Goal: Task Accomplishment & Management: Use online tool/utility

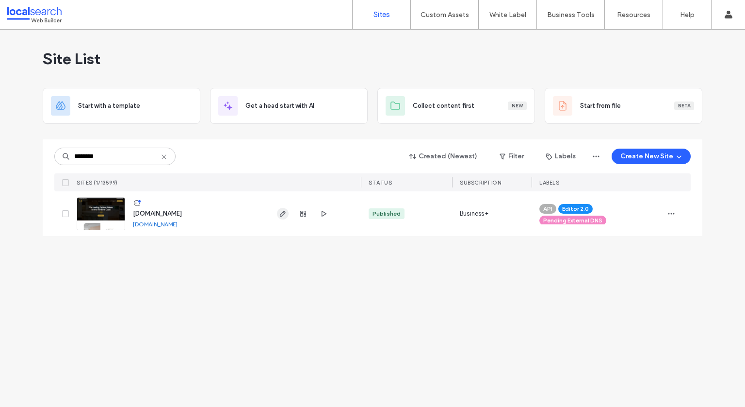
type input "********"
click at [279, 217] on span "button" at bounding box center [283, 214] width 12 height 12
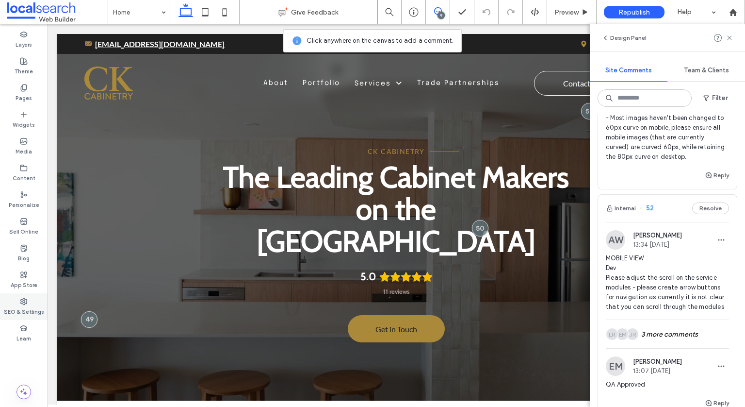
click at [32, 297] on div "SEO & Settings" at bounding box center [24, 306] width 48 height 27
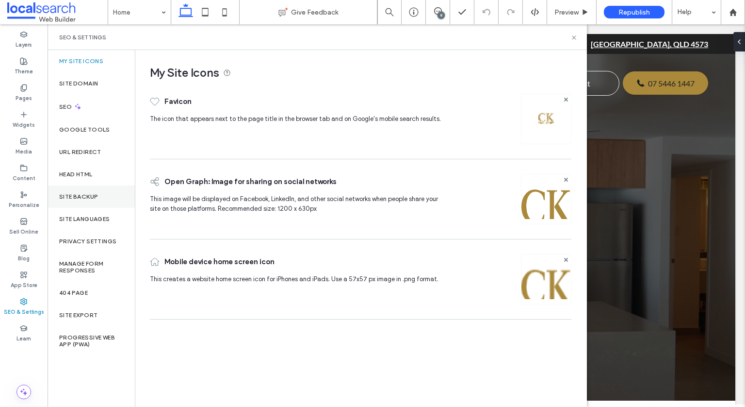
click at [83, 193] on label "Site Backup" at bounding box center [78, 196] width 39 height 7
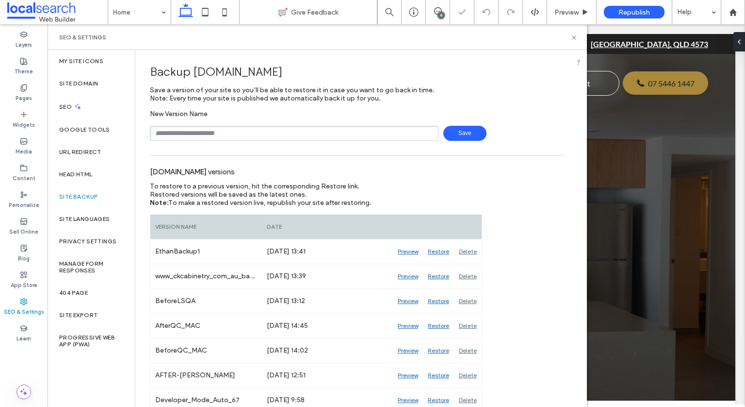
click at [275, 132] on input "text" at bounding box center [294, 133] width 289 height 15
type input "**********"
click at [474, 131] on span "Save" at bounding box center [465, 133] width 43 height 15
click at [575, 35] on icon at bounding box center [574, 37] width 7 height 7
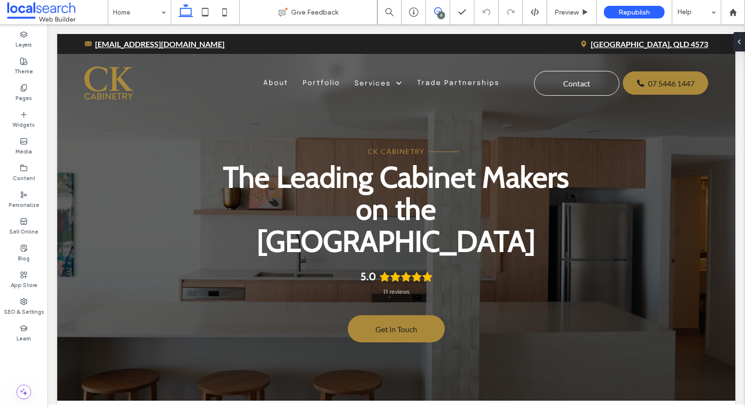
drag, startPoint x: 435, startPoint y: 13, endPoint x: 484, endPoint y: 7, distance: 49.4
click at [435, 13] on use at bounding box center [438, 11] width 8 height 8
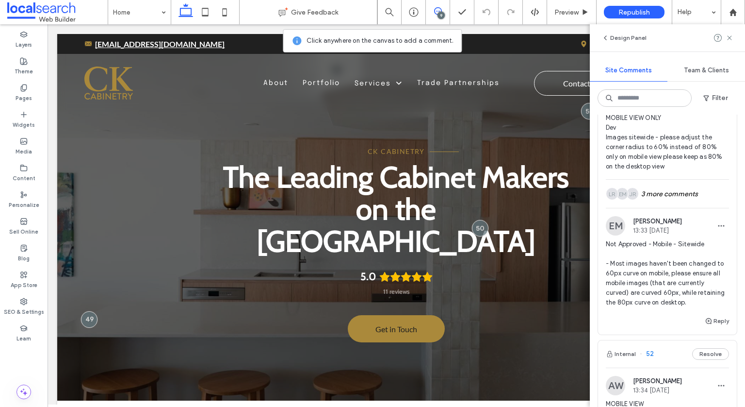
drag, startPoint x: 674, startPoint y: 289, endPoint x: 715, endPoint y: 317, distance: 49.5
click at [674, 289] on span "Not Approved - Mobile - Sitewide - Most images haven't been changed to 60px cur…" at bounding box center [667, 273] width 123 height 68
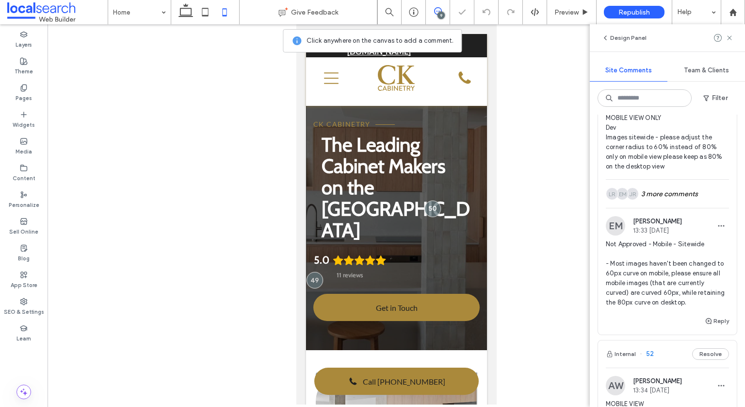
scroll to position [165, 0]
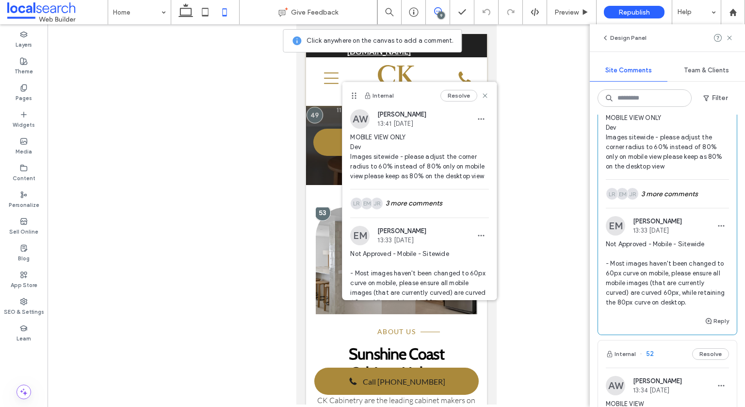
click at [437, 21] on div "9" at bounding box center [438, 12] width 24 height 24
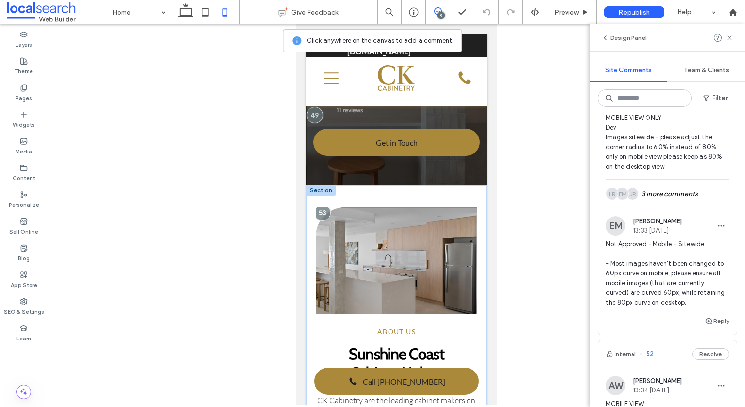
click at [396, 217] on link at bounding box center [396, 260] width 162 height 107
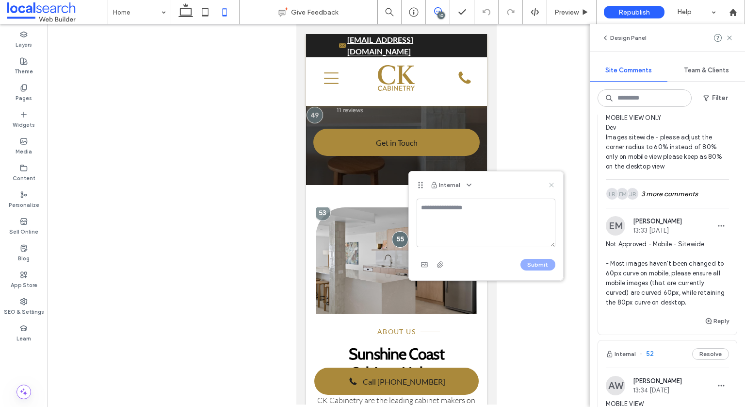
click at [551, 185] on icon at bounding box center [552, 185] width 8 height 8
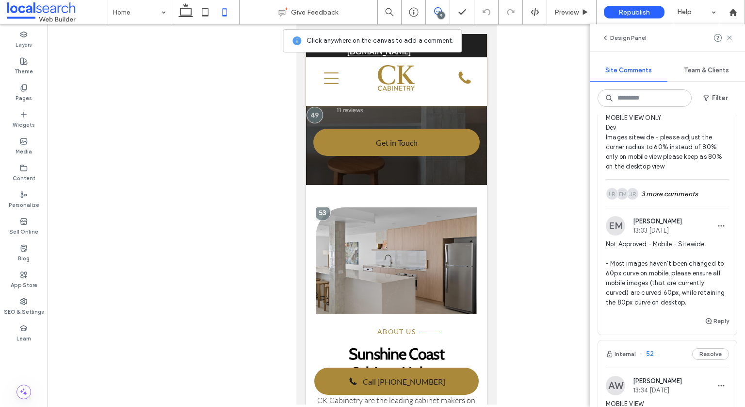
click at [440, 17] on div "9" at bounding box center [441, 15] width 7 height 7
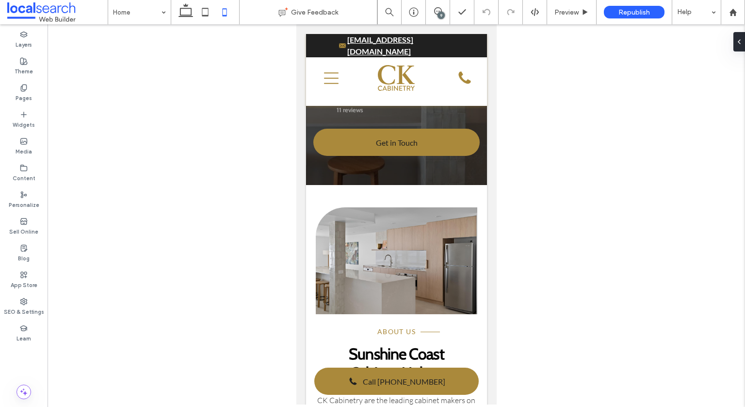
scroll to position [0, 0]
click at [414, 207] on link at bounding box center [396, 260] width 162 height 107
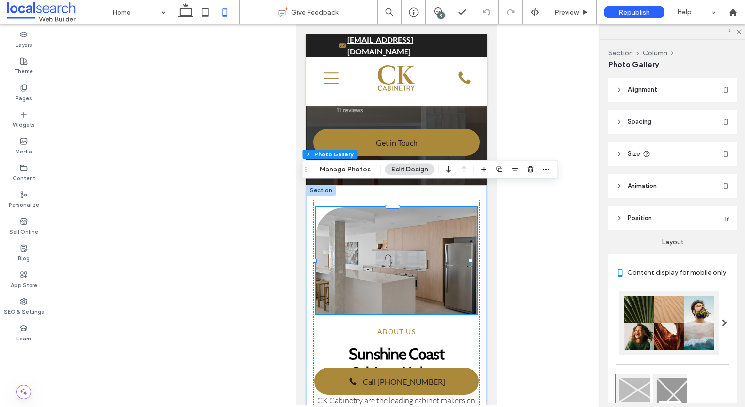
click at [347, 163] on div "Section Column Photo Gallery Manage Photos Edit Design" at bounding box center [430, 169] width 256 height 18
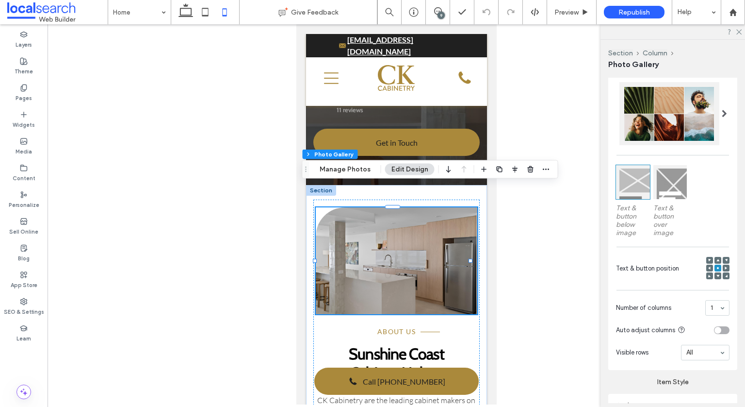
scroll to position [329, 0]
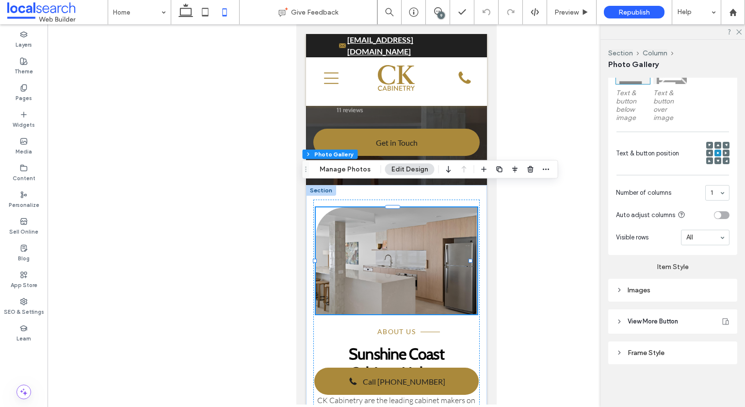
click at [676, 295] on div "Images" at bounding box center [673, 289] width 114 height 13
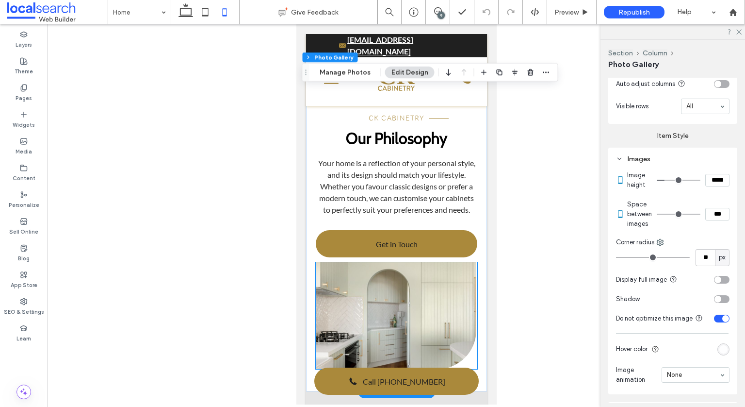
scroll to position [747, 0]
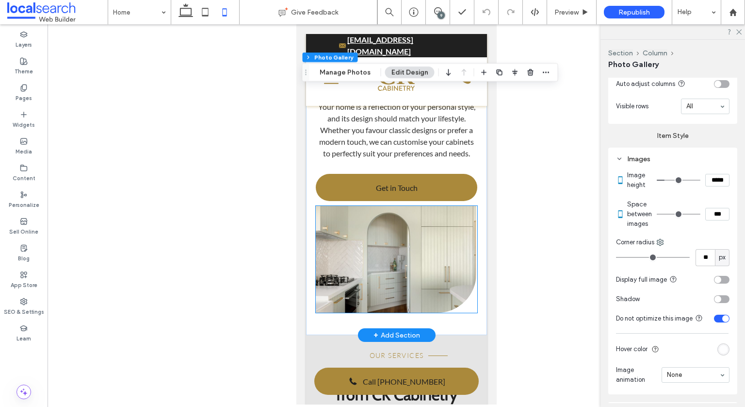
click at [451, 238] on link at bounding box center [395, 259] width 161 height 107
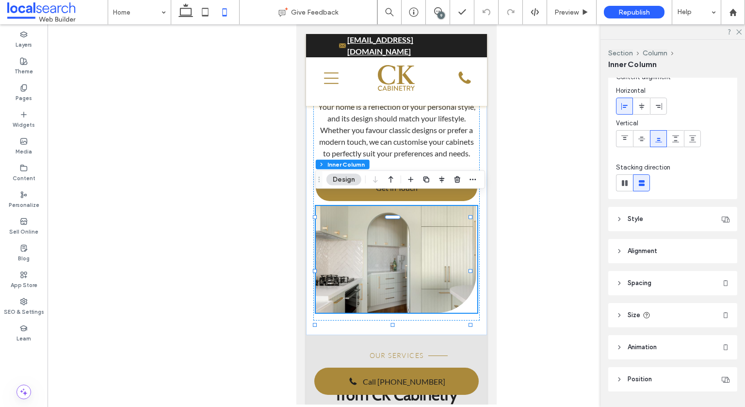
scroll to position [60, 0]
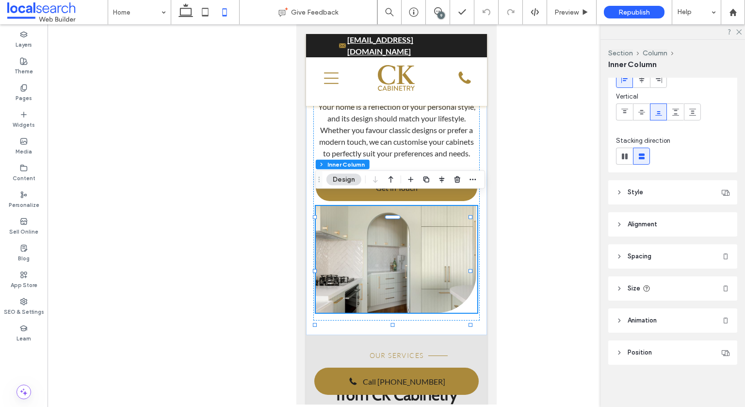
click at [677, 341] on header "Position" at bounding box center [673, 352] width 129 height 24
click at [680, 350] on header "Position" at bounding box center [673, 352] width 129 height 24
click at [666, 198] on header "Style" at bounding box center [673, 192] width 129 height 24
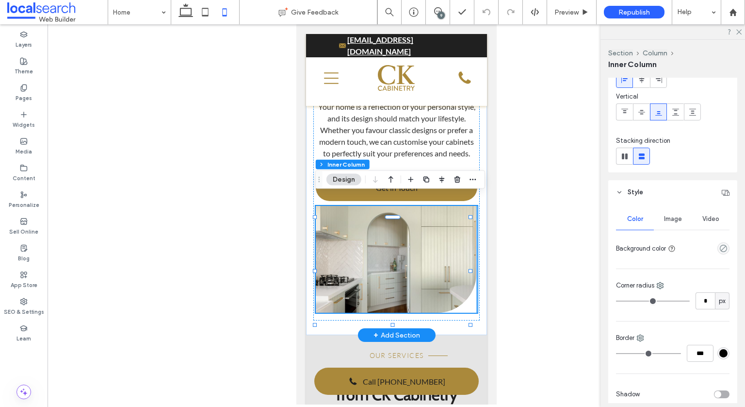
click at [418, 224] on link at bounding box center [395, 259] width 161 height 107
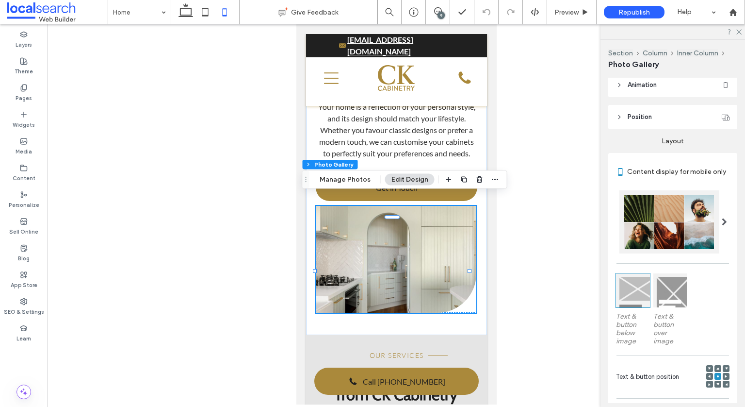
scroll to position [329, 0]
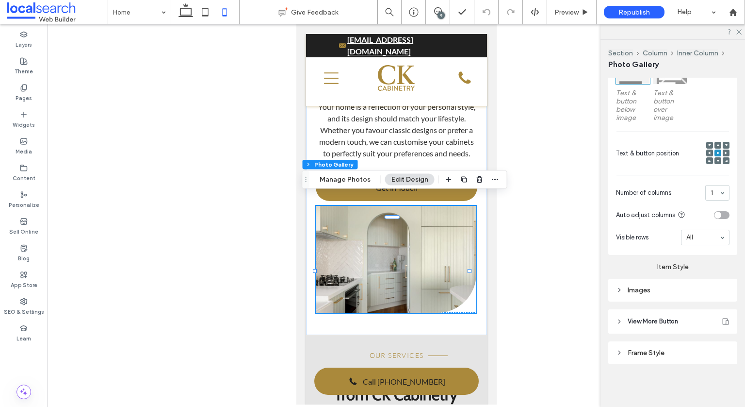
click at [669, 293] on div "Images" at bounding box center [673, 290] width 114 height 8
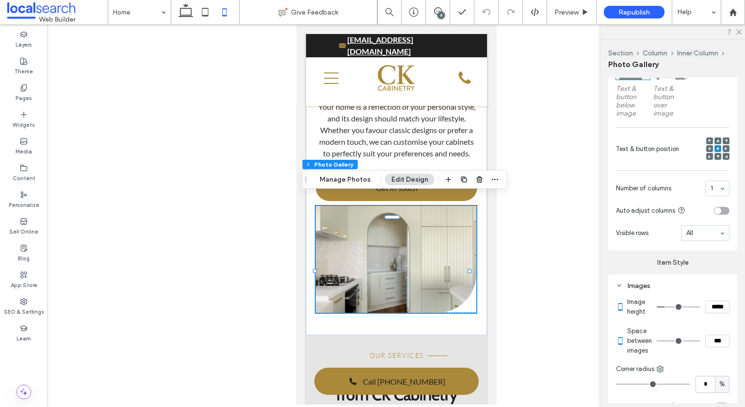
scroll to position [523, 0]
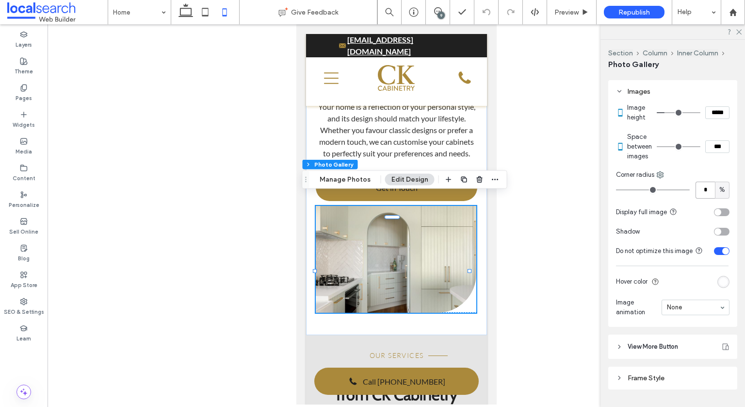
click at [701, 194] on input "*" at bounding box center [705, 190] width 19 height 17
click at [452, 255] on link at bounding box center [395, 259] width 161 height 107
click at [697, 192] on input "*" at bounding box center [705, 190] width 19 height 17
click at [660, 174] on div "Corner radius" at bounding box center [673, 175] width 114 height 10
click at [660, 179] on icon at bounding box center [661, 175] width 8 height 8
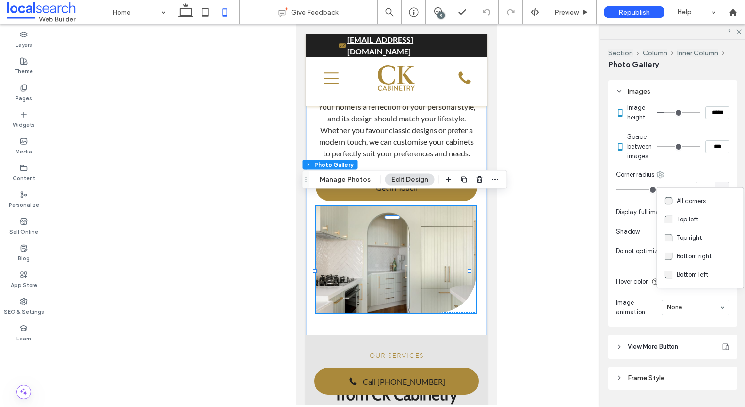
click at [660, 179] on icon at bounding box center [661, 175] width 8 height 8
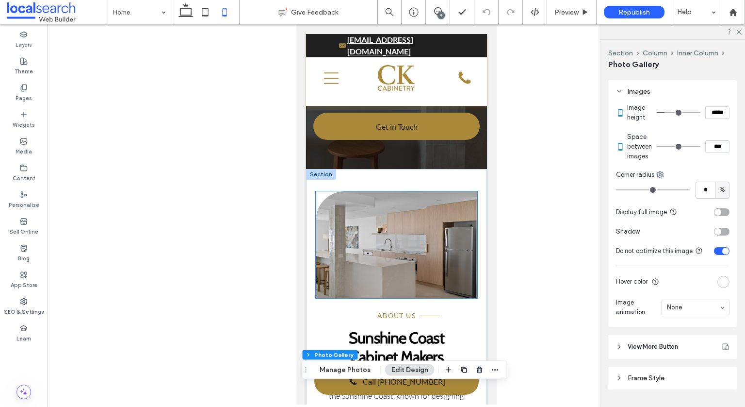
scroll to position [165, 0]
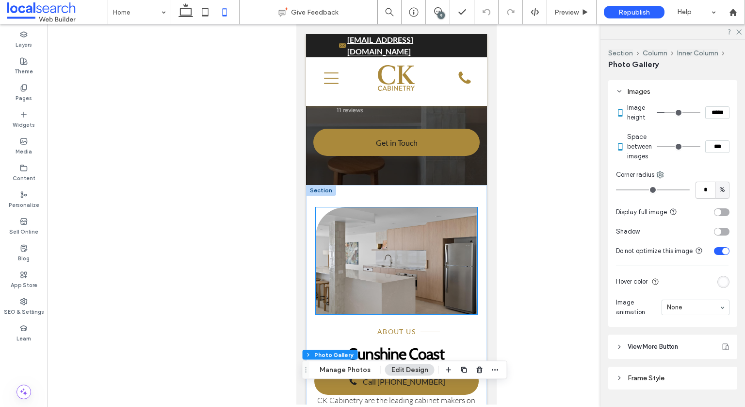
click at [441, 236] on link at bounding box center [396, 260] width 162 height 107
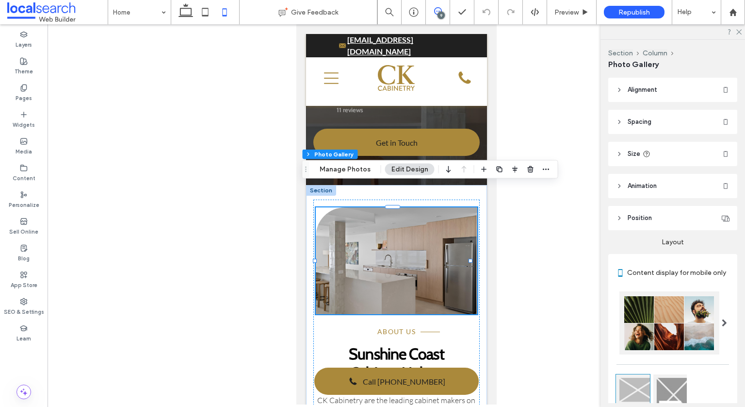
click at [435, 11] on icon at bounding box center [438, 11] width 8 height 8
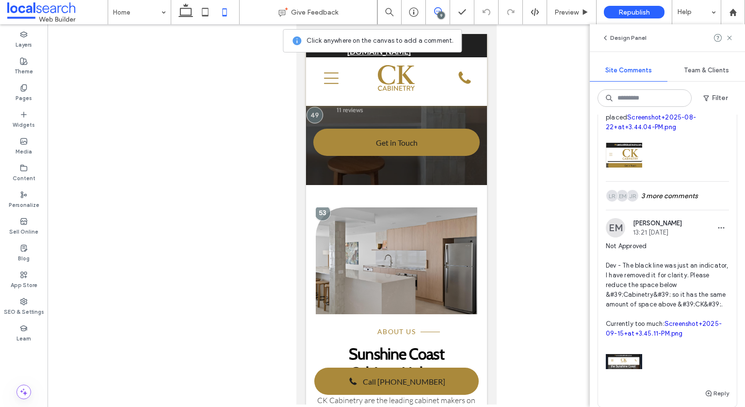
scroll to position [97, 0]
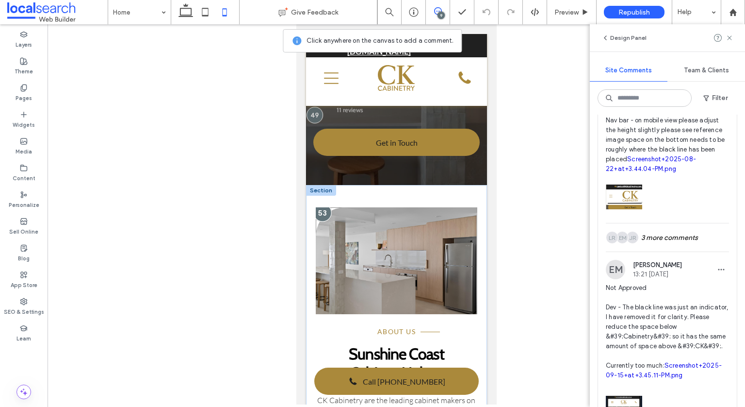
click at [322, 204] on div at bounding box center [322, 213] width 18 height 18
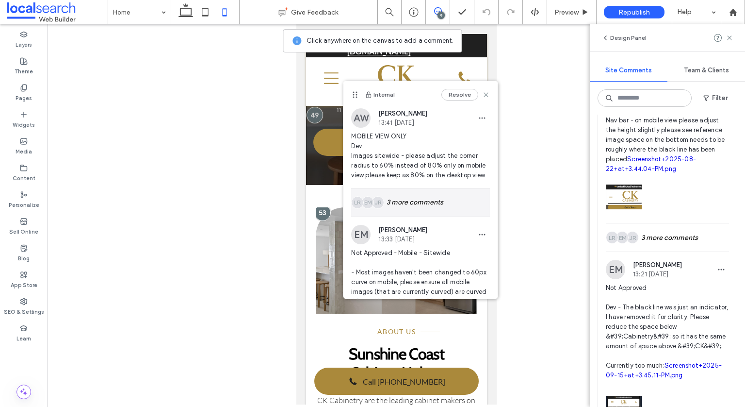
click at [447, 207] on div "JR EM LR 3 more comments" at bounding box center [420, 202] width 139 height 28
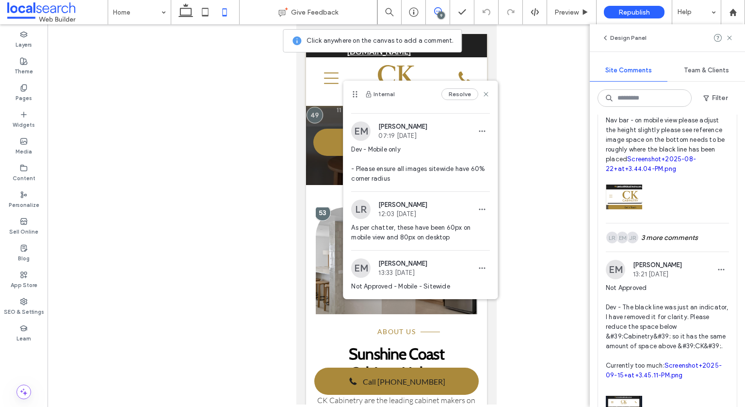
scroll to position [144, 0]
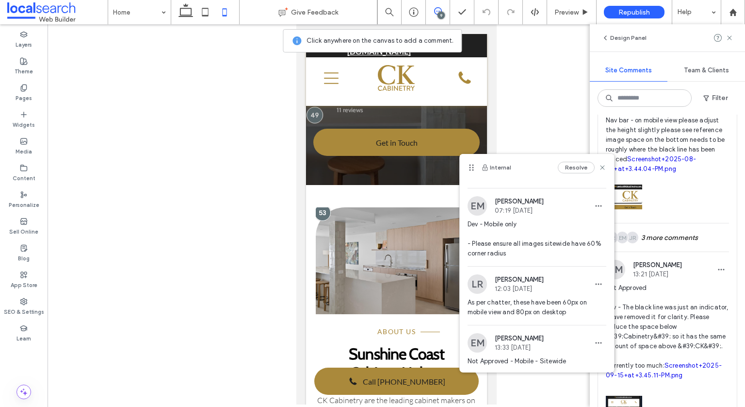
drag, startPoint x: 355, startPoint y: 93, endPoint x: 473, endPoint y: 165, distance: 138.1
click at [471, 166] on icon at bounding box center [472, 168] width 8 height 8
drag, startPoint x: 482, startPoint y: 162, endPoint x: 493, endPoint y: 165, distance: 11.4
click at [501, 164] on button "Internal" at bounding box center [497, 167] width 30 height 12
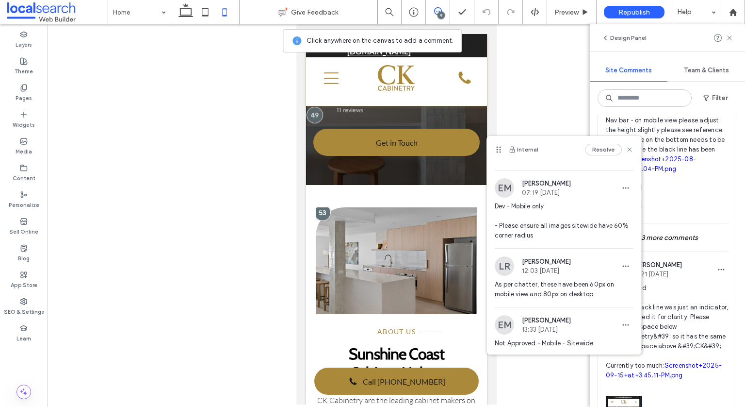
drag, startPoint x: 473, startPoint y: 165, endPoint x: 506, endPoint y: 141, distance: 40.8
click at [503, 146] on icon at bounding box center [499, 150] width 8 height 8
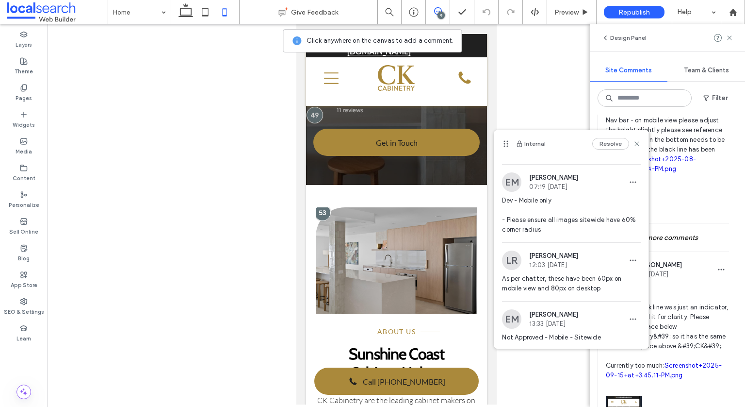
scroll to position [193, 0]
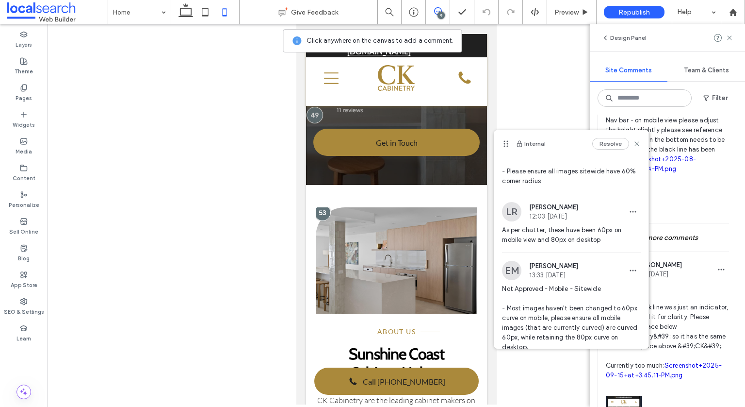
click at [714, 287] on span "Not Approved Dev - The black line was just an indicator, I have removed it for …" at bounding box center [667, 331] width 123 height 97
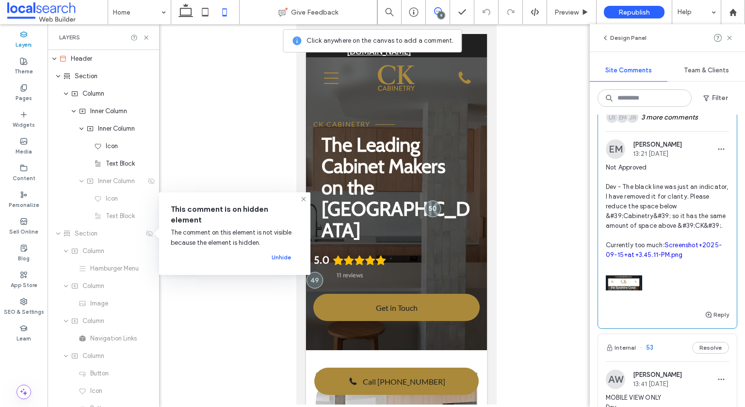
scroll to position [194, 0]
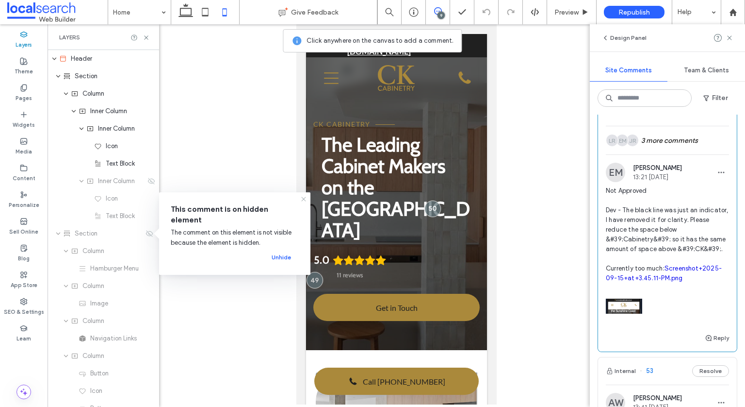
click at [304, 198] on icon at bounding box center [304, 199] width 8 height 8
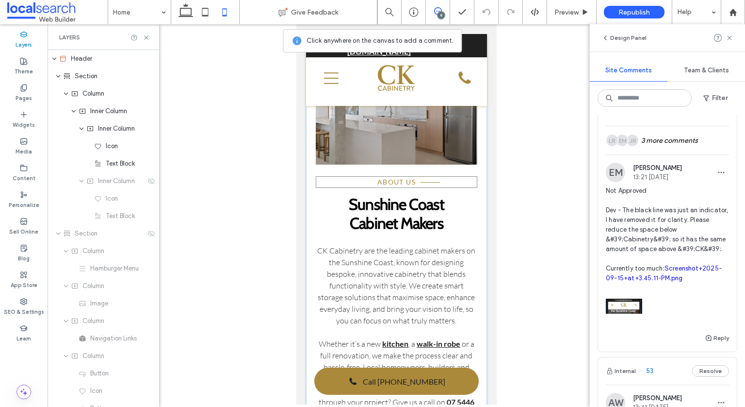
scroll to position [485, 0]
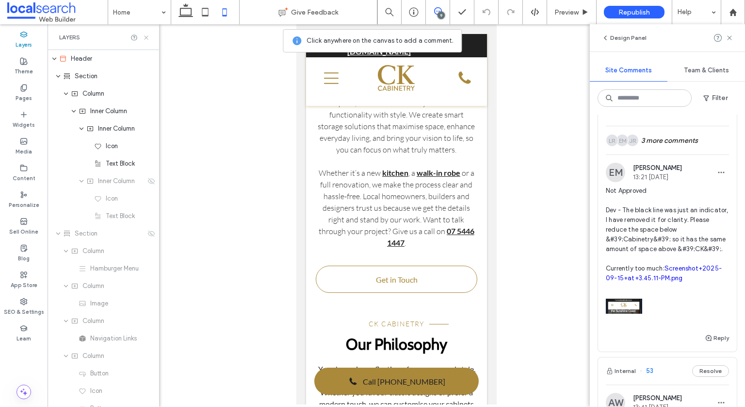
click at [146, 35] on icon at bounding box center [146, 37] width 7 height 7
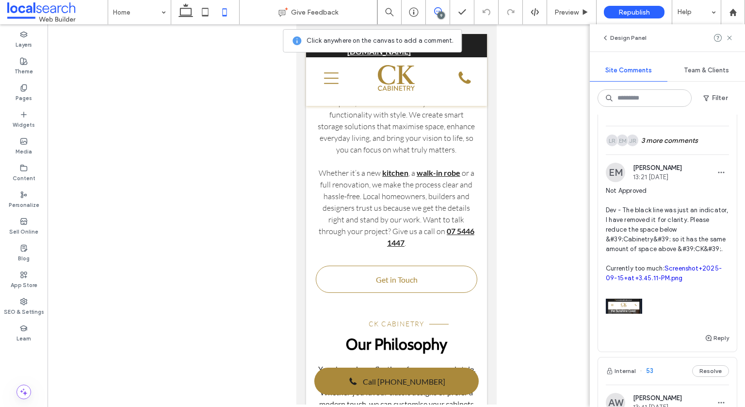
click at [709, 258] on span "Not Approved Dev - The black line was just an indicator, I have removed it for …" at bounding box center [667, 234] width 123 height 97
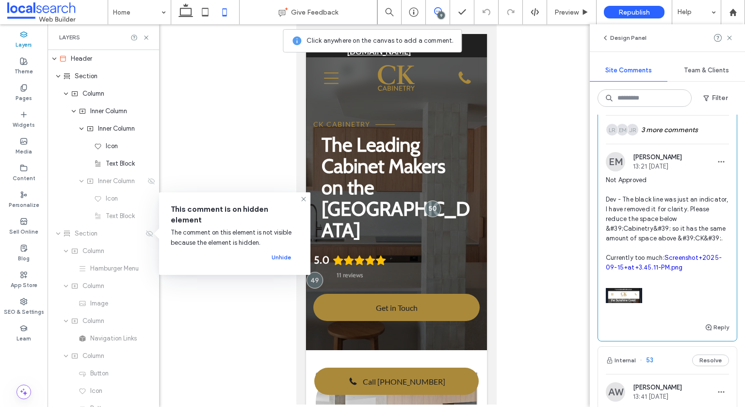
scroll to position [194, 0]
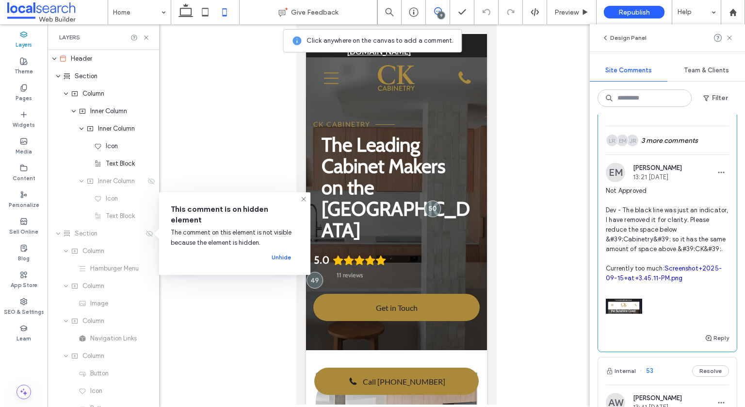
click at [672, 248] on span "Not Approved Dev - The black line was just an indicator, I have removed it for …" at bounding box center [667, 234] width 123 height 97
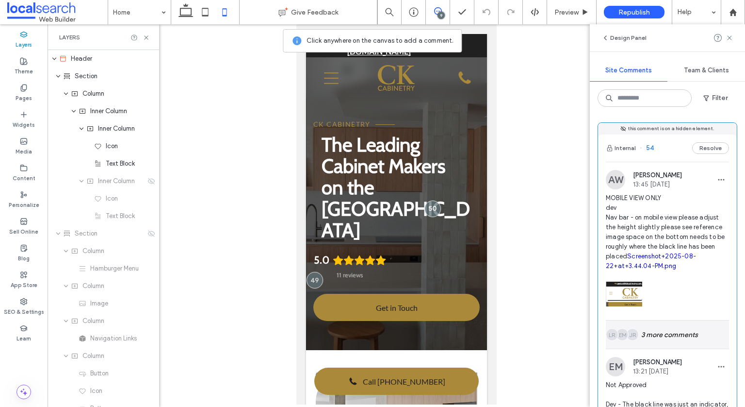
scroll to position [49, 0]
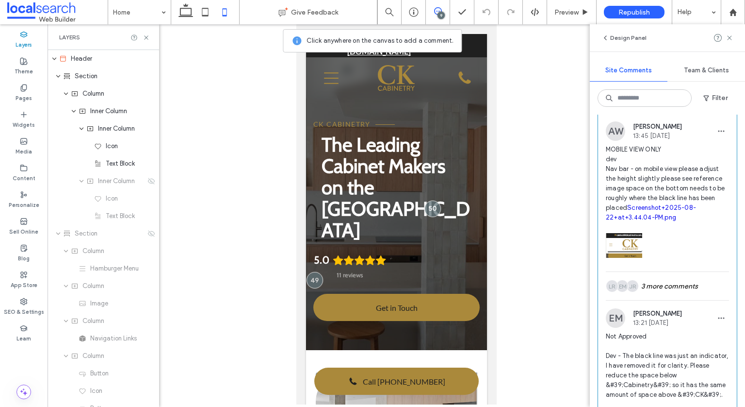
click at [674, 211] on link "Screenshot+2025-08-22+at+3.44.04-PM.png" at bounding box center [651, 212] width 90 height 17
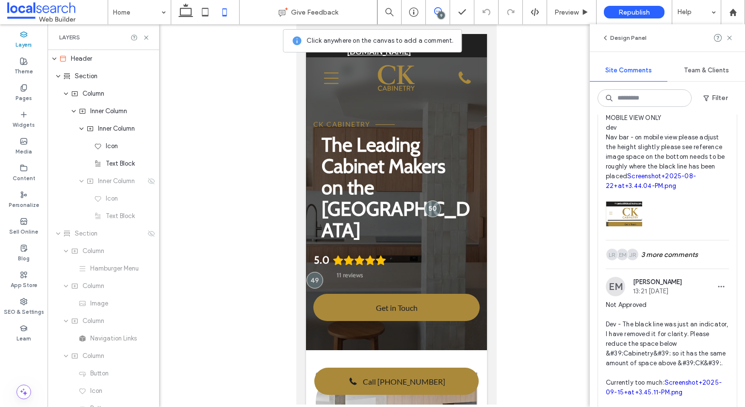
scroll to position [97, 0]
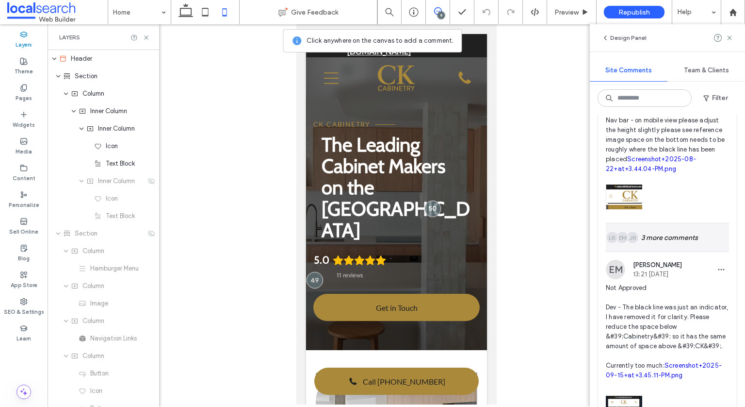
click at [678, 228] on div "JR EM LR 3 more comments" at bounding box center [667, 237] width 123 height 28
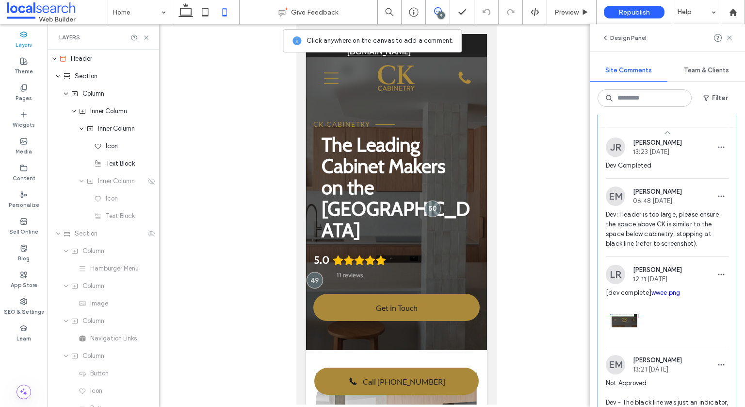
scroll to position [194, 0]
click at [674, 289] on link "wwee.png" at bounding box center [666, 291] width 29 height 7
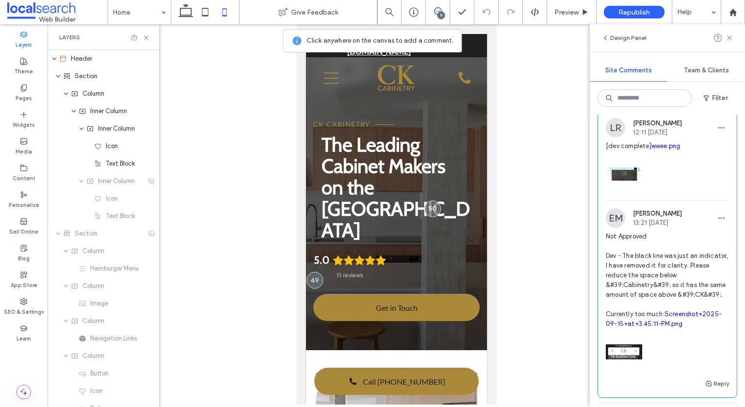
scroll to position [388, 0]
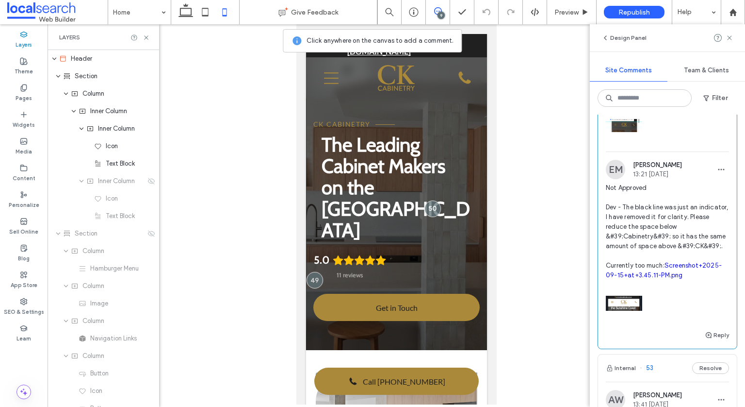
click at [681, 279] on link "Screenshot+2025-09-15+at+3.45.11-PM.png" at bounding box center [664, 270] width 116 height 17
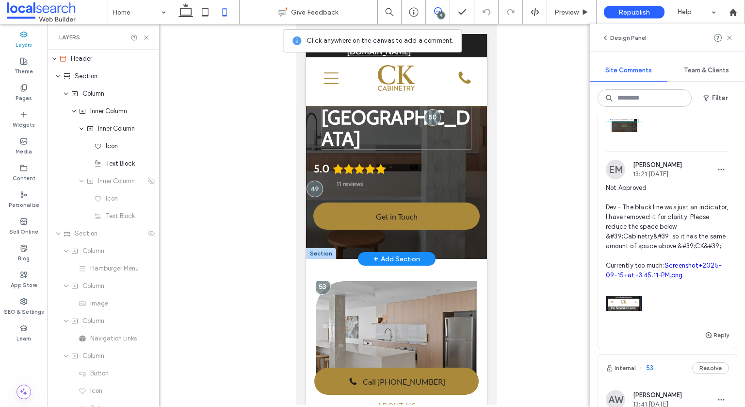
scroll to position [97, 0]
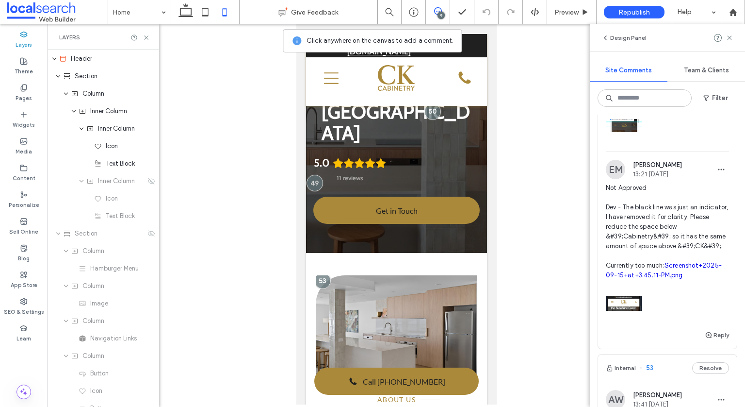
click at [443, 11] on span at bounding box center [438, 11] width 24 height 8
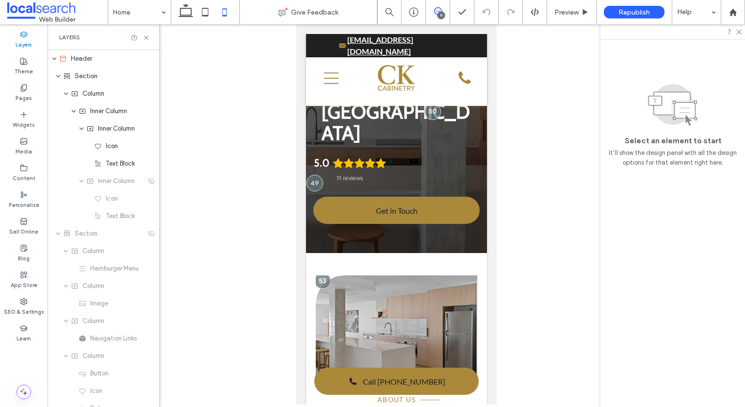
scroll to position [0, 0]
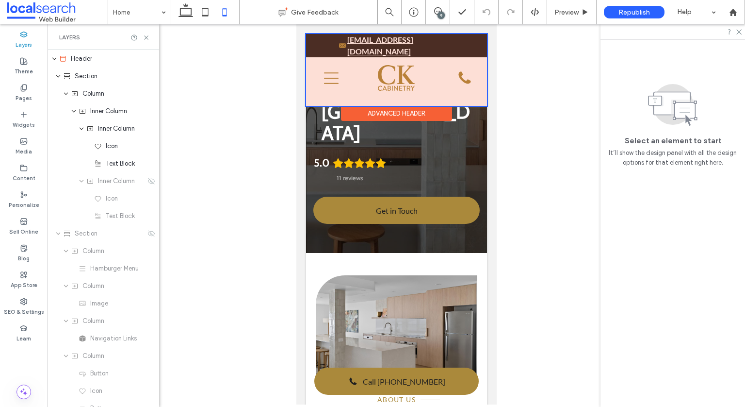
click at [427, 111] on div "Advanced Header" at bounding box center [396, 113] width 111 height 15
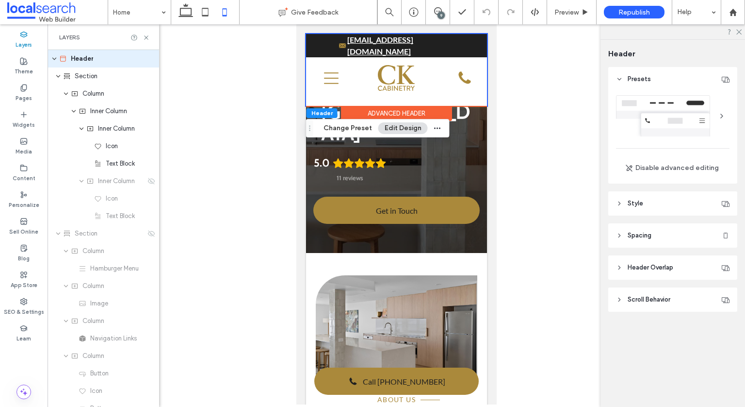
click at [669, 296] on span "Scroll Behavior" at bounding box center [649, 300] width 43 height 10
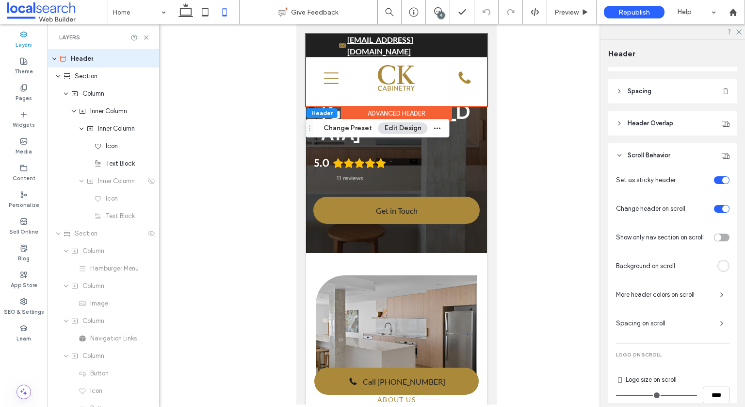
scroll to position [146, 0]
click at [678, 318] on span "Spacing on scroll" at bounding box center [664, 322] width 96 height 10
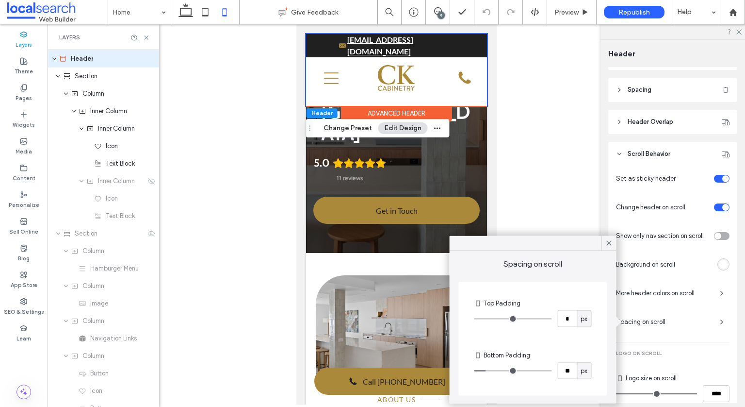
scroll to position [49, 0]
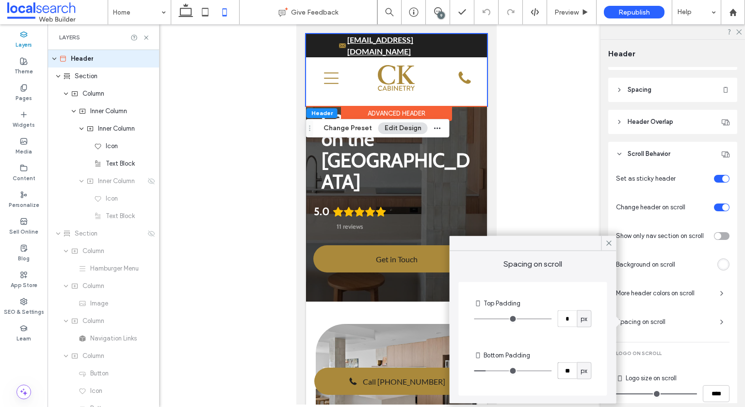
click at [572, 368] on input "**" at bounding box center [567, 370] width 19 height 17
type input "*"
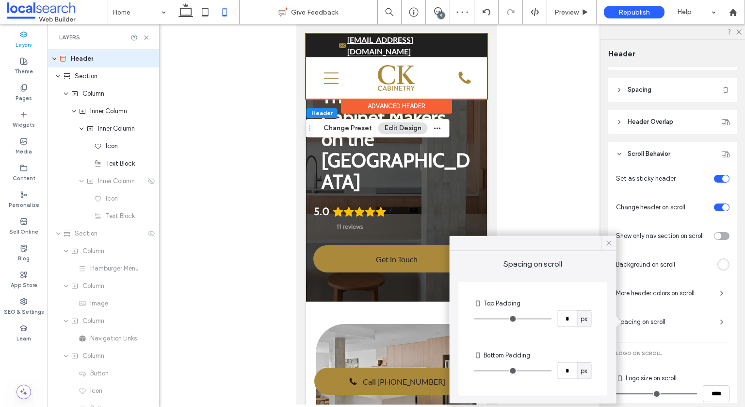
click at [610, 244] on use at bounding box center [609, 243] width 5 height 5
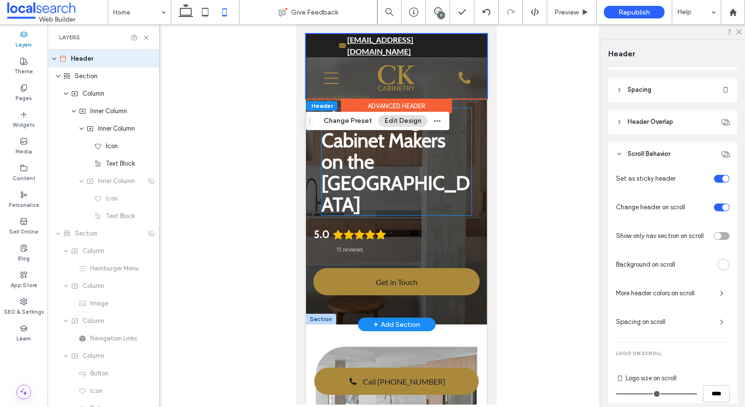
scroll to position [0, 0]
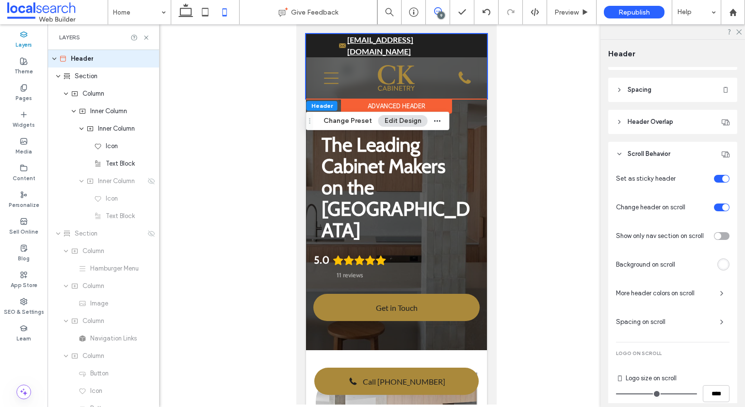
click at [441, 8] on icon at bounding box center [438, 11] width 8 height 8
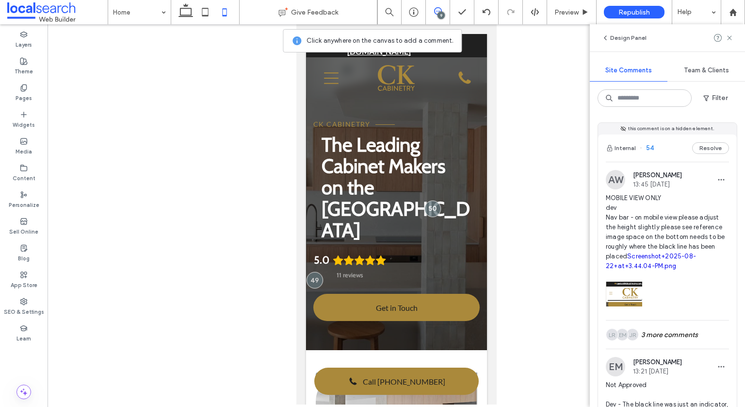
click at [699, 283] on div at bounding box center [667, 291] width 123 height 41
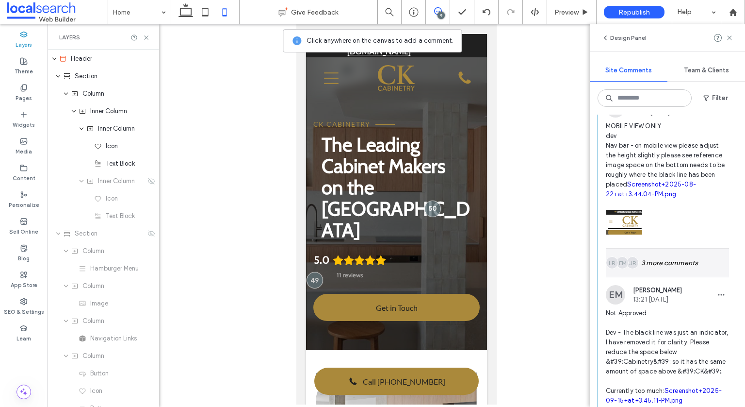
scroll to position [97, 0]
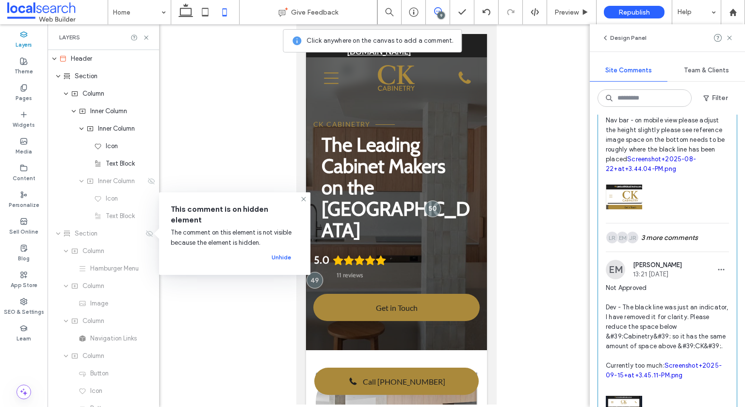
click at [687, 315] on span "Not Approved Dev - The black line was just an indicator, I have removed it for …" at bounding box center [667, 331] width 123 height 97
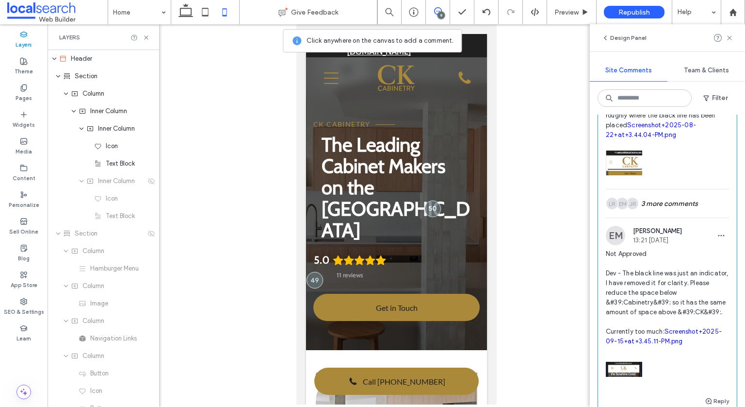
scroll to position [194, 0]
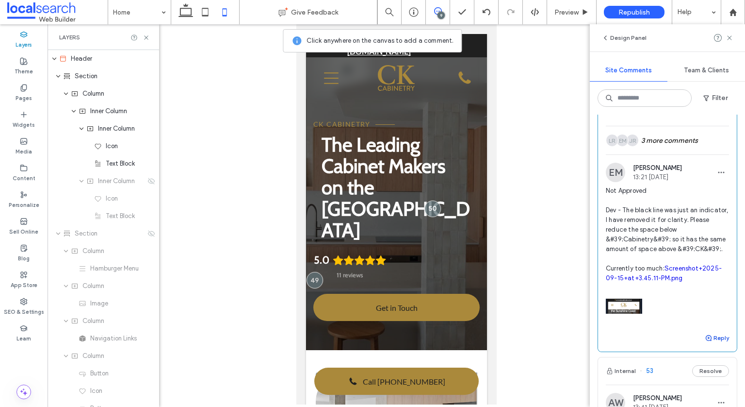
click at [714, 344] on button "Reply" at bounding box center [717, 338] width 24 height 12
click at [690, 357] on textarea at bounding box center [667, 356] width 123 height 49
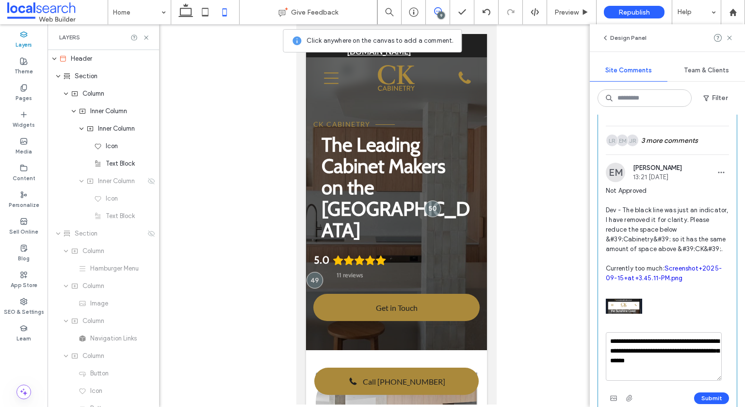
type textarea "**********"
click at [697, 380] on textarea "**********" at bounding box center [664, 356] width 116 height 49
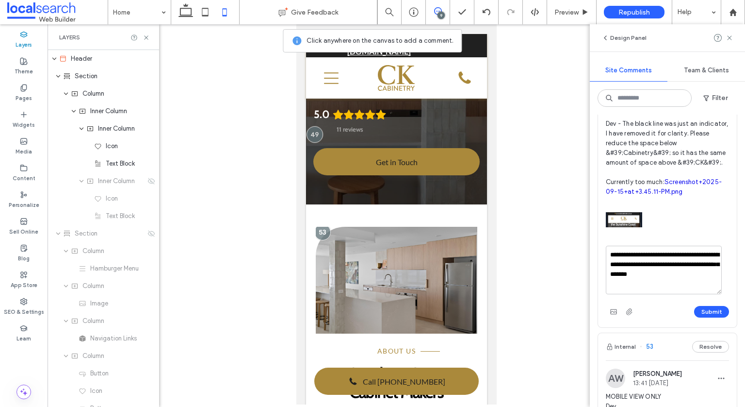
scroll to position [291, 0]
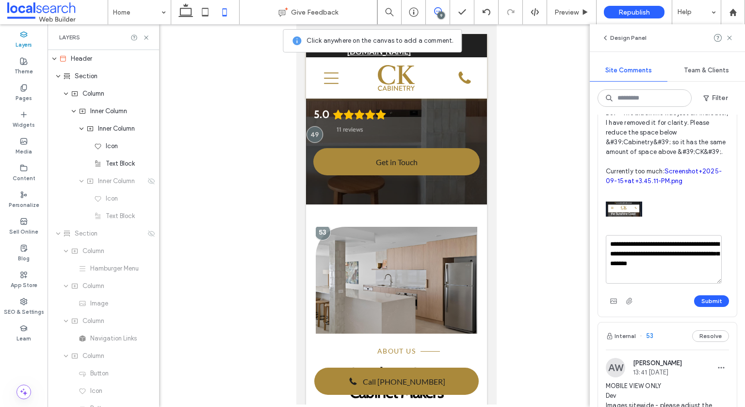
click at [714, 307] on button "Submit" at bounding box center [712, 301] width 35 height 12
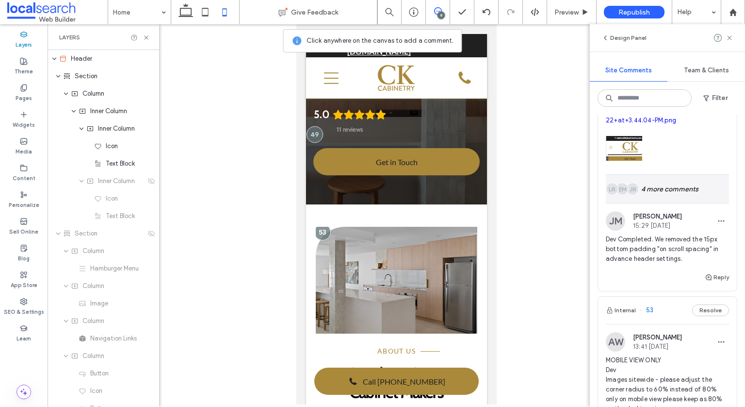
scroll to position [0, 0]
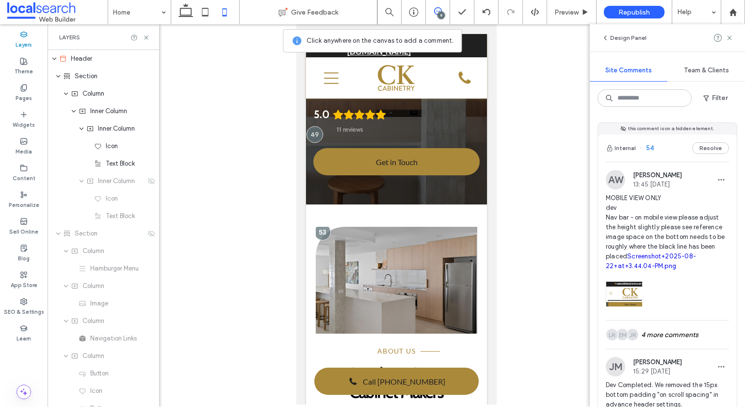
click at [683, 127] on span "this comment is on a hidden element." at bounding box center [672, 129] width 86 height 8
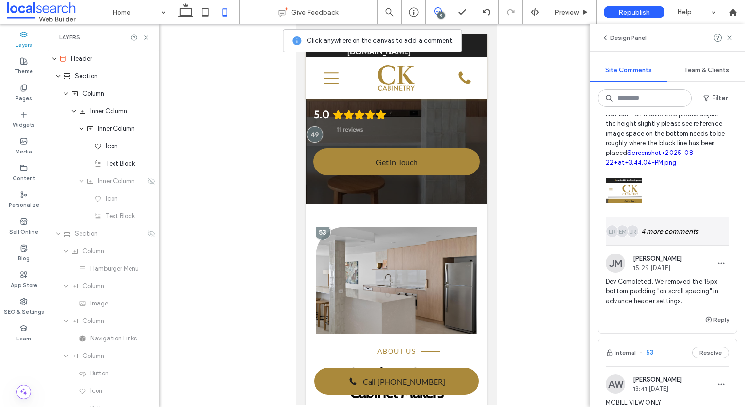
scroll to position [97, 0]
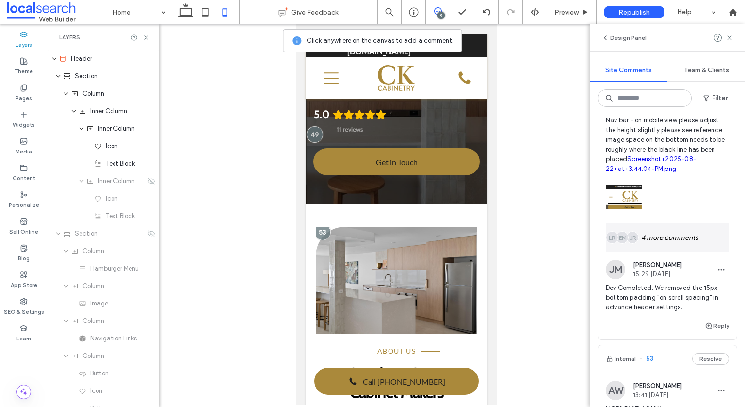
click at [674, 240] on div "JR EM LR 4 more comments" at bounding box center [667, 237] width 123 height 28
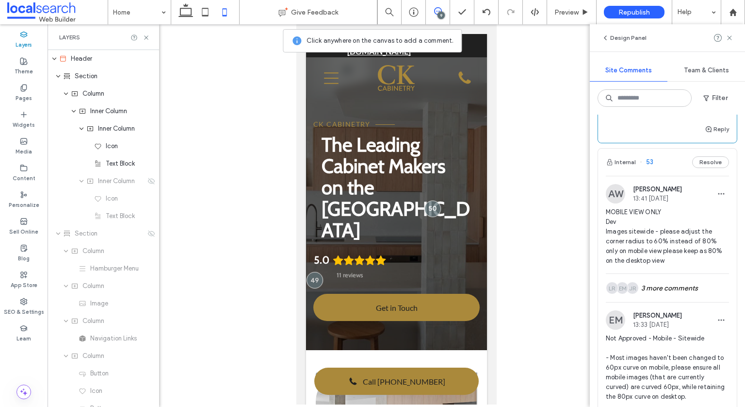
scroll to position [679, 0]
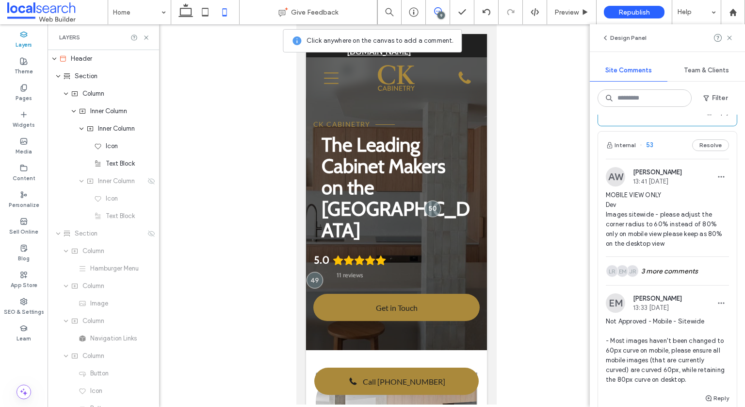
click at [688, 240] on span "MOBILE VIEW ONLY Dev Images sitewide - please adjust the corner radius to 60% i…" at bounding box center [667, 219] width 123 height 58
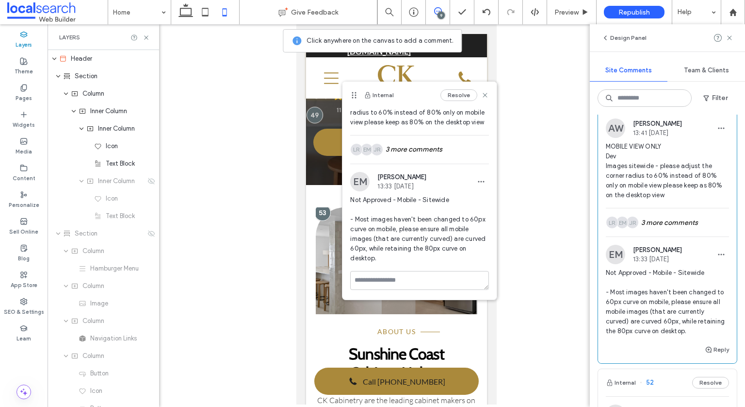
scroll to position [62, 0]
click at [481, 94] on icon at bounding box center [485, 95] width 8 height 8
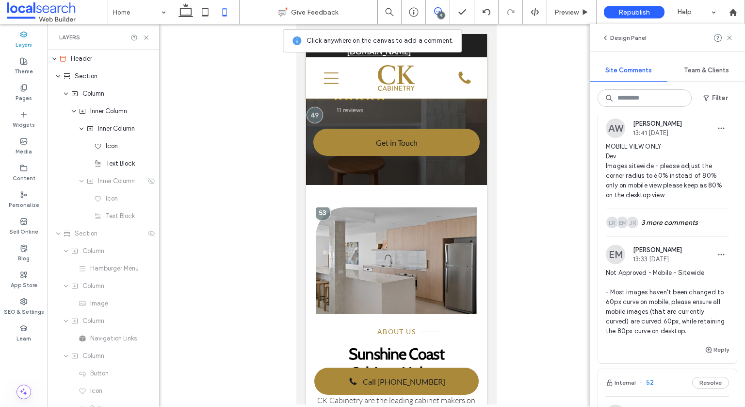
click at [437, 13] on icon at bounding box center [438, 11] width 8 height 8
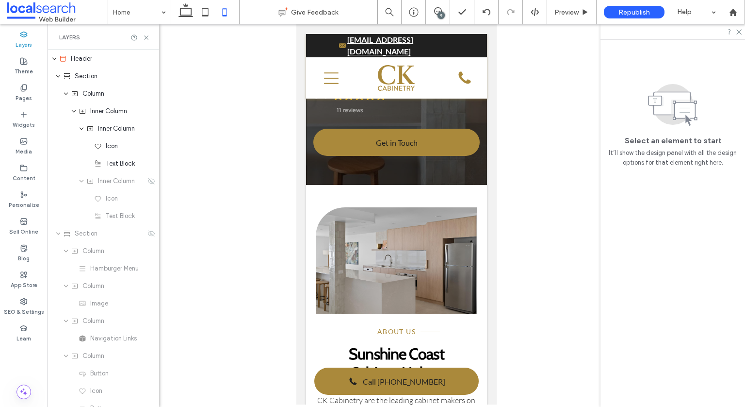
scroll to position [0, 0]
click at [424, 214] on link at bounding box center [396, 260] width 162 height 107
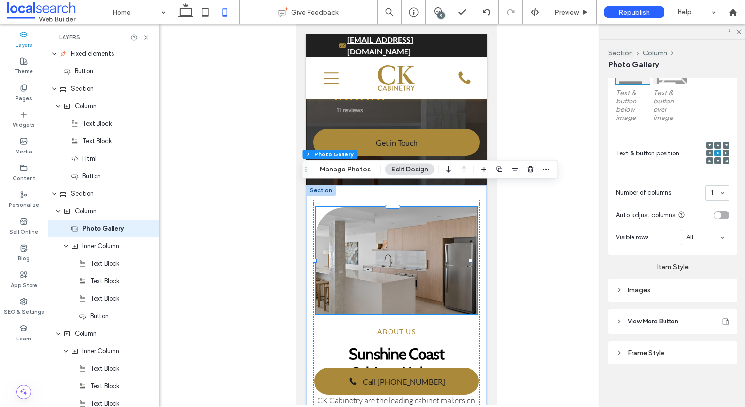
scroll to position [329, 0]
click at [666, 291] on div "Images" at bounding box center [673, 290] width 114 height 8
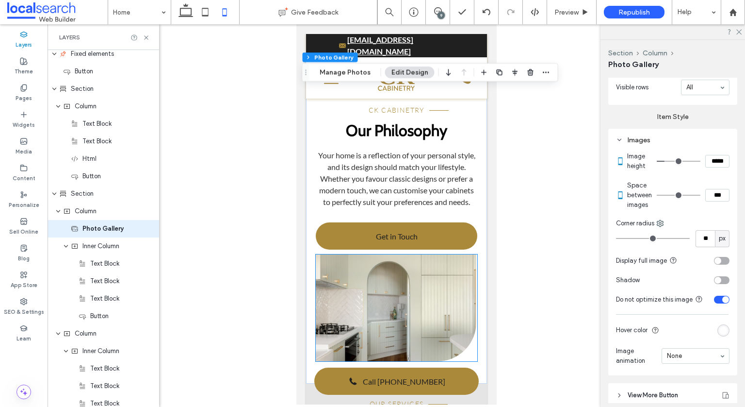
scroll to position [747, 0]
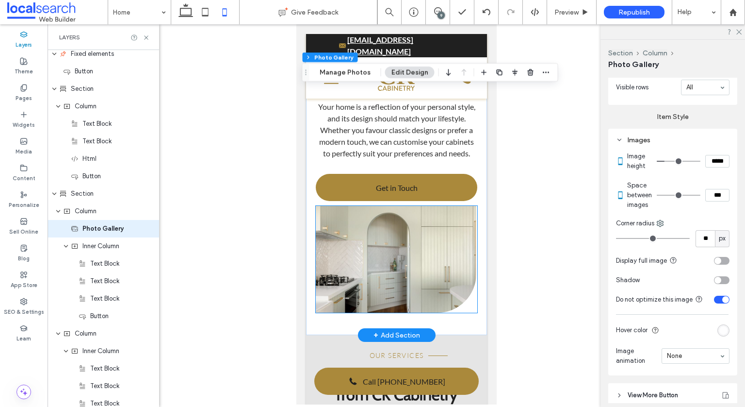
click at [403, 256] on link at bounding box center [395, 259] width 161 height 107
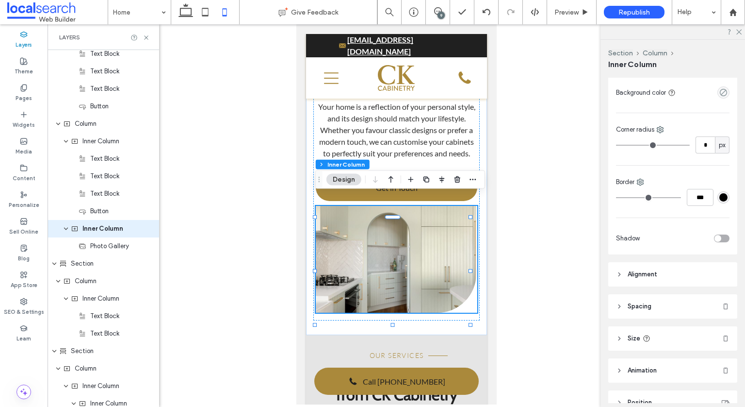
scroll to position [169, 0]
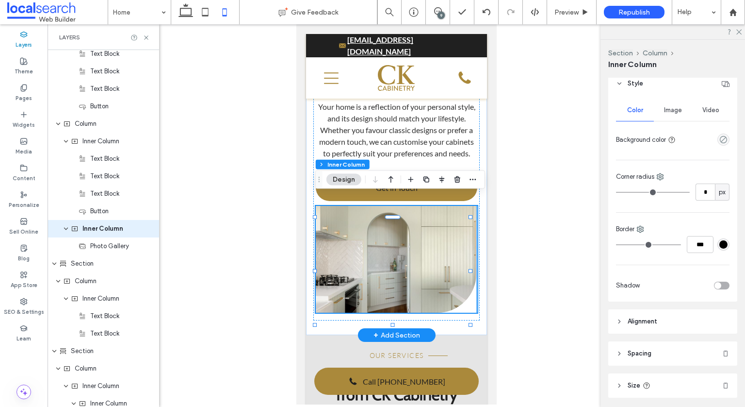
click at [394, 239] on link at bounding box center [395, 259] width 161 height 107
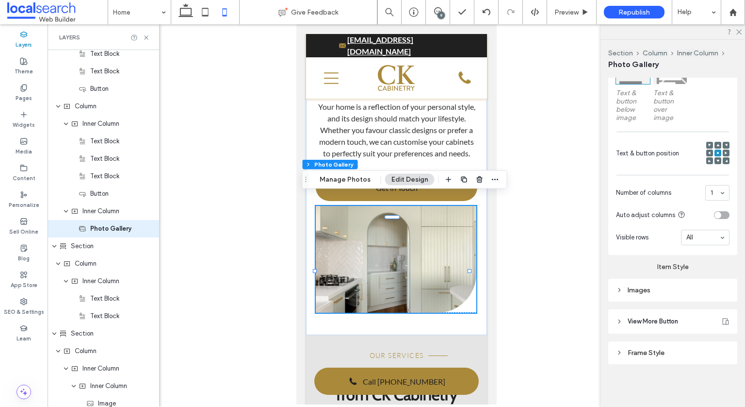
scroll to position [329, 0]
click at [683, 285] on div "Images" at bounding box center [673, 289] width 114 height 13
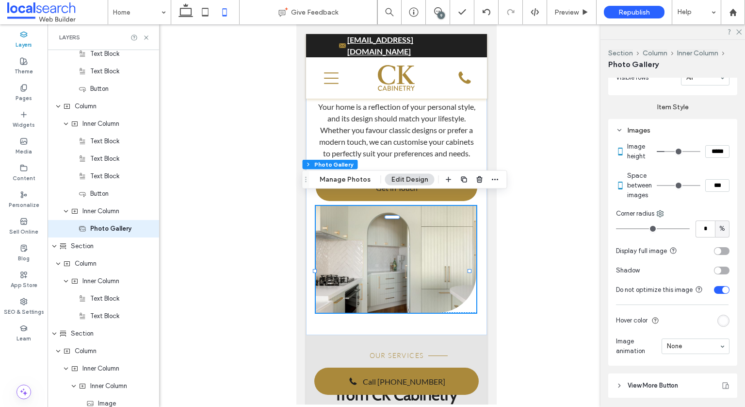
scroll to position [552, 0]
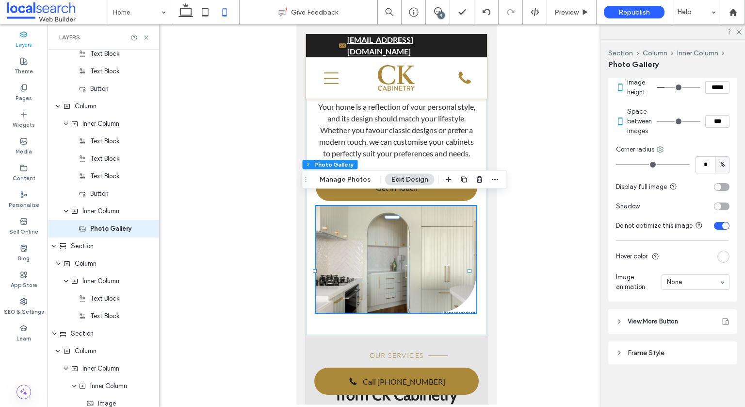
click at [662, 153] on icon at bounding box center [661, 150] width 8 height 8
click at [701, 227] on span "Bottom right" at bounding box center [694, 227] width 35 height 10
type input "**"
click at [701, 164] on input "**" at bounding box center [705, 164] width 19 height 17
type input "*"
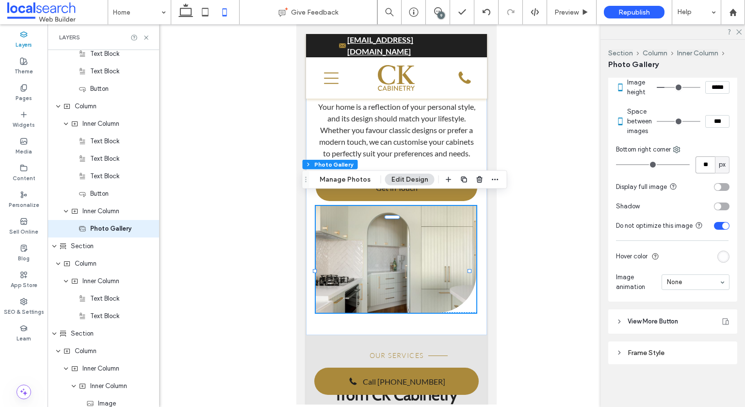
type input "**"
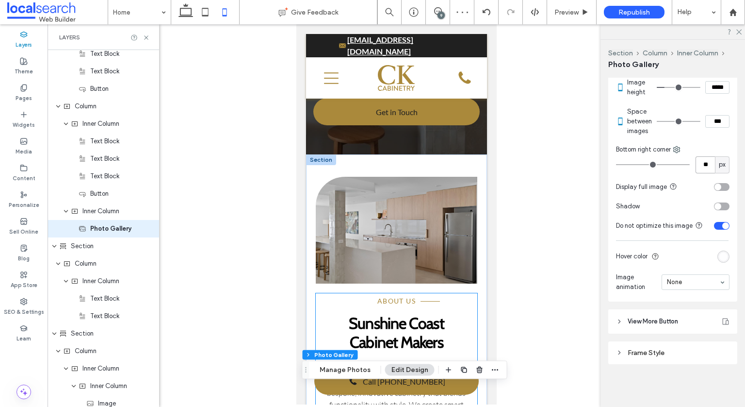
scroll to position [165, 0]
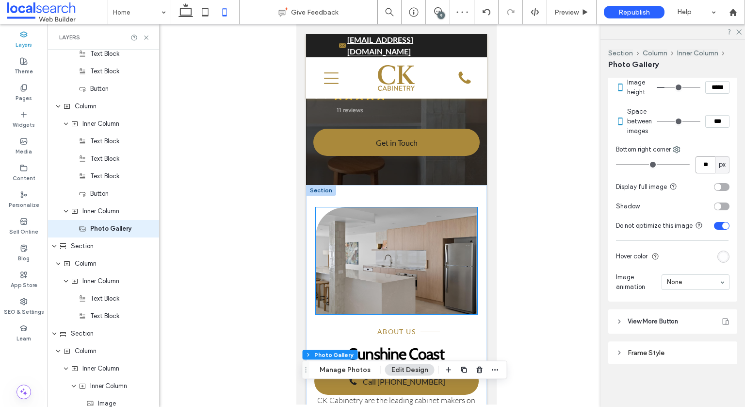
click at [374, 254] on link at bounding box center [396, 260] width 162 height 107
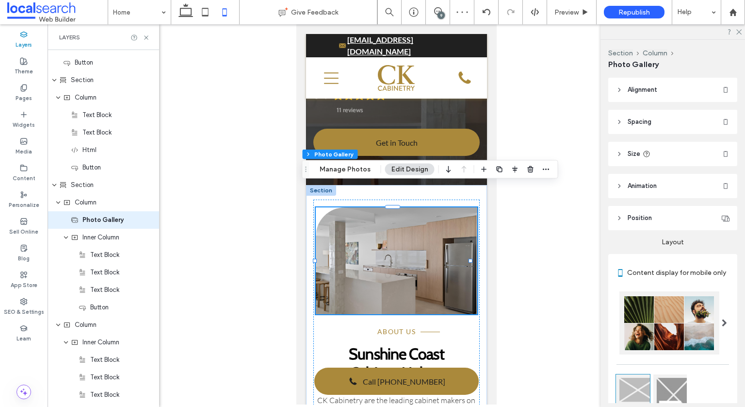
scroll to position [634, 0]
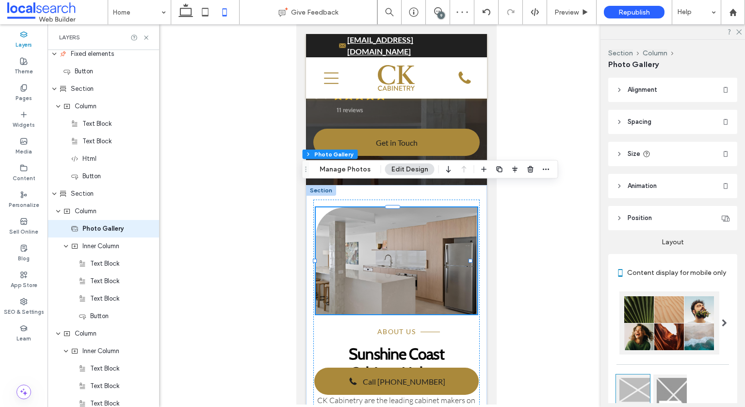
click at [375, 254] on link at bounding box center [396, 260] width 162 height 107
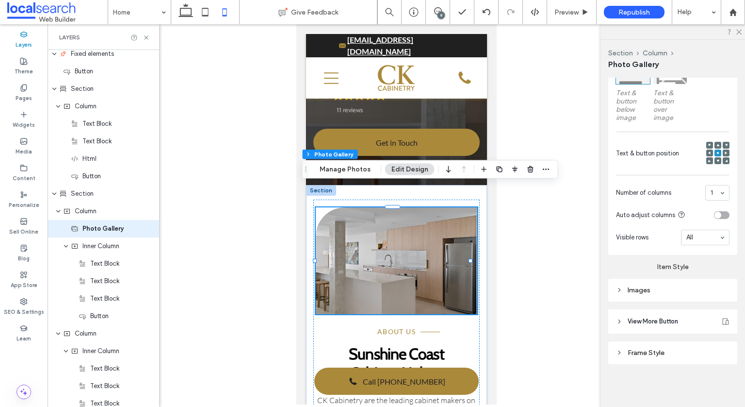
click at [664, 297] on div "Images" at bounding box center [673, 290] width 129 height 23
click at [683, 292] on div "Images" at bounding box center [673, 290] width 114 height 8
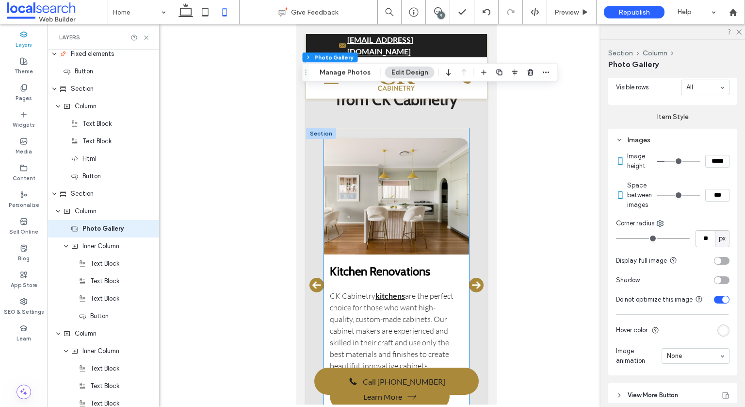
scroll to position [1039, 0]
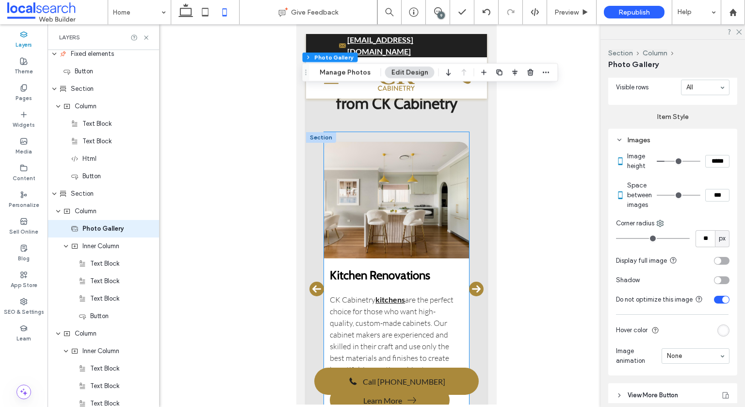
click at [429, 211] on img at bounding box center [396, 200] width 145 height 116
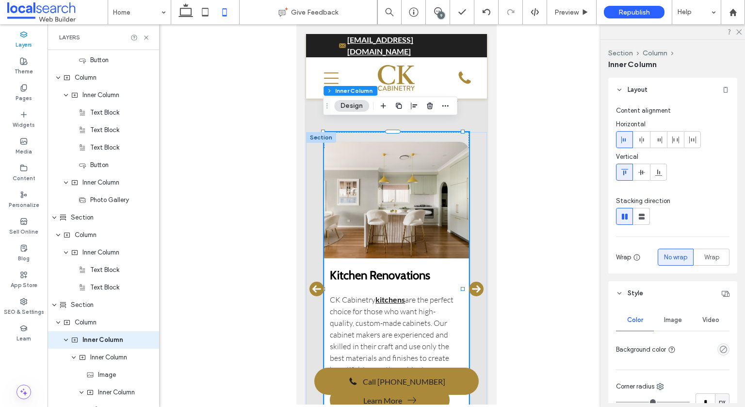
click at [429, 211] on img at bounding box center [396, 200] width 145 height 116
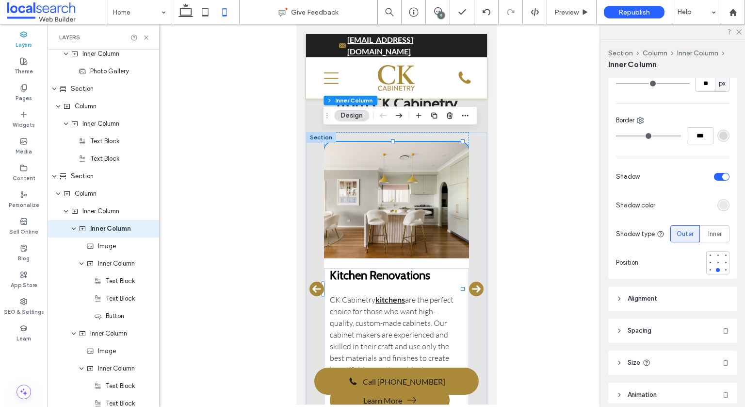
scroll to position [291, 0]
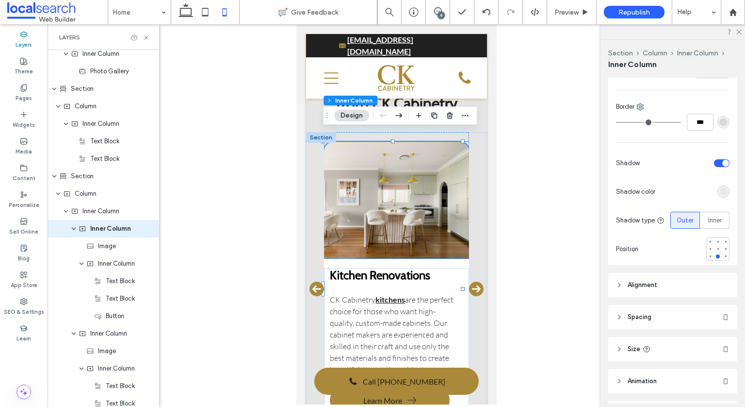
click at [389, 165] on img at bounding box center [396, 200] width 145 height 116
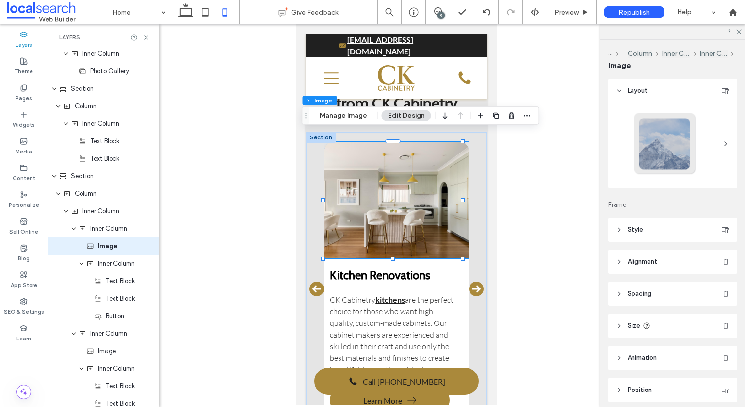
type input "**"
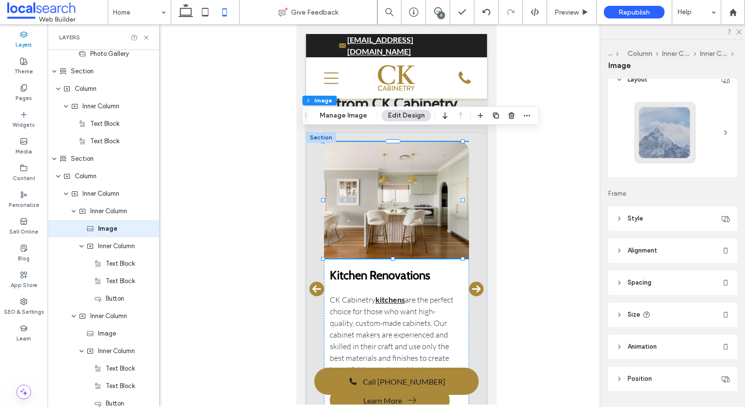
scroll to position [0, 0]
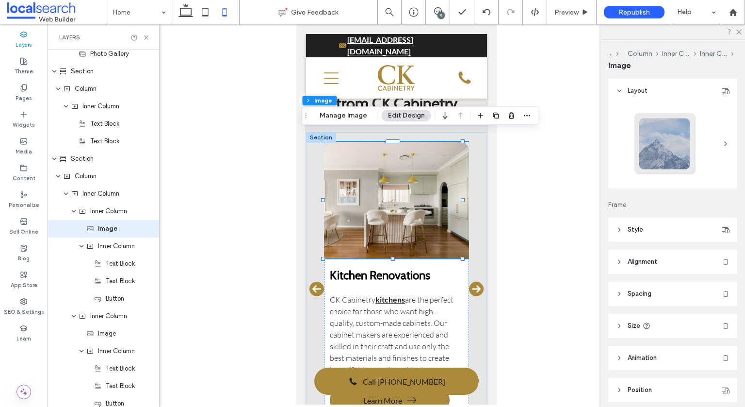
click at [620, 89] on icon at bounding box center [619, 90] width 7 height 7
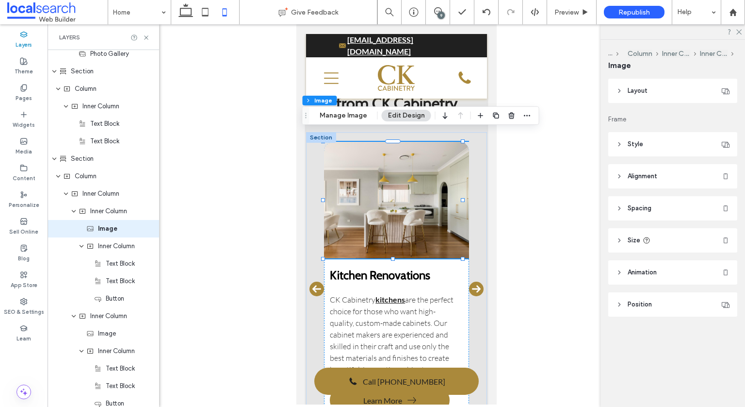
click at [636, 137] on header "Style" at bounding box center [673, 144] width 129 height 24
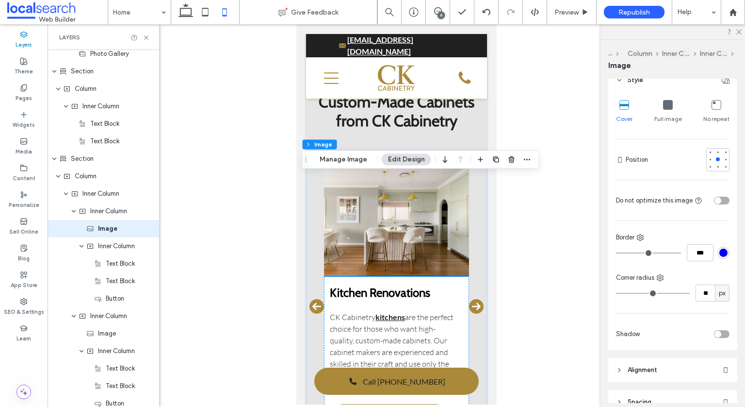
scroll to position [990, 0]
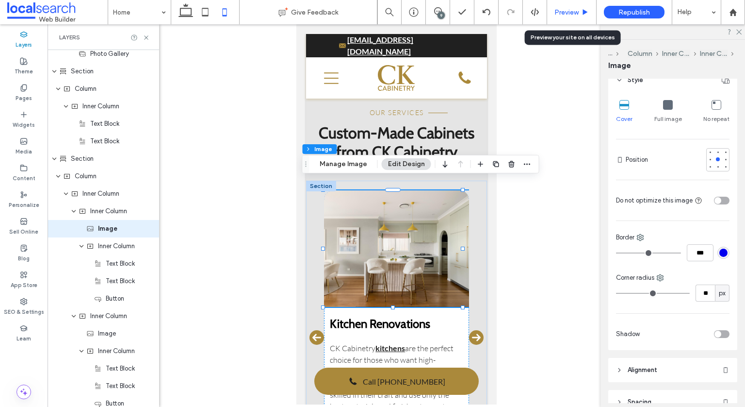
click at [573, 13] on span "Preview" at bounding box center [567, 12] width 24 height 8
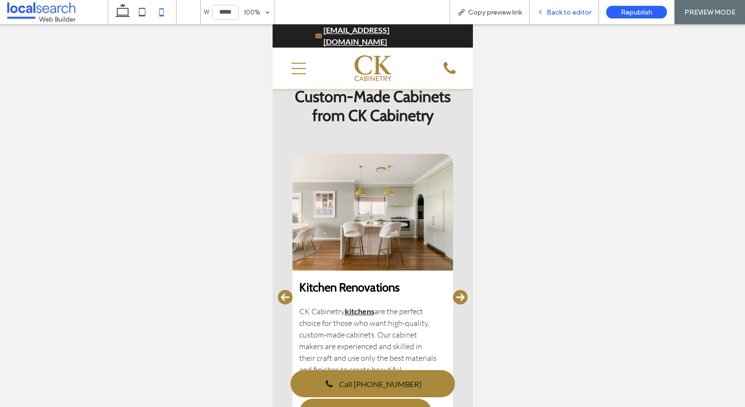
click at [551, 15] on span "Back to editor" at bounding box center [569, 12] width 45 height 8
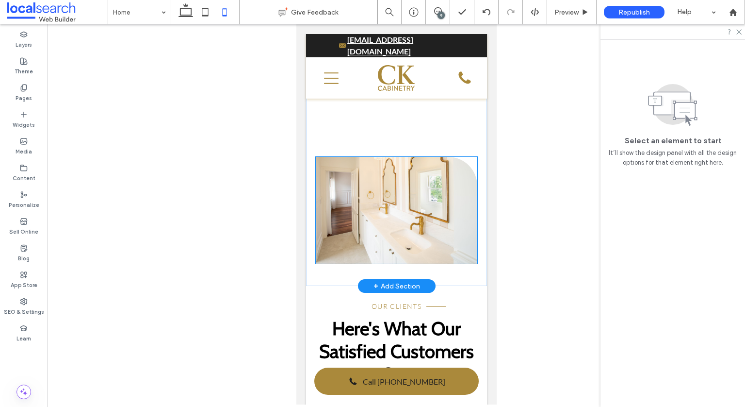
scroll to position [2277, 0]
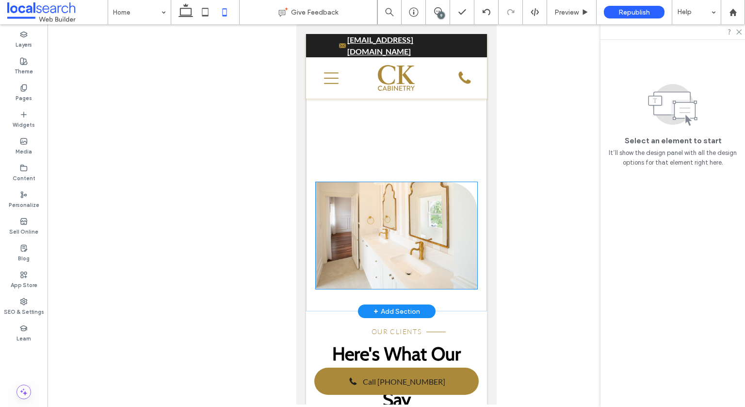
click at [386, 216] on link at bounding box center [396, 235] width 162 height 107
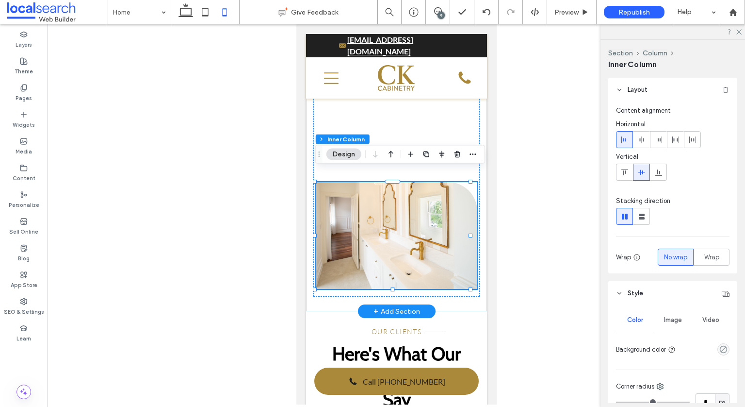
click at [406, 226] on link at bounding box center [396, 235] width 162 height 107
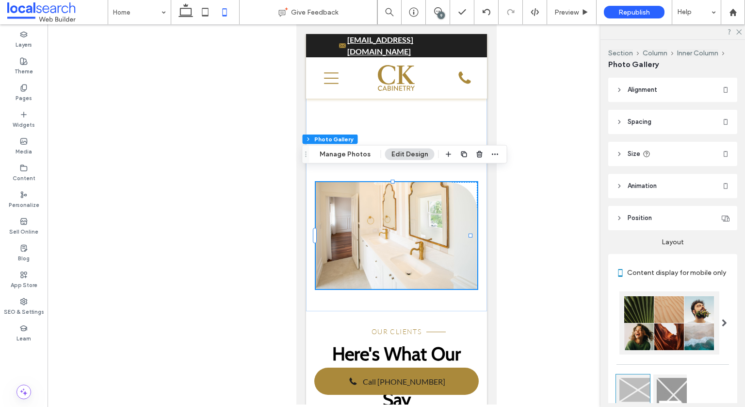
scroll to position [329, 0]
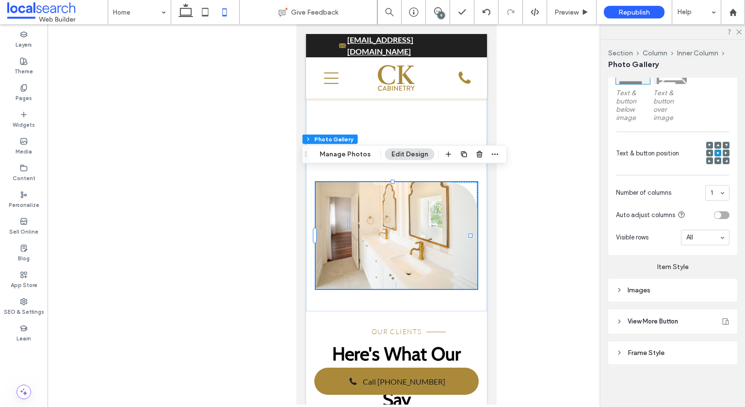
click at [668, 280] on div "Images" at bounding box center [673, 290] width 129 height 23
click at [676, 294] on div "Images" at bounding box center [673, 290] width 114 height 8
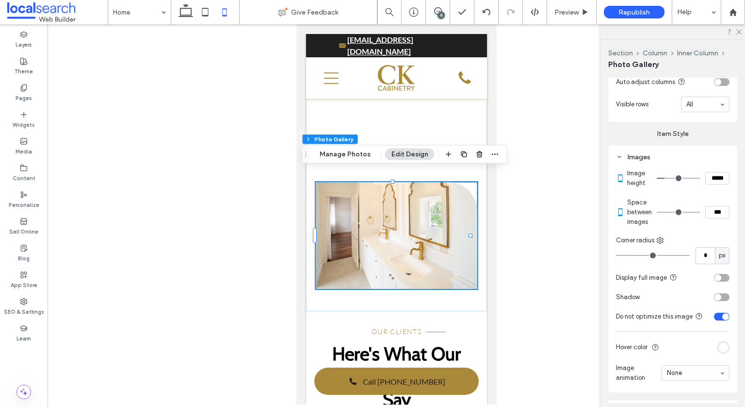
scroll to position [459, 0]
click at [661, 240] on use at bounding box center [661, 238] width 6 height 6
click at [691, 298] on span "Top right" at bounding box center [690, 302] width 26 height 10
type input "**"
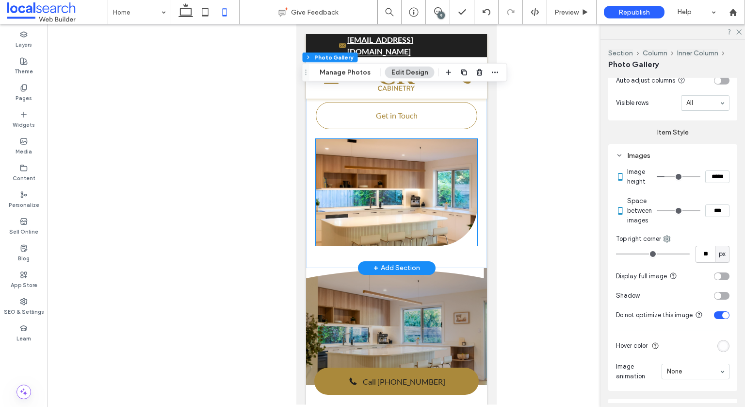
scroll to position [3054, 0]
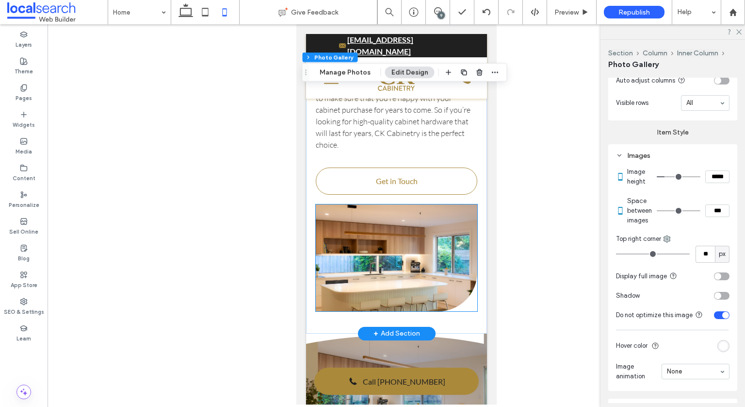
click at [417, 235] on link at bounding box center [396, 257] width 162 height 107
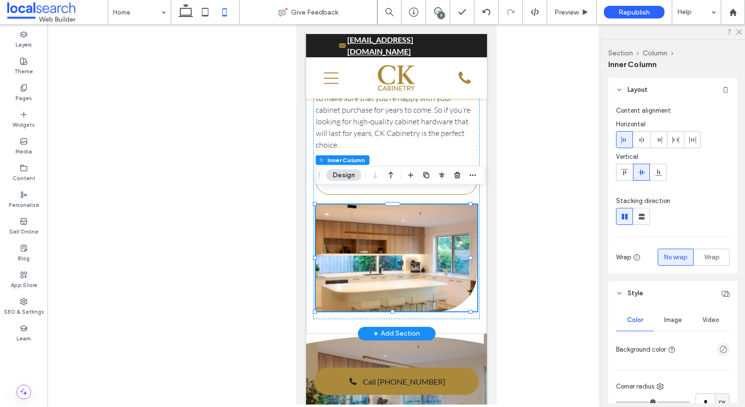
click at [417, 235] on link at bounding box center [396, 257] width 162 height 107
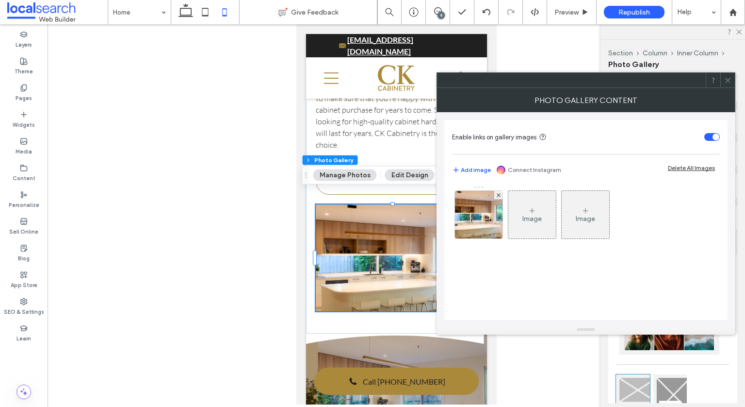
click at [729, 80] on icon at bounding box center [728, 80] width 7 height 7
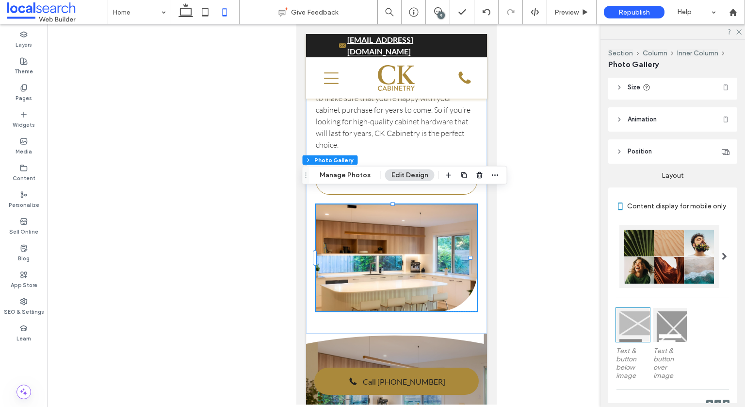
scroll to position [329, 0]
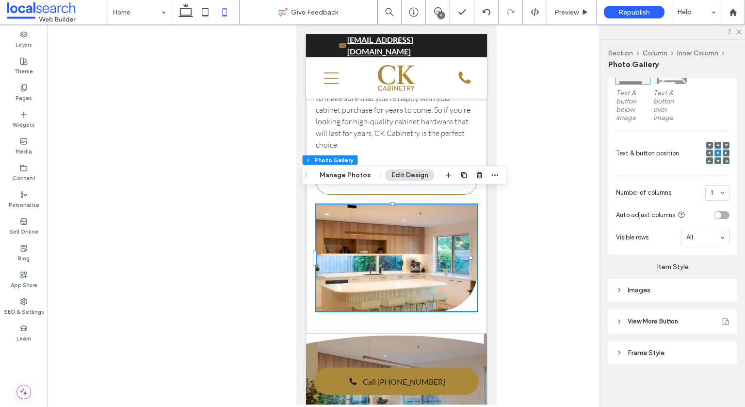
click at [672, 292] on div "Images" at bounding box center [673, 290] width 114 height 8
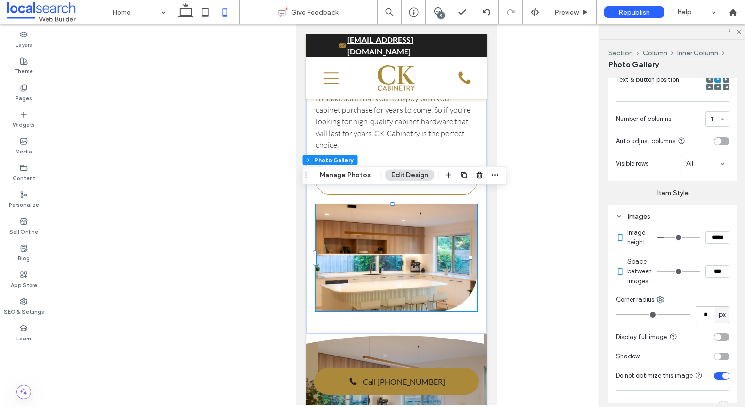
scroll to position [474, 0]
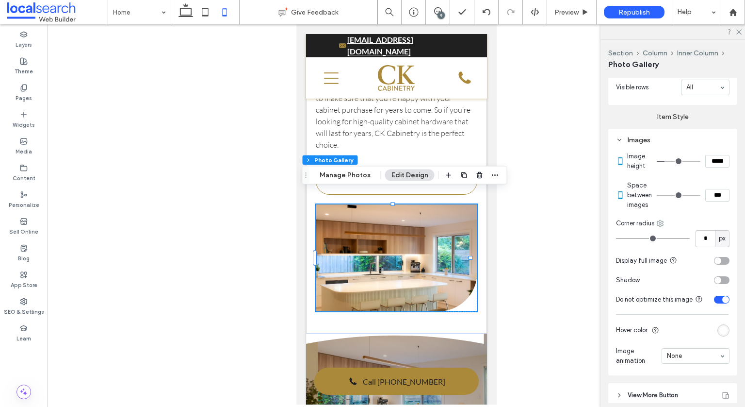
click at [662, 226] on use at bounding box center [661, 223] width 6 height 6
click at [705, 302] on span "Bottom right" at bounding box center [694, 305] width 35 height 10
type input "**"
click at [699, 246] on input "**" at bounding box center [705, 238] width 19 height 17
type input "**"
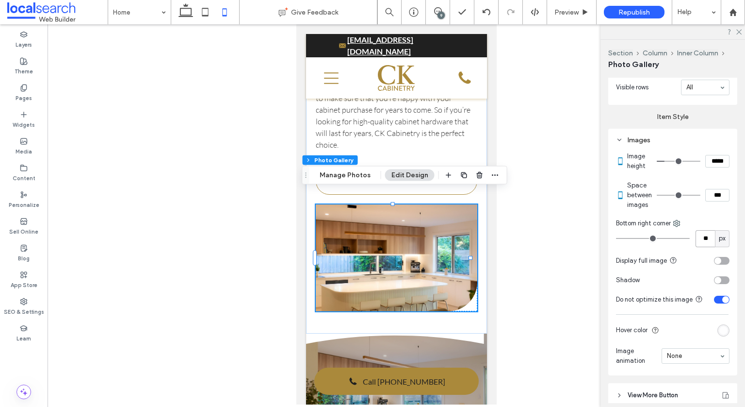
type input "**"
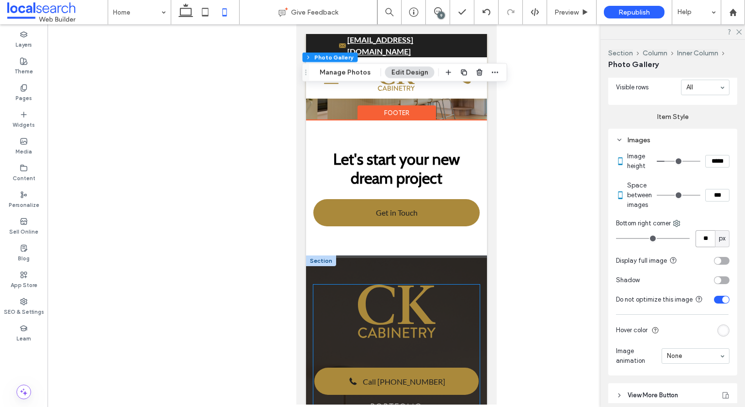
scroll to position [3539, 0]
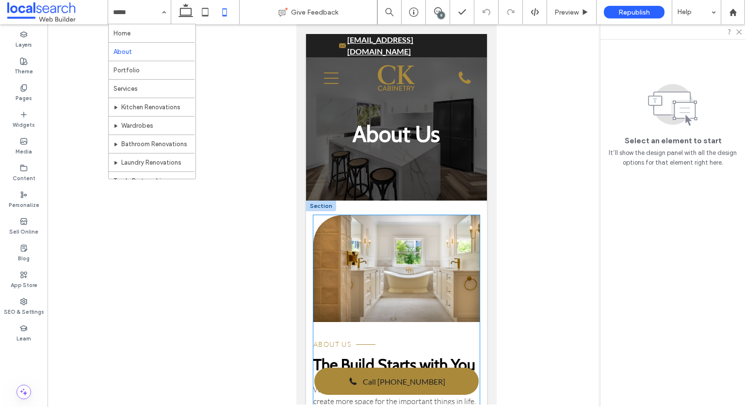
click at [459, 265] on link at bounding box center [396, 268] width 166 height 107
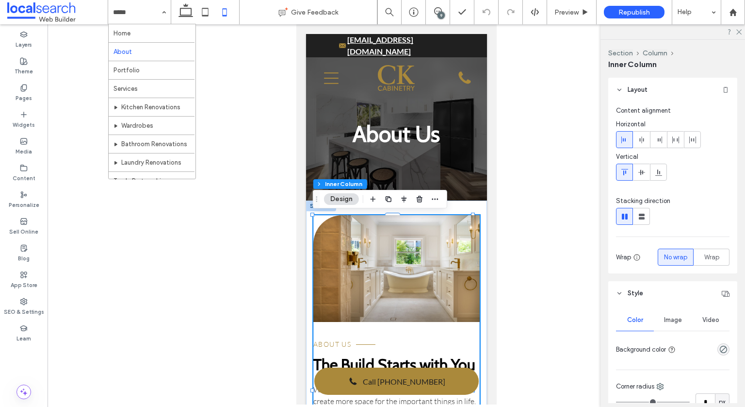
click at [459, 265] on link at bounding box center [396, 268] width 166 height 107
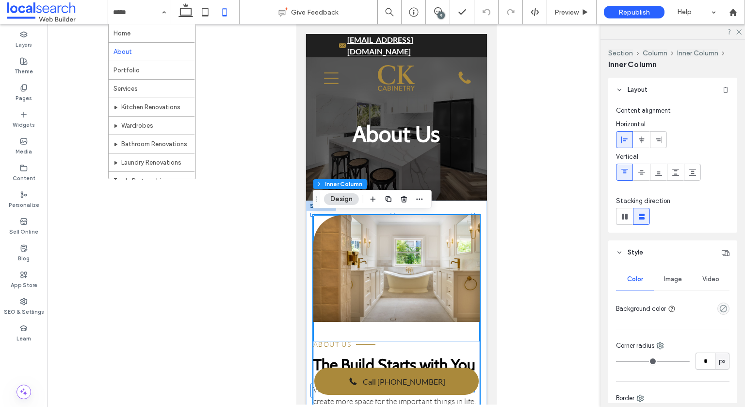
click at [459, 265] on link at bounding box center [396, 268] width 166 height 107
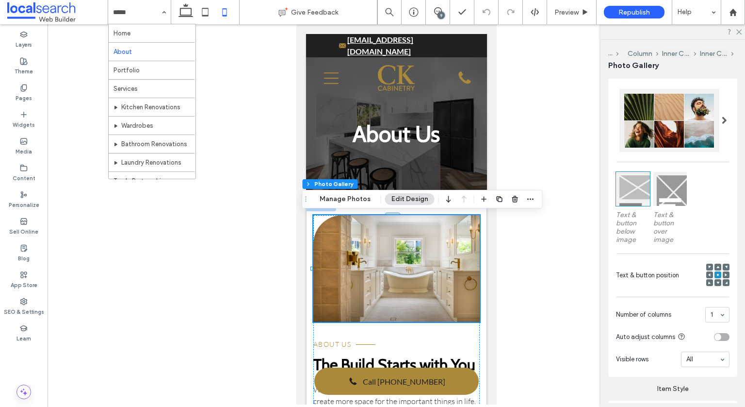
scroll to position [330, 0]
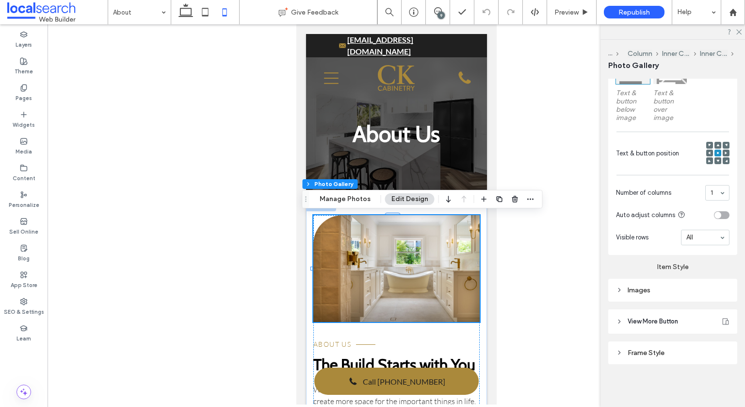
click at [668, 309] on div "Layout Content display for mobile only Text & button below image Text & button …" at bounding box center [673, 135] width 129 height 458
click at [671, 298] on div "Images" at bounding box center [673, 290] width 129 height 23
click at [662, 296] on div "Images" at bounding box center [673, 289] width 114 height 13
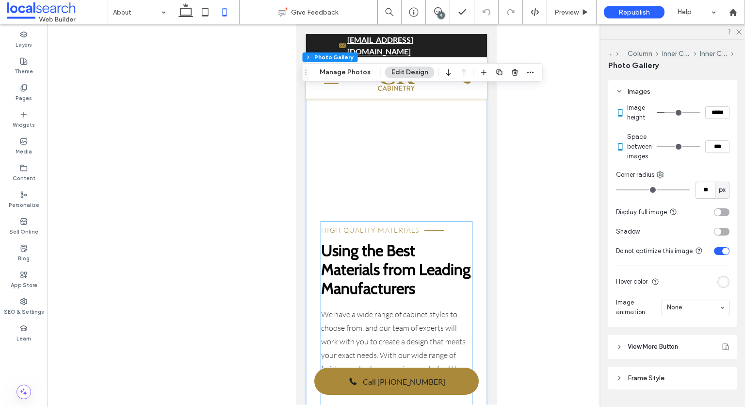
scroll to position [679, 0]
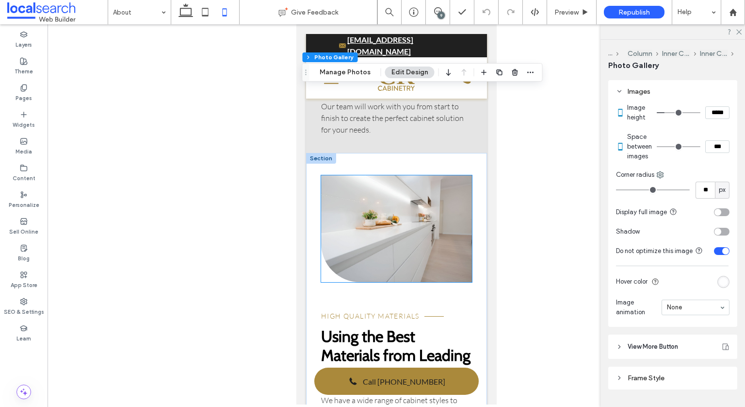
click at [422, 229] on link at bounding box center [396, 228] width 151 height 107
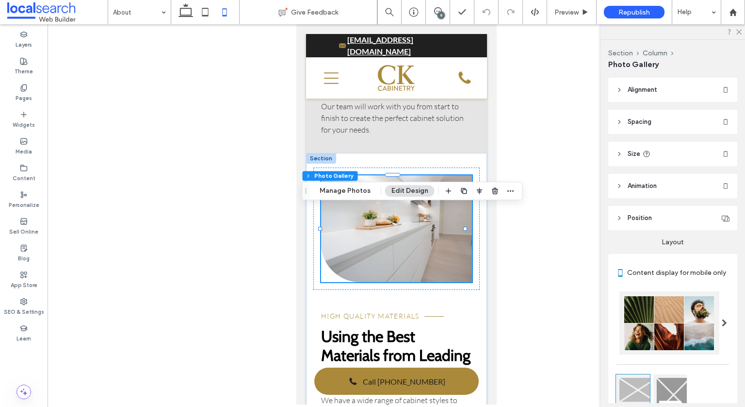
click at [422, 229] on link at bounding box center [396, 228] width 151 height 107
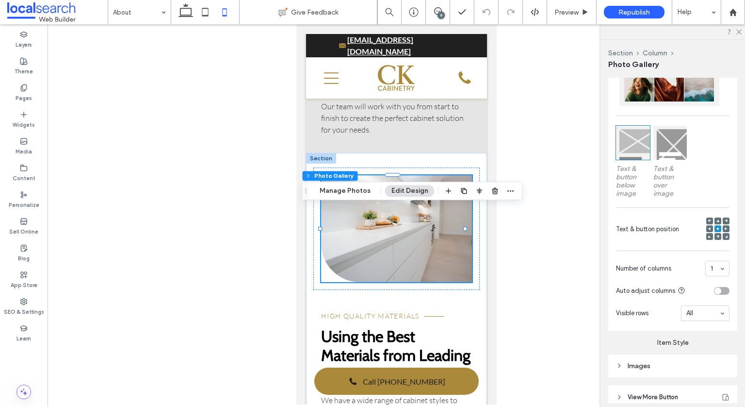
scroll to position [329, 0]
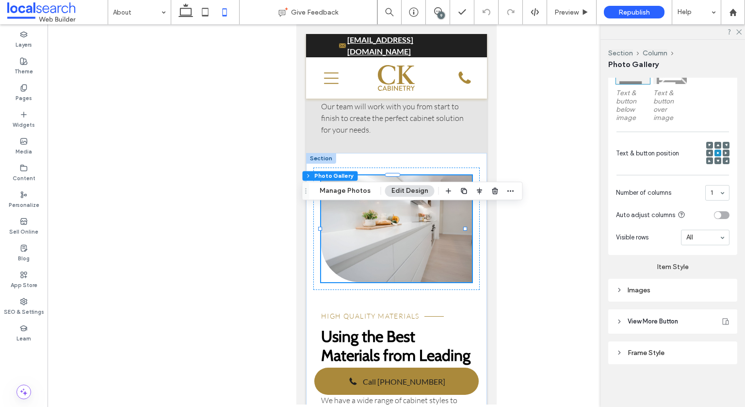
click at [663, 294] on div "Images" at bounding box center [673, 290] width 114 height 8
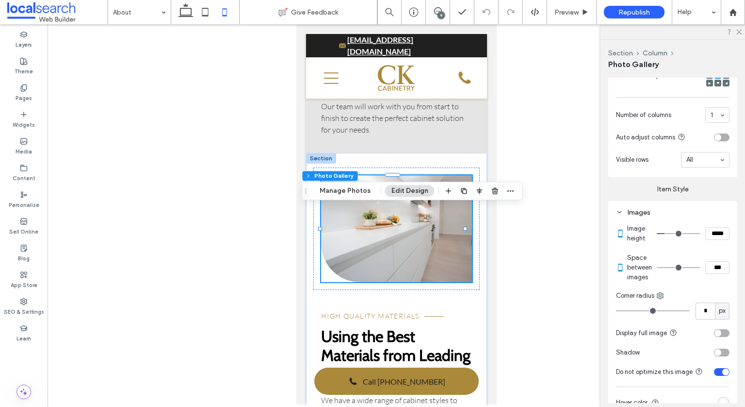
scroll to position [426, 0]
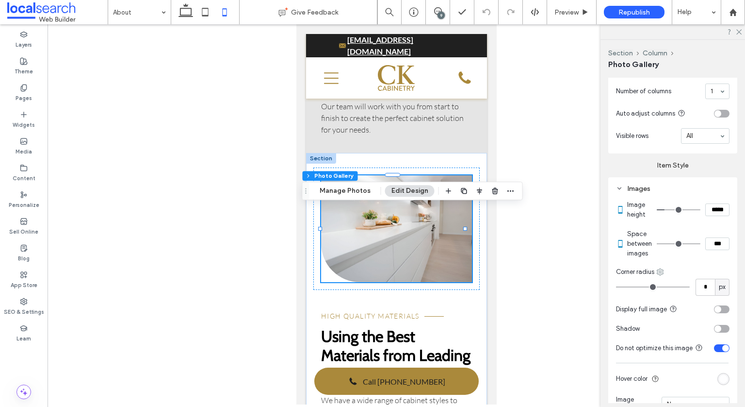
click at [664, 275] on use at bounding box center [661, 271] width 6 height 6
click at [690, 369] on span "Bottom left" at bounding box center [693, 372] width 32 height 10
type input "**"
click at [701, 290] on input "**" at bounding box center [705, 287] width 19 height 17
type input "**"
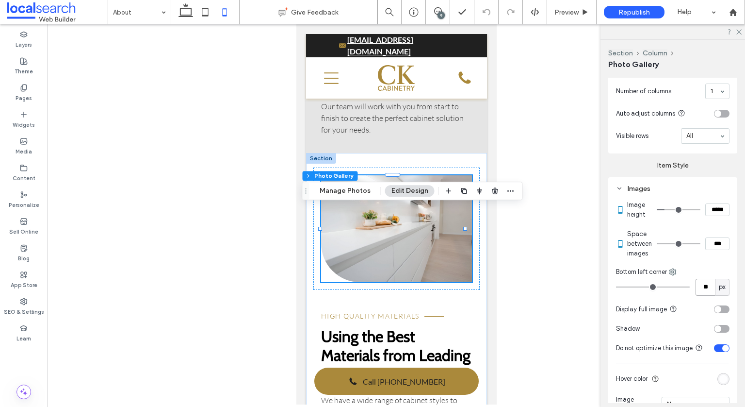
type input "**"
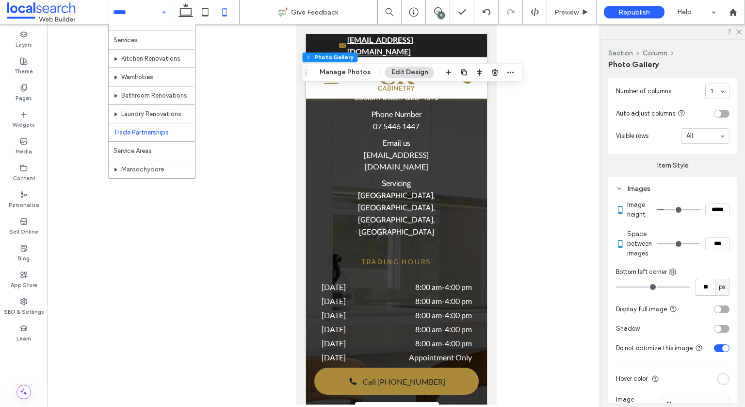
scroll to position [0, 0]
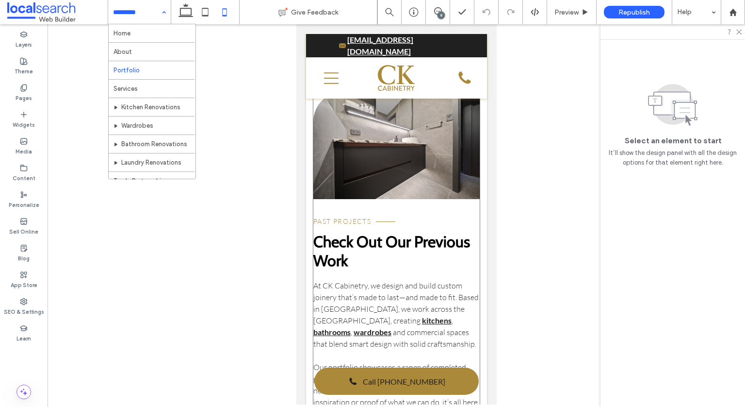
scroll to position [437, 0]
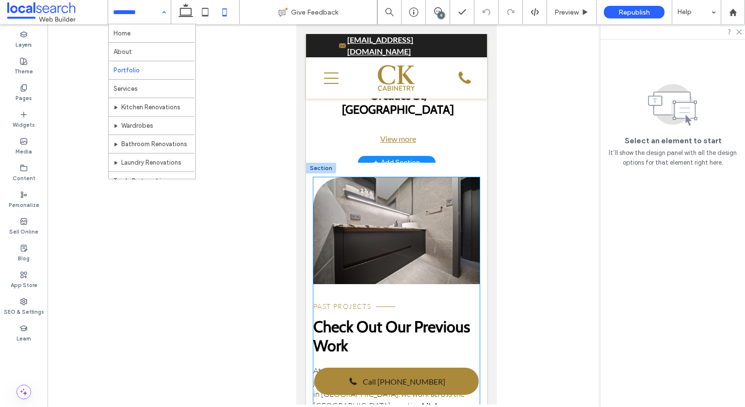
click at [414, 211] on link at bounding box center [396, 230] width 166 height 107
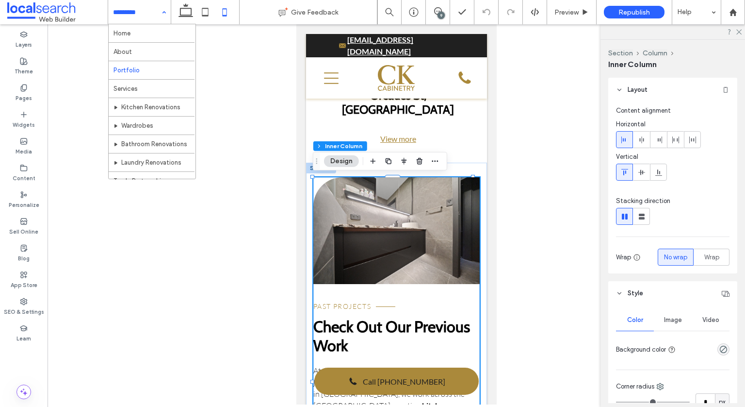
click at [414, 211] on link at bounding box center [396, 230] width 166 height 107
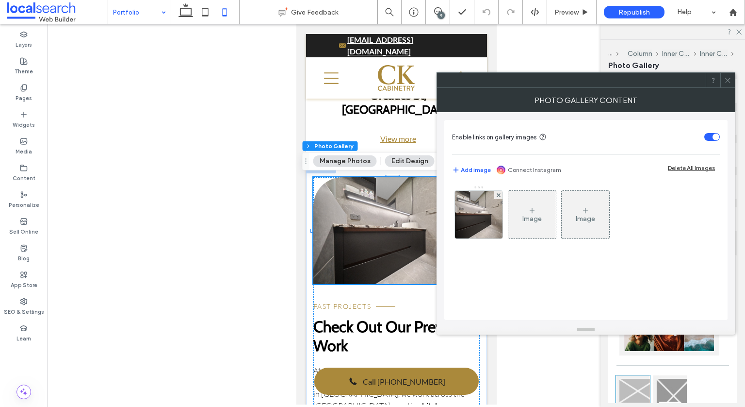
click at [724, 80] on div at bounding box center [728, 80] width 15 height 15
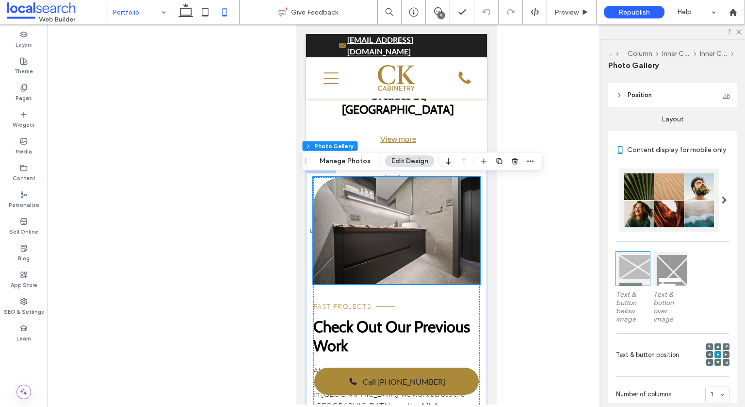
scroll to position [330, 0]
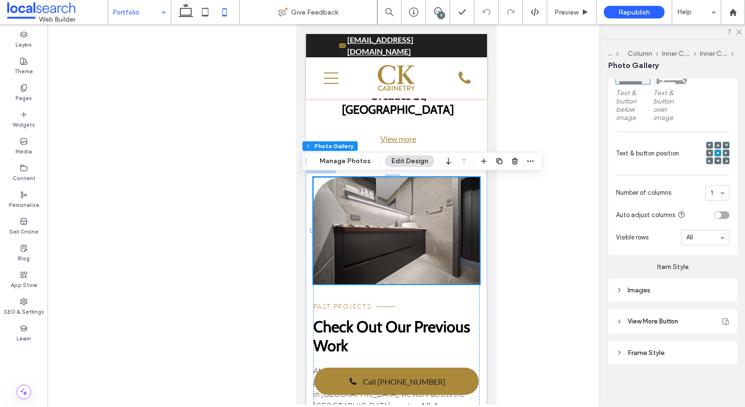
click at [673, 294] on div "Images" at bounding box center [673, 290] width 114 height 8
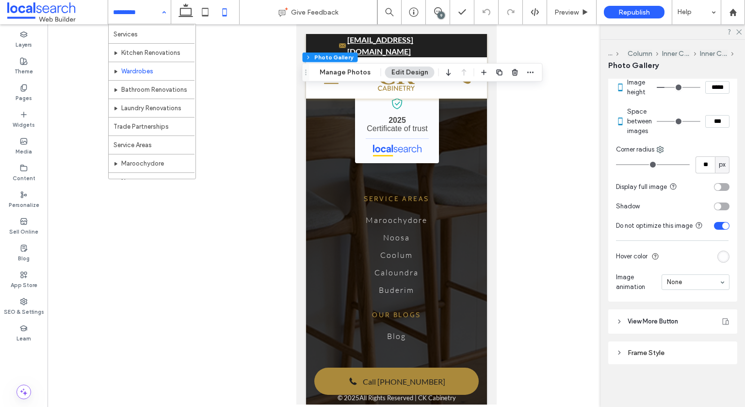
scroll to position [0, 0]
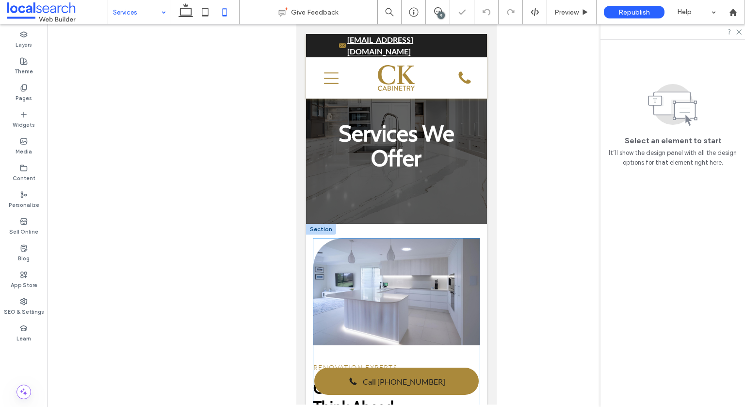
scroll to position [146, 0]
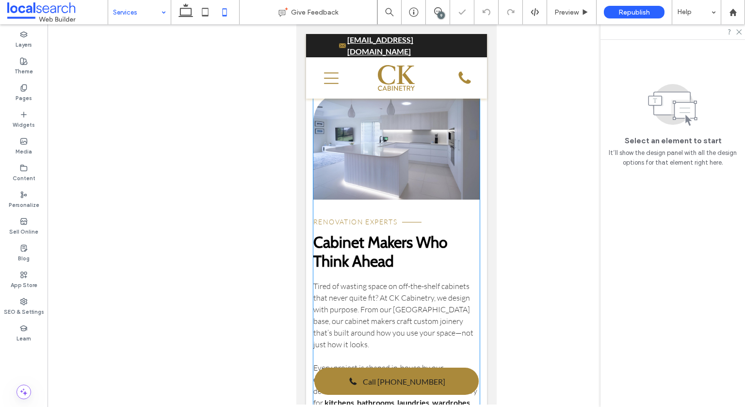
click at [392, 165] on link at bounding box center [396, 146] width 166 height 107
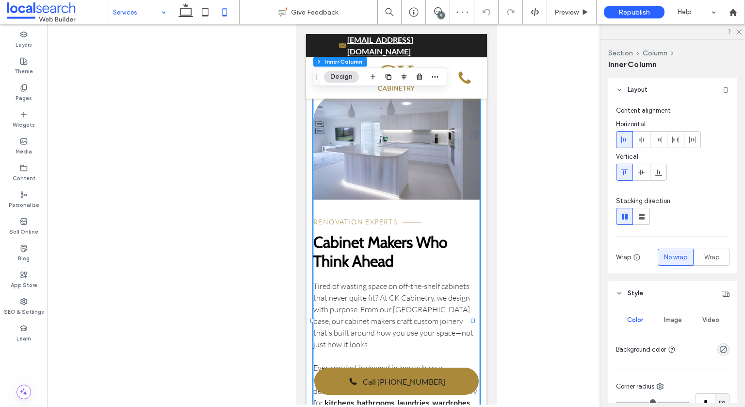
click at [392, 165] on link at bounding box center [396, 146] width 166 height 107
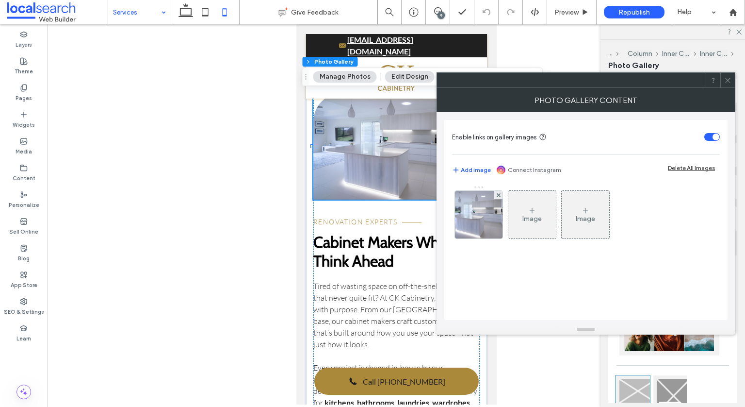
click at [730, 81] on icon at bounding box center [728, 80] width 7 height 7
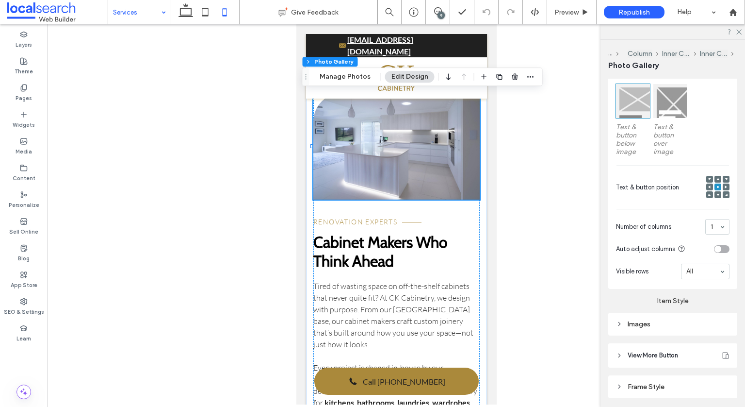
scroll to position [330, 0]
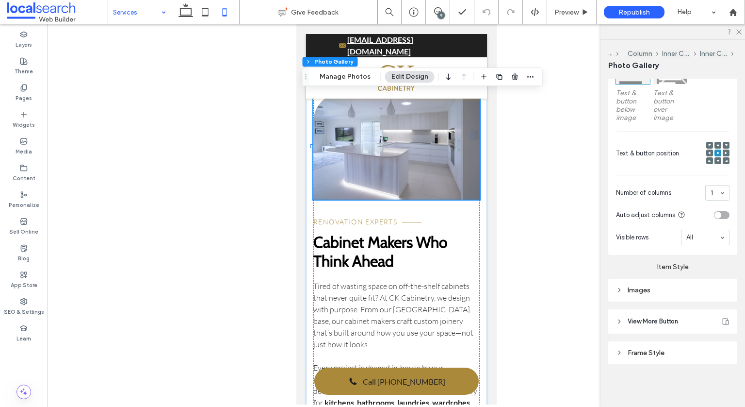
click at [660, 302] on div "Layout Content display for mobile only Text & button below image Text & button …" at bounding box center [673, 135] width 129 height 458
click at [664, 290] on div "Images" at bounding box center [673, 290] width 114 height 8
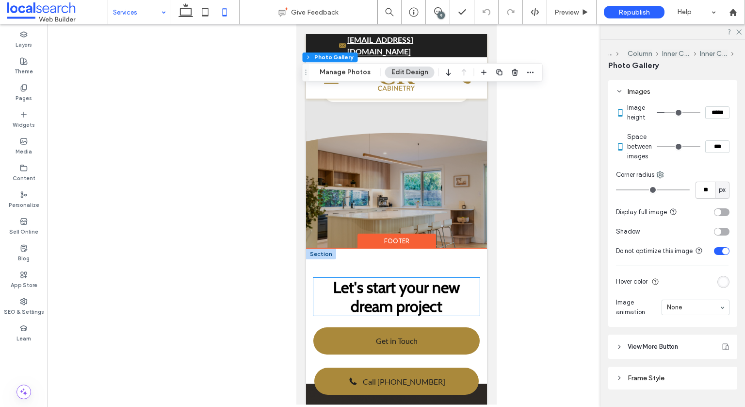
scroll to position [1068, 0]
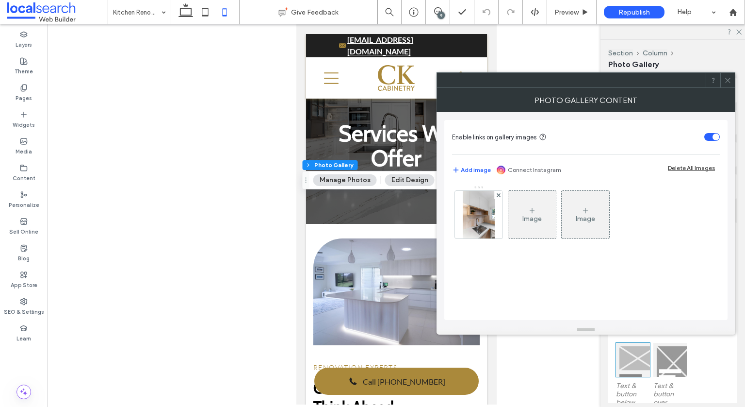
scroll to position [49, 0]
click at [730, 80] on icon at bounding box center [728, 80] width 7 height 7
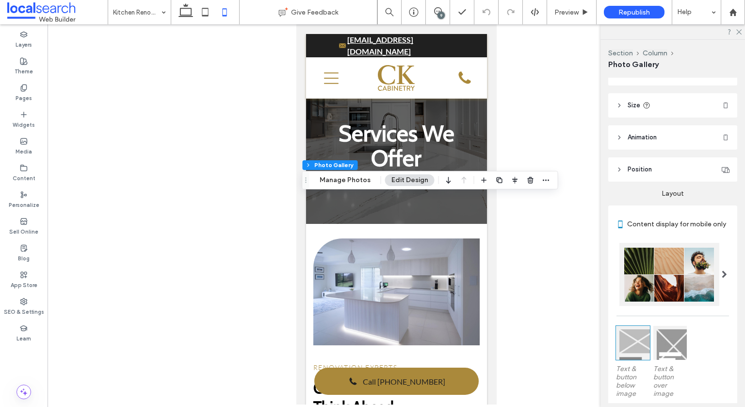
scroll to position [329, 0]
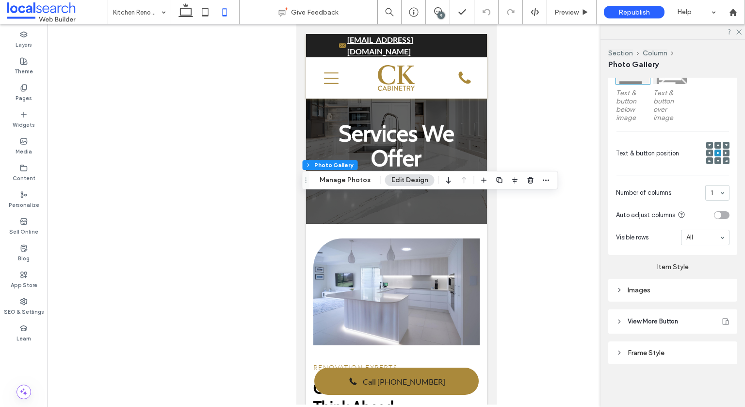
click at [694, 300] on div "Images" at bounding box center [673, 290] width 129 height 23
click at [695, 293] on div "Images" at bounding box center [673, 290] width 114 height 8
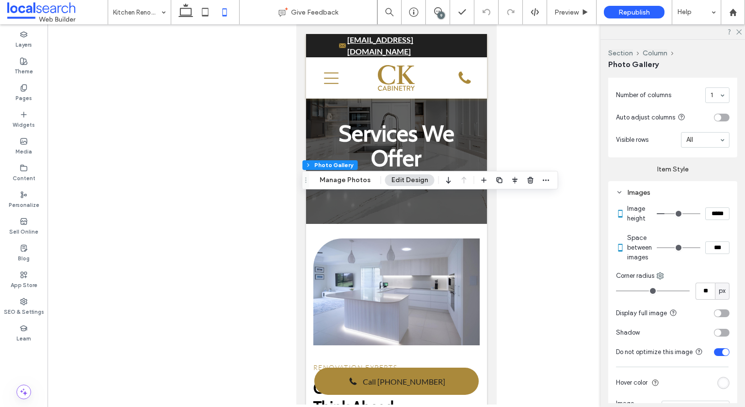
scroll to position [474, 0]
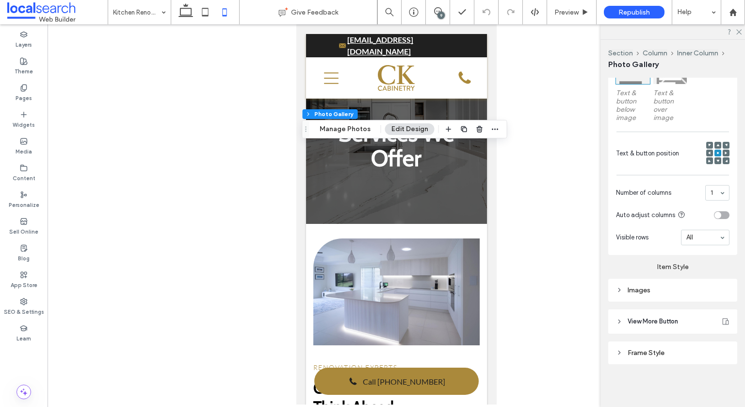
click at [682, 285] on div "Images" at bounding box center [673, 289] width 114 height 13
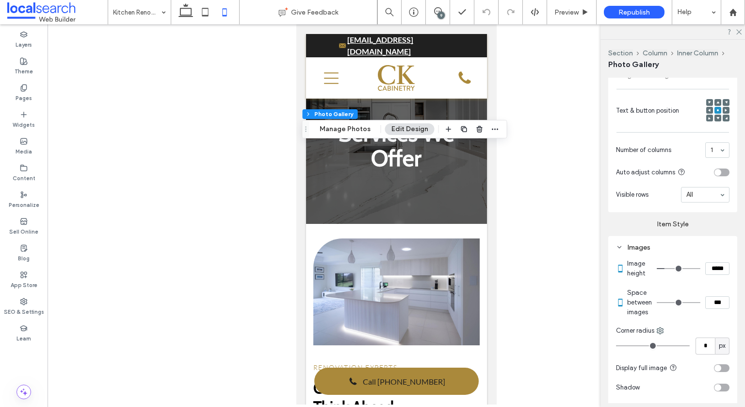
scroll to position [523, 0]
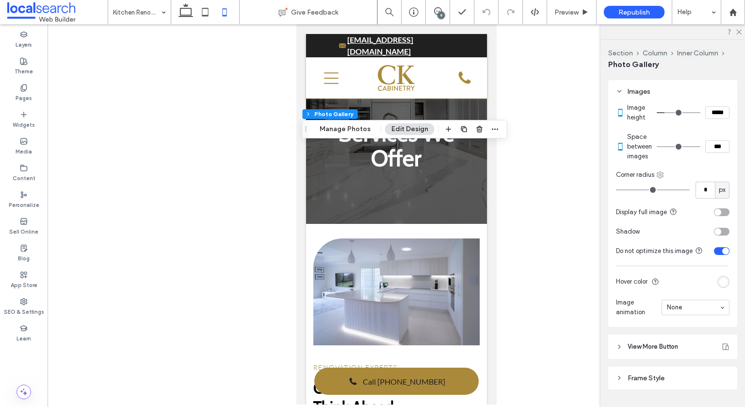
click at [661, 178] on icon at bounding box center [661, 175] width 8 height 8
click at [695, 260] on span "Bottom right" at bounding box center [694, 256] width 35 height 10
type input "**"
click at [696, 196] on input "**" at bounding box center [705, 190] width 19 height 17
type input "**"
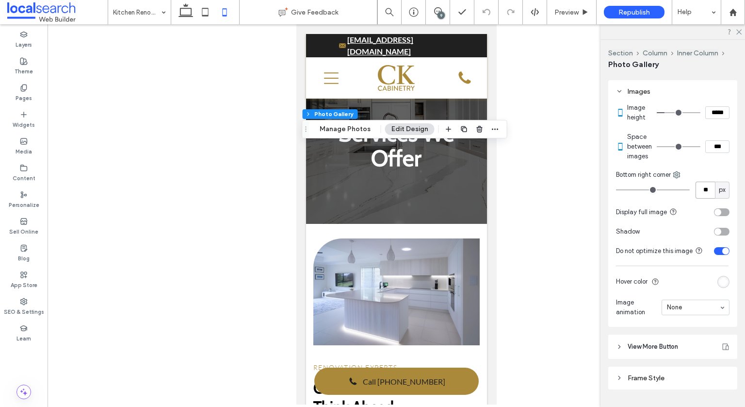
type input "**"
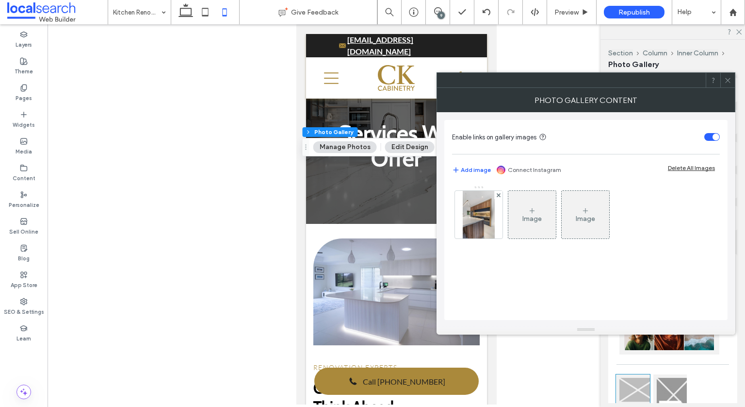
click at [729, 83] on span at bounding box center [728, 80] width 7 height 15
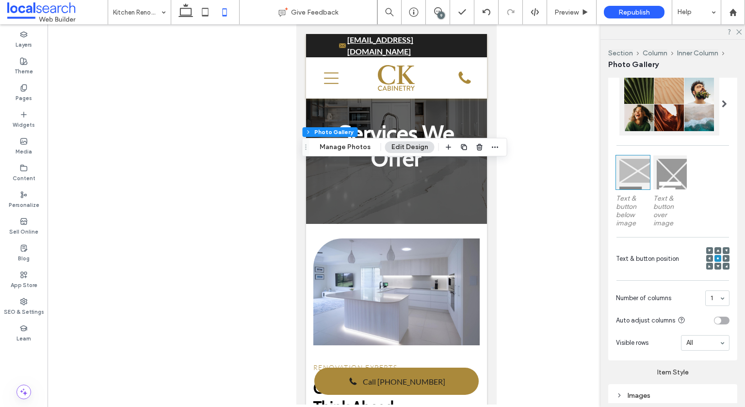
scroll to position [329, 0]
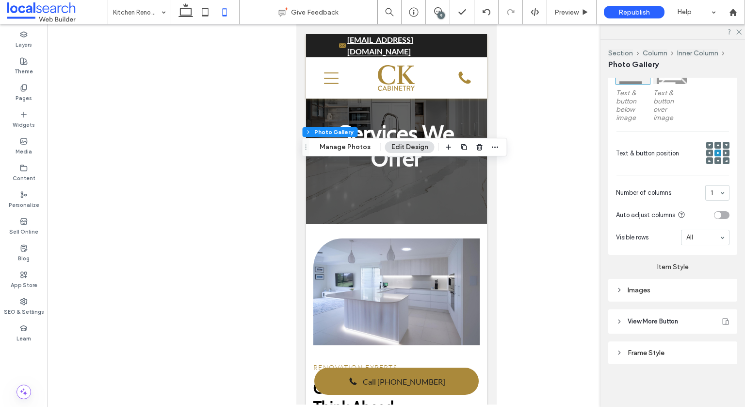
click at [672, 292] on div "Images" at bounding box center [673, 290] width 114 height 8
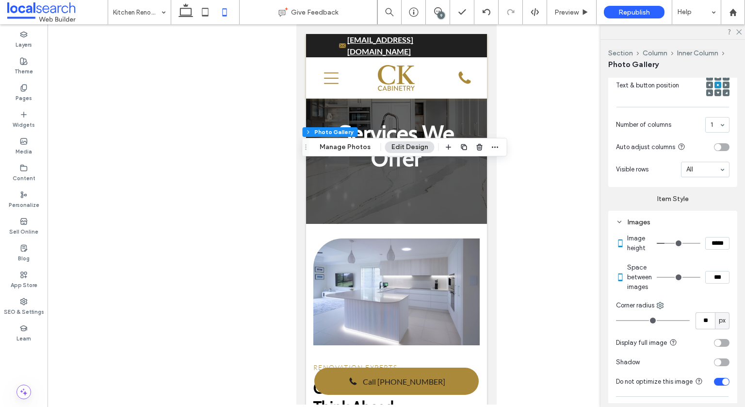
scroll to position [426, 0]
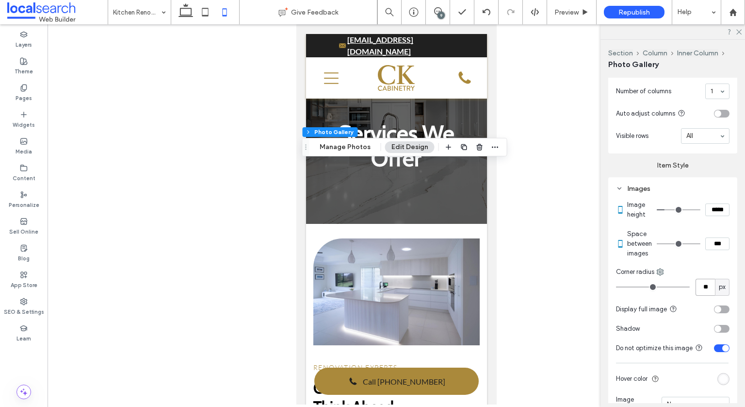
click at [698, 290] on input "**" at bounding box center [705, 287] width 19 height 17
type input "**"
click at [491, 12] on div at bounding box center [487, 12] width 24 height 8
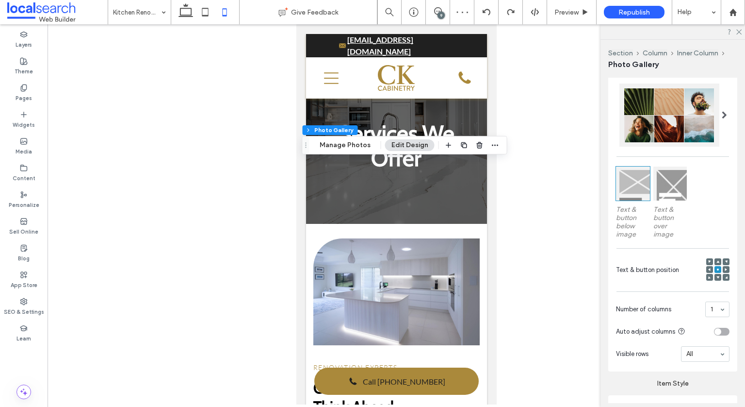
scroll to position [329, 0]
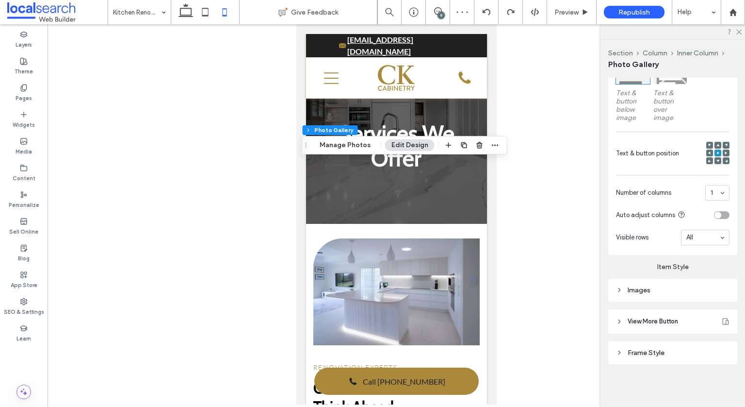
click at [662, 294] on div "Images" at bounding box center [673, 290] width 114 height 8
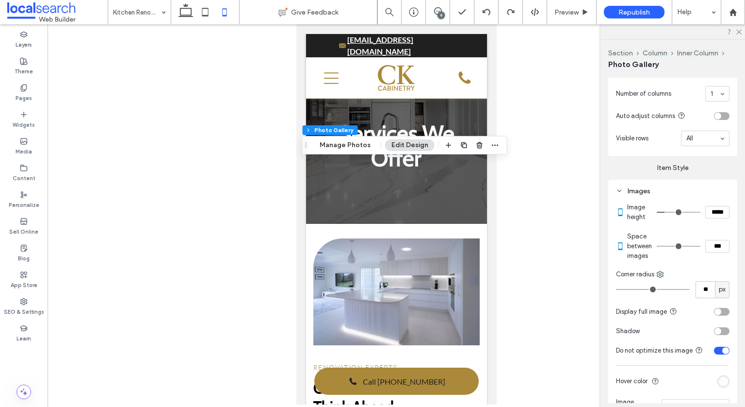
scroll to position [426, 0]
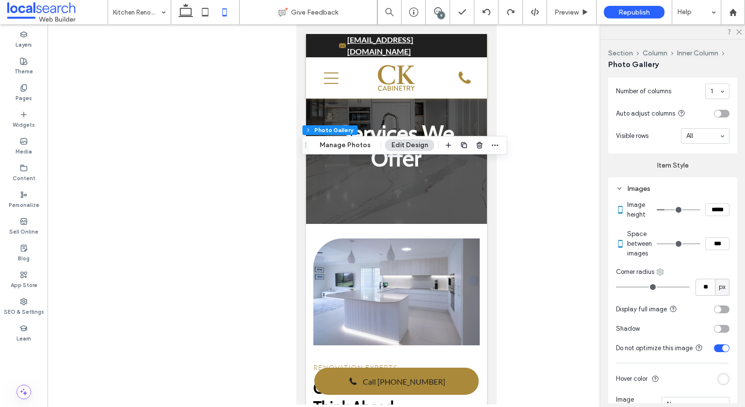
click at [662, 276] on icon at bounding box center [661, 272] width 8 height 8
click at [687, 318] on span "Top left" at bounding box center [688, 317] width 22 height 10
click at [700, 290] on input "**" at bounding box center [705, 287] width 19 height 17
type input "**"
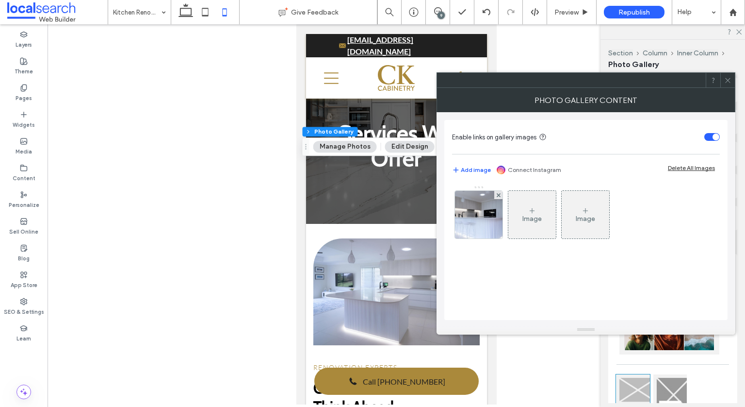
click at [728, 83] on icon at bounding box center [728, 80] width 7 height 7
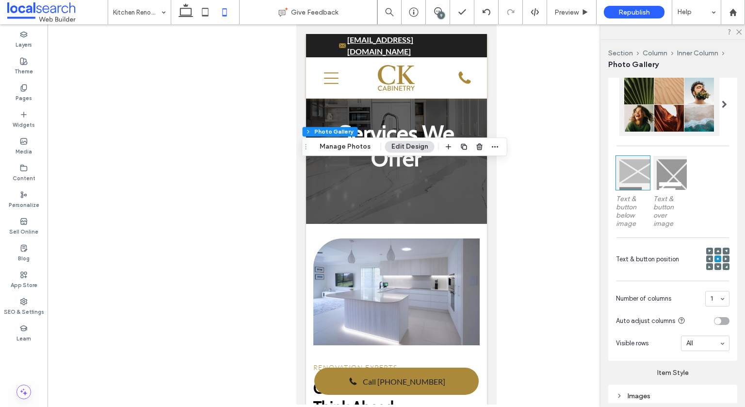
scroll to position [329, 0]
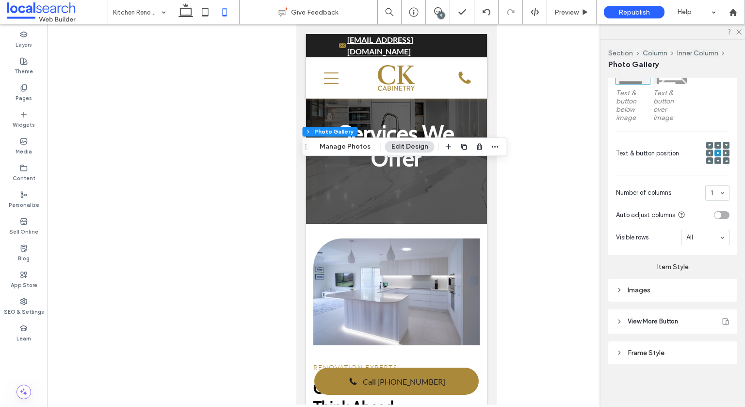
click at [693, 281] on div "Images" at bounding box center [673, 290] width 129 height 23
click at [692, 283] on div "Images" at bounding box center [673, 290] width 129 height 23
click at [662, 307] on div "Layout Content display for mobile only Text & button below image Text & button …" at bounding box center [673, 135] width 129 height 458
click at [660, 291] on div "Images" at bounding box center [673, 290] width 114 height 8
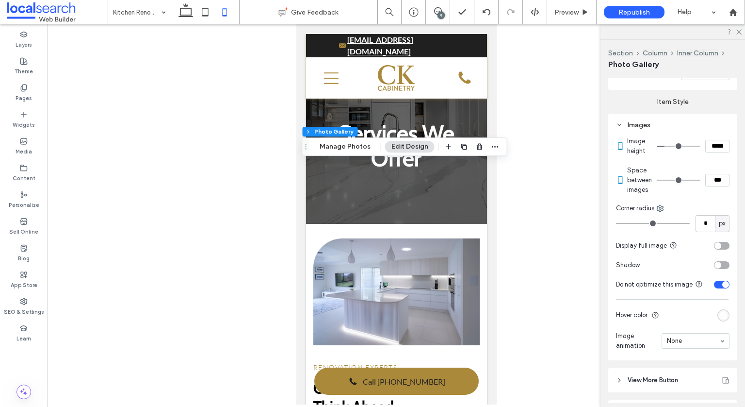
scroll to position [552, 0]
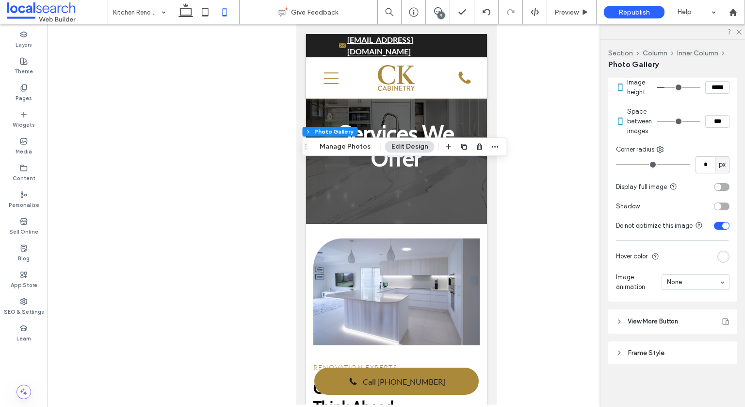
click at [660, 152] on use at bounding box center [661, 149] width 6 height 6
click at [687, 228] on span "Bottom right" at bounding box center [694, 227] width 35 height 10
type input "**"
click at [699, 167] on input "**" at bounding box center [705, 164] width 19 height 17
type input "**"
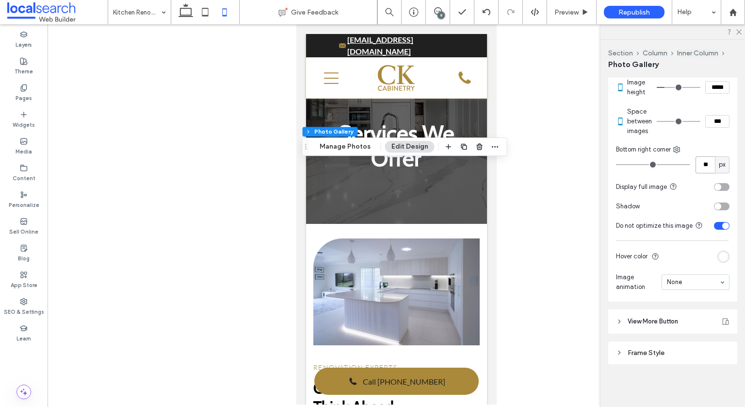
type input "**"
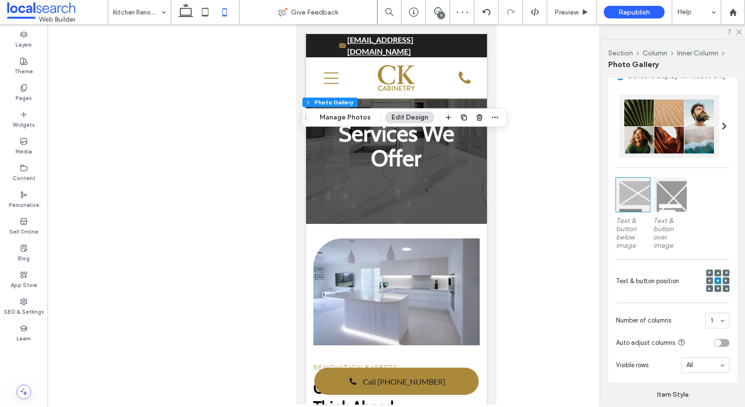
scroll to position [329, 0]
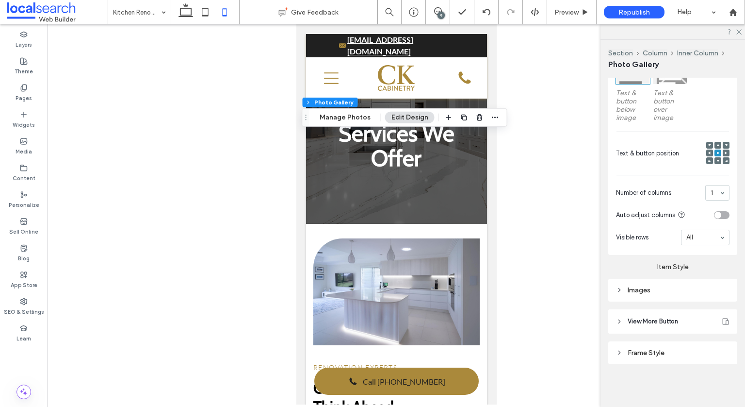
click at [674, 291] on div "Images" at bounding box center [673, 290] width 114 height 8
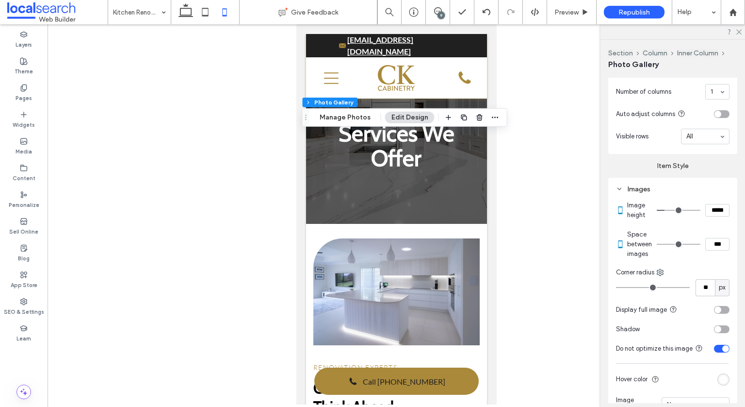
scroll to position [426, 0]
click at [666, 276] on div "Corner radius" at bounding box center [673, 272] width 114 height 10
click at [660, 273] on icon at bounding box center [661, 272] width 8 height 8
click at [682, 315] on span "Top left" at bounding box center [688, 317] width 22 height 10
click at [703, 296] on input "**" at bounding box center [705, 287] width 19 height 17
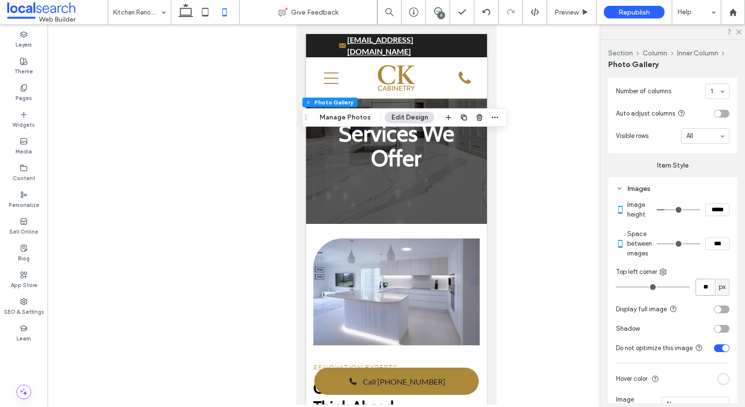
type input "**"
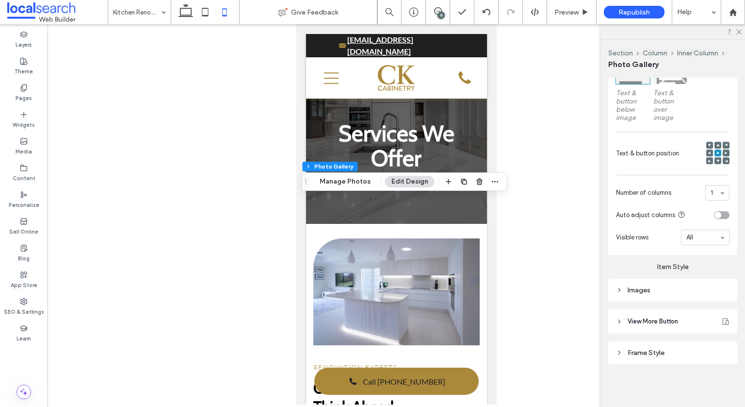
click at [662, 290] on div "Images" at bounding box center [673, 290] width 114 height 8
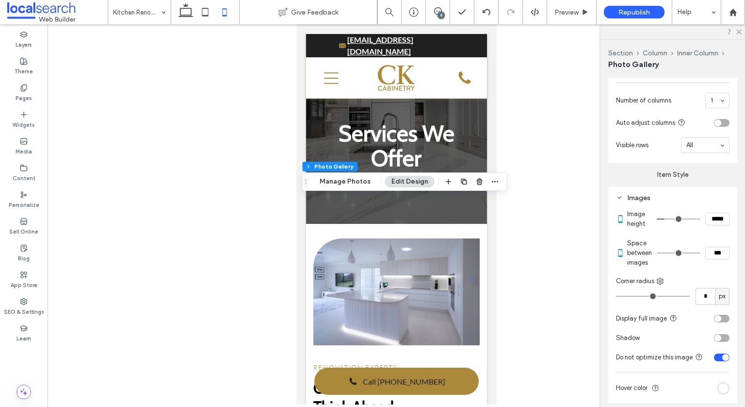
scroll to position [474, 0]
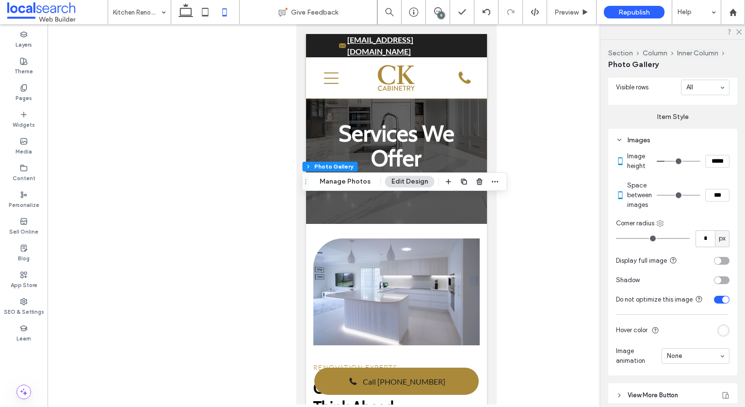
click at [662, 225] on icon at bounding box center [661, 223] width 8 height 8
click at [685, 303] on span "Bottom right" at bounding box center [694, 305] width 35 height 10
type input "**"
click at [700, 246] on input "**" at bounding box center [705, 238] width 19 height 17
type input "*"
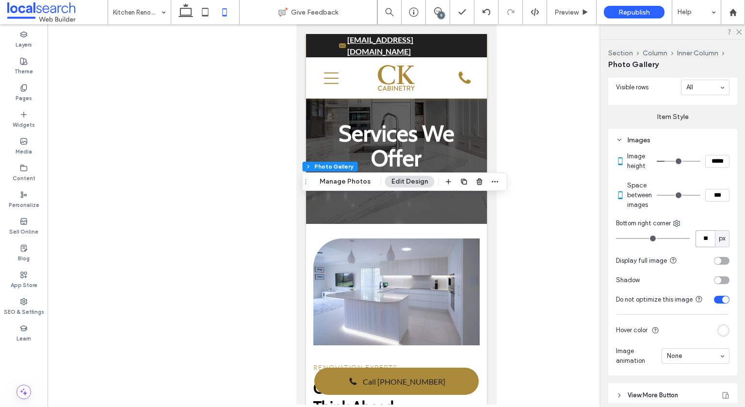
type input "**"
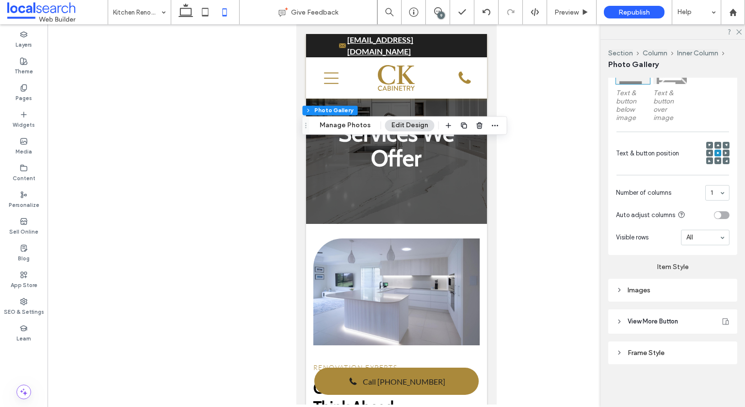
click at [667, 287] on div "Images" at bounding box center [673, 290] width 114 height 8
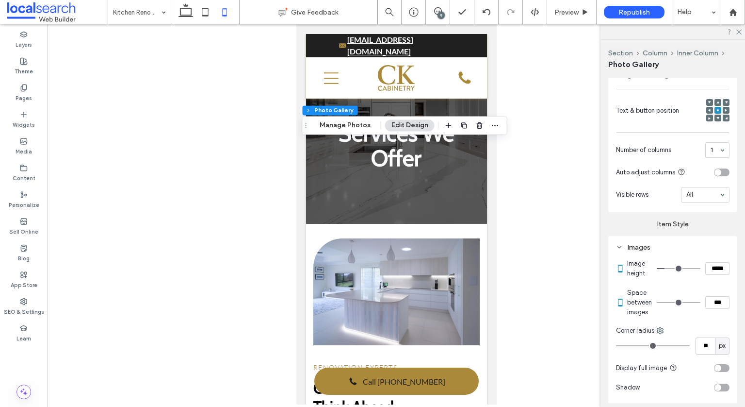
scroll to position [426, 0]
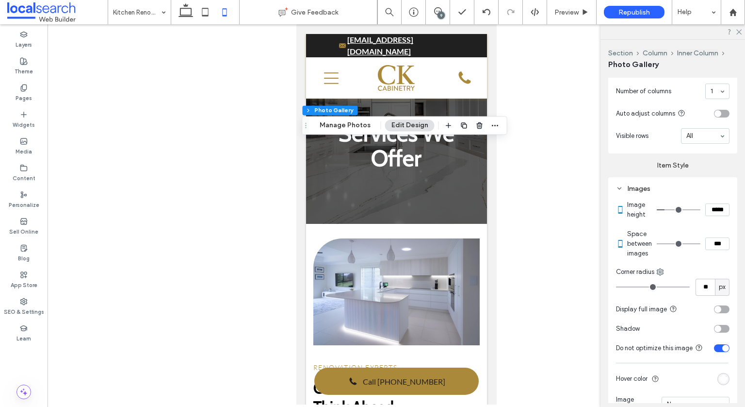
click at [660, 271] on div "Image height ***** Space between images *** Corner radius ** px Display full im…" at bounding box center [673, 307] width 114 height 224
click at [660, 274] on icon at bounding box center [661, 272] width 8 height 8
click at [685, 312] on span "Top left" at bounding box center [688, 317] width 22 height 10
click at [707, 306] on section "Display full image" at bounding box center [673, 308] width 114 height 19
click at [700, 294] on input "**" at bounding box center [705, 287] width 19 height 17
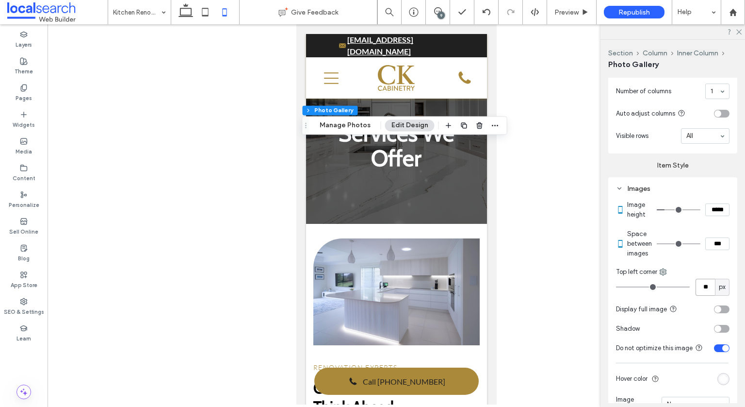
type input "**"
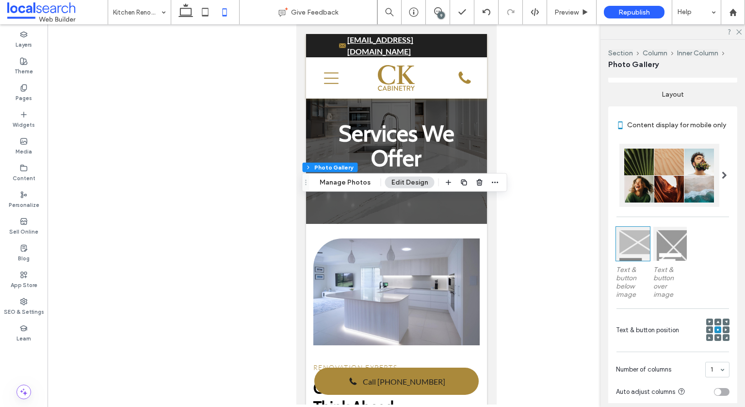
scroll to position [291, 0]
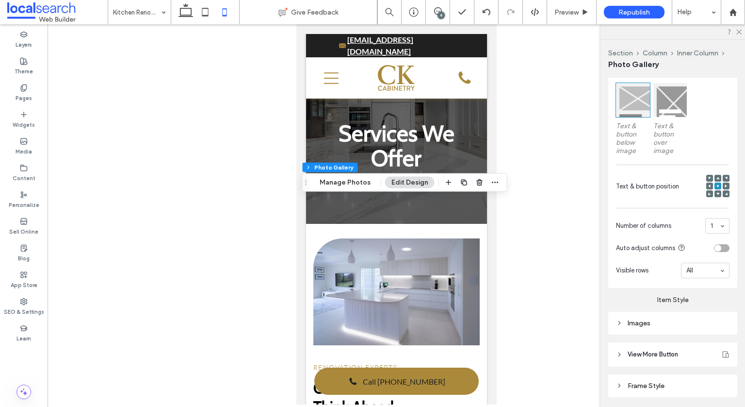
click at [646, 326] on div "Images" at bounding box center [673, 323] width 114 height 8
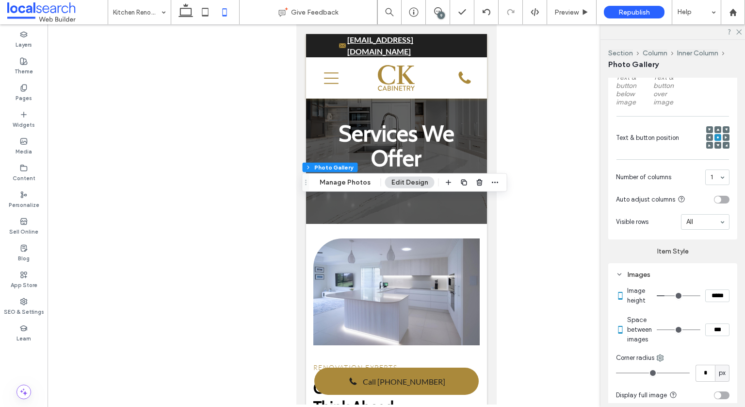
scroll to position [388, 0]
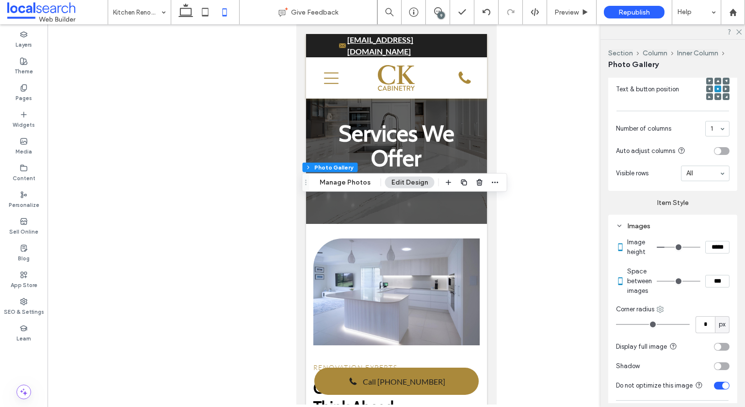
click at [663, 312] on use at bounding box center [661, 309] width 6 height 6
click at [687, 292] on span "Bottom left" at bounding box center [693, 293] width 32 height 10
click at [674, 312] on use at bounding box center [673, 309] width 6 height 6
click at [656, 270] on div "Bottom right" at bounding box center [634, 274] width 86 height 18
type input "**"
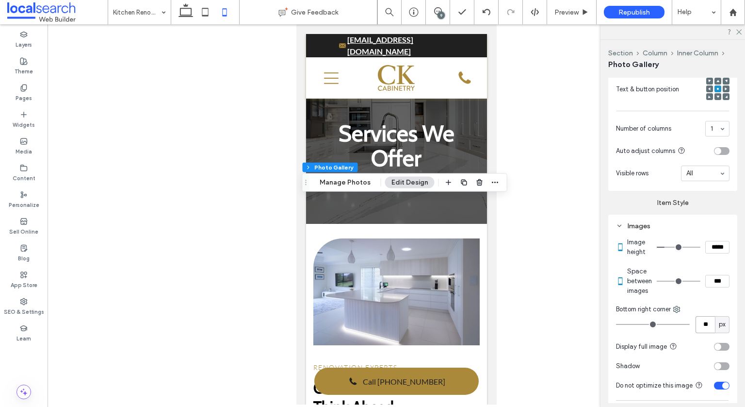
click at [696, 331] on input "**" at bounding box center [705, 324] width 19 height 17
type input "**"
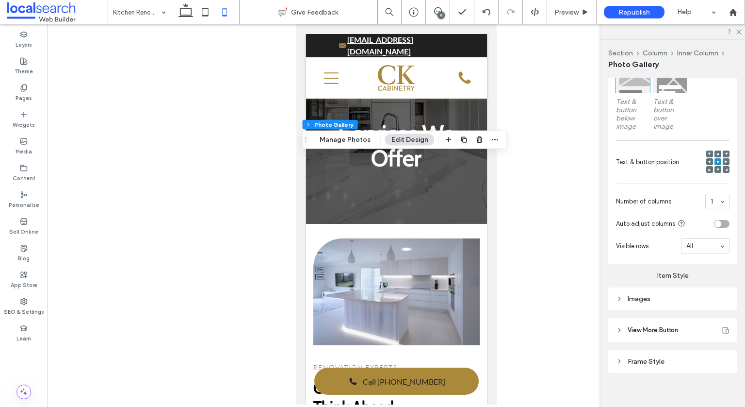
scroll to position [329, 0]
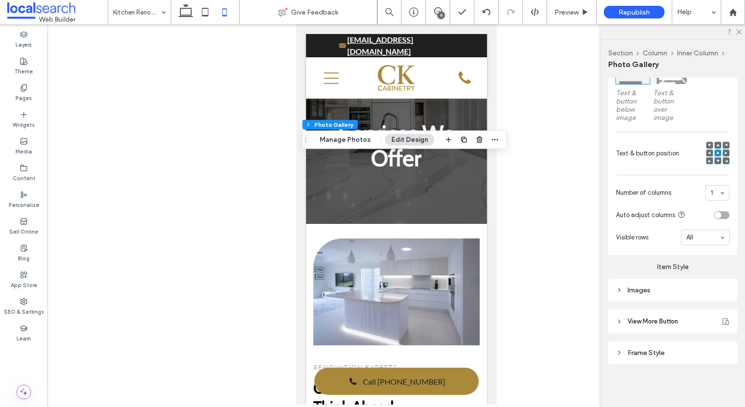
click at [637, 290] on div "Images" at bounding box center [673, 290] width 114 height 8
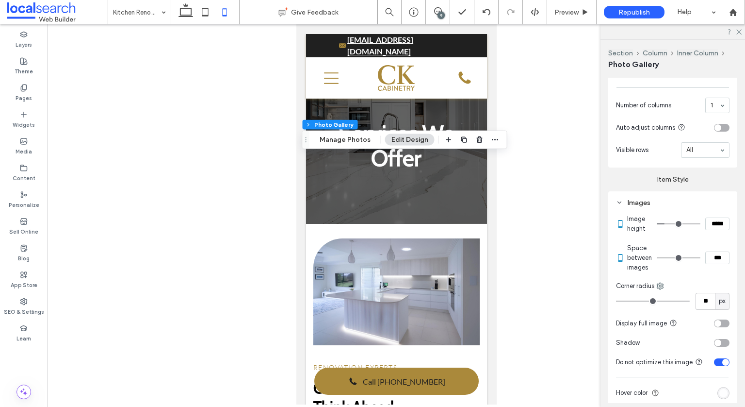
scroll to position [552, 0]
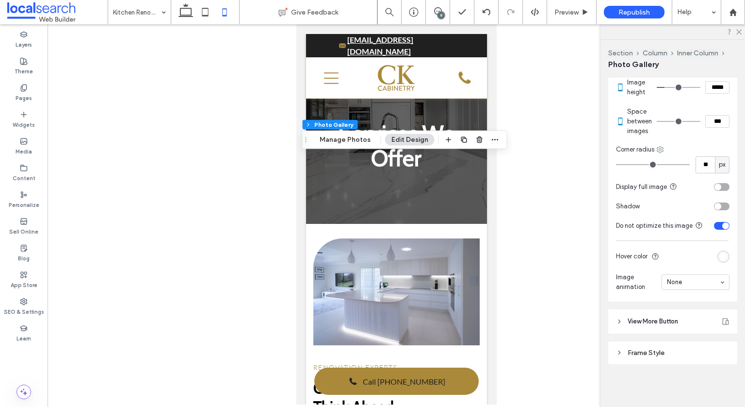
click at [663, 149] on icon at bounding box center [661, 150] width 8 height 8
click at [682, 190] on span "Top left" at bounding box center [688, 190] width 22 height 10
click at [696, 167] on input "**" at bounding box center [705, 164] width 19 height 17
type input "**"
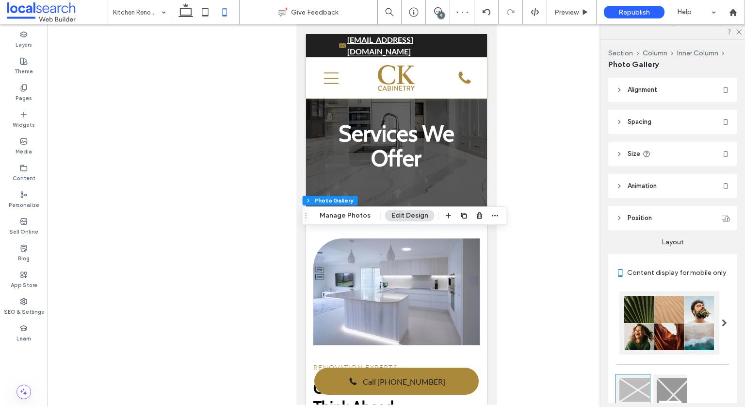
scroll to position [329, 0]
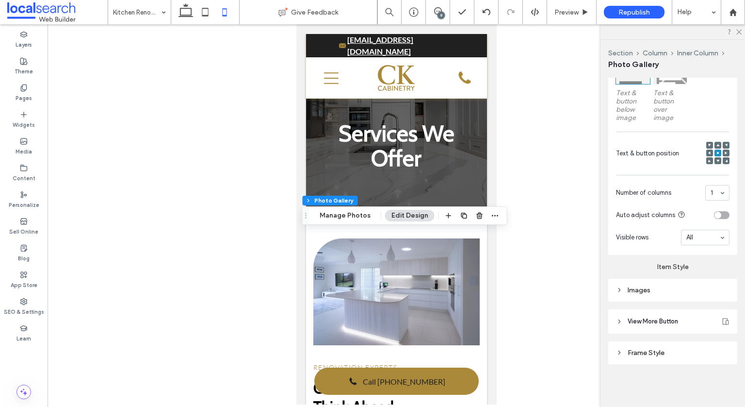
click at [682, 294] on div "Images" at bounding box center [673, 290] width 114 height 8
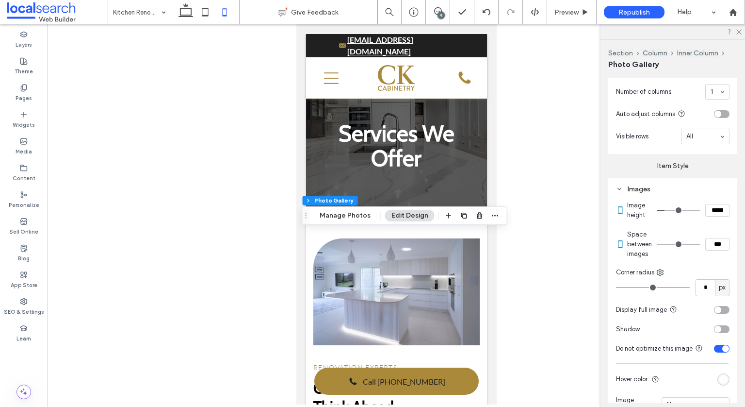
scroll to position [426, 0]
click at [661, 273] on use at bounding box center [661, 271] width 6 height 6
click at [696, 351] on span "Bottom right" at bounding box center [694, 353] width 35 height 10
type input "**"
click at [701, 296] on input "**" at bounding box center [705, 287] width 19 height 17
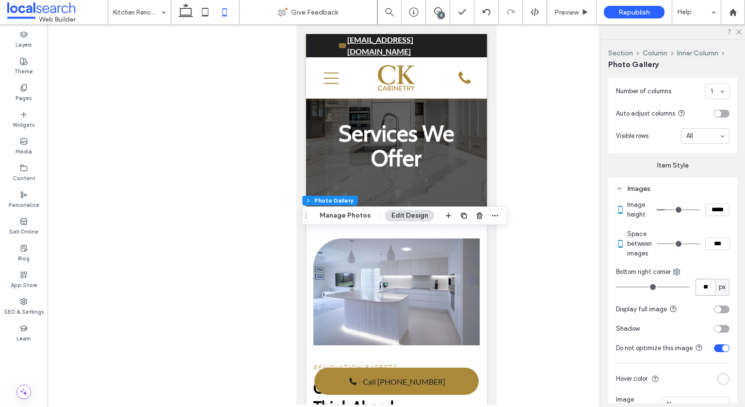
type input "**"
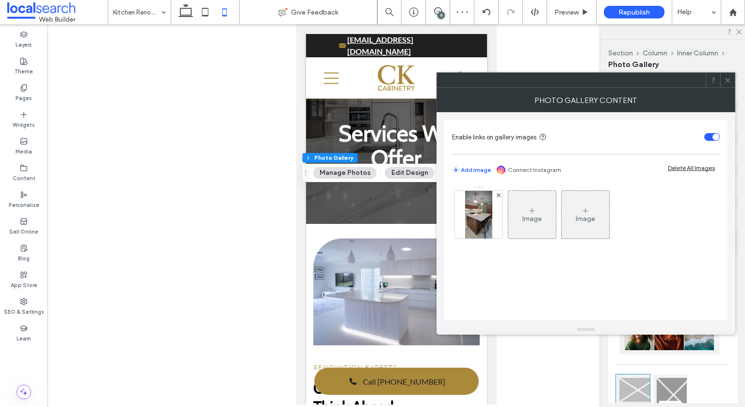
click at [732, 79] on div at bounding box center [728, 80] width 15 height 15
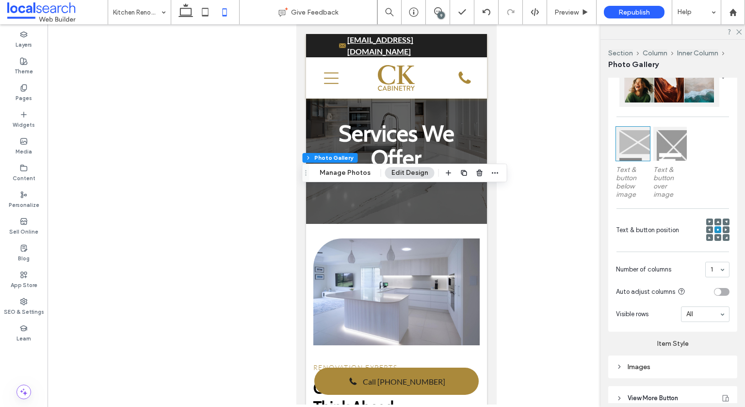
scroll to position [329, 0]
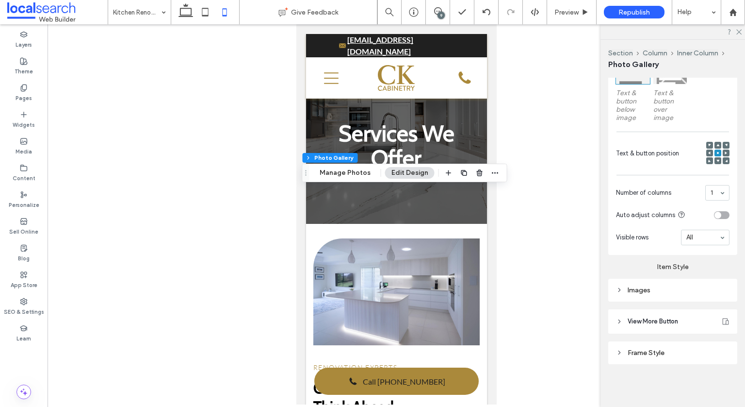
click at [679, 295] on div "Images" at bounding box center [673, 289] width 114 height 13
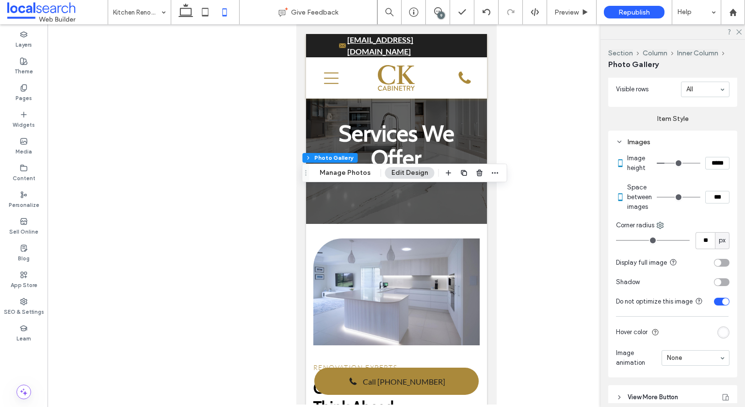
scroll to position [474, 0]
click at [657, 220] on div "Image height ***** Space between images *** Corner radius ** px Display full im…" at bounding box center [673, 259] width 114 height 224
click at [662, 227] on icon at bounding box center [661, 223] width 8 height 8
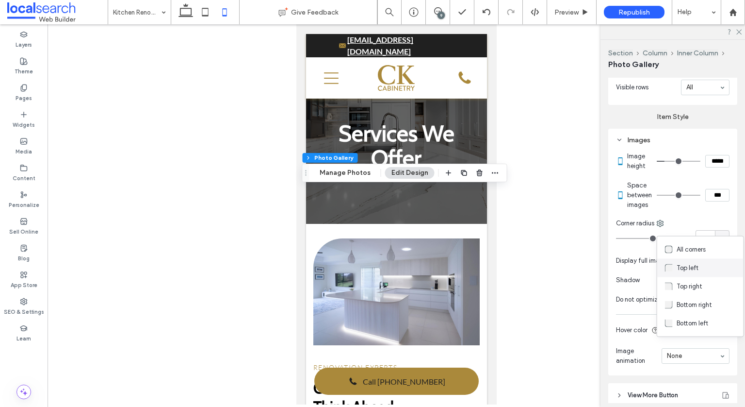
click at [684, 271] on span "Top left" at bounding box center [688, 268] width 22 height 10
click at [696, 247] on input "**" at bounding box center [705, 238] width 19 height 17
type input "**"
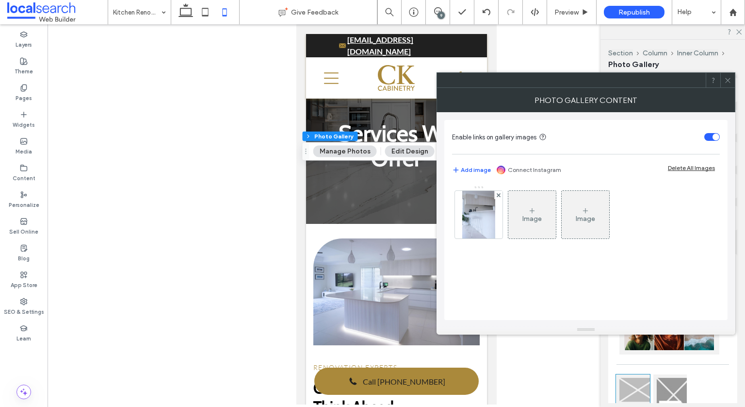
click at [725, 82] on icon at bounding box center [728, 80] width 7 height 7
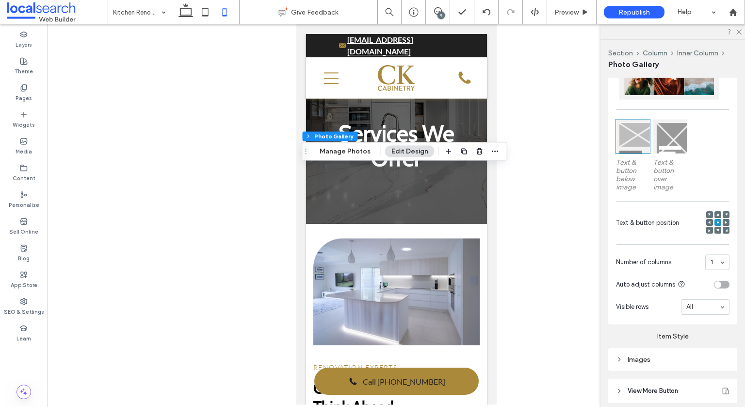
scroll to position [329, 0]
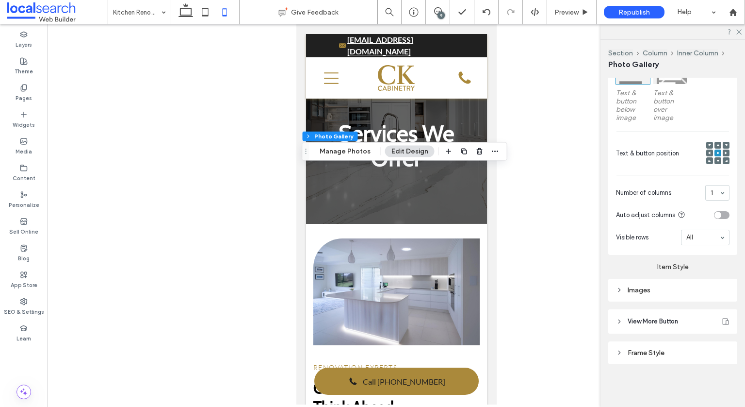
click at [679, 290] on div "Images" at bounding box center [673, 290] width 114 height 8
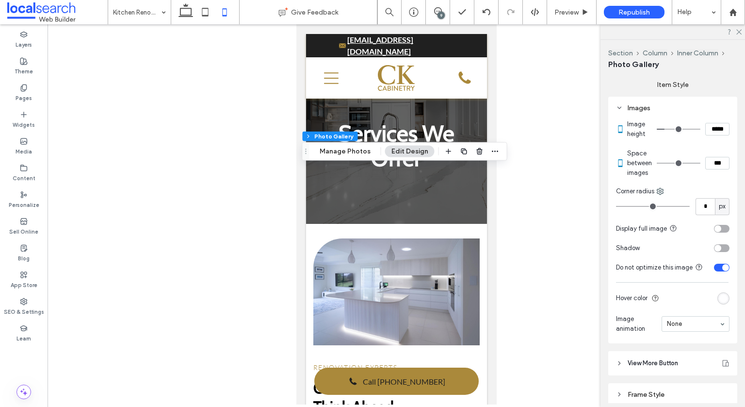
scroll to position [523, 0]
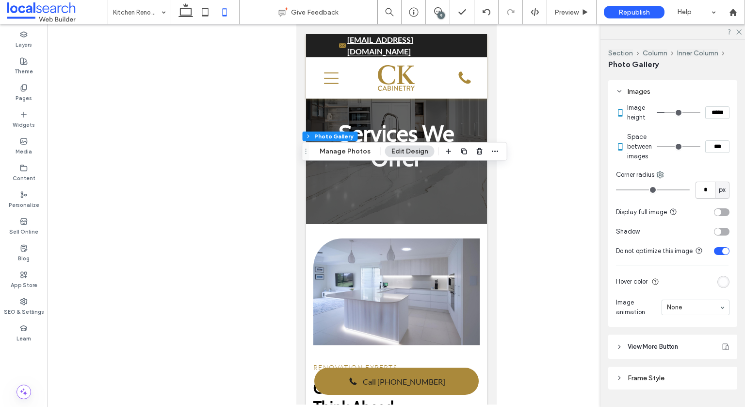
click at [666, 176] on div "Corner radius" at bounding box center [673, 175] width 114 height 10
click at [657, 178] on icon at bounding box center [661, 175] width 8 height 8
drag, startPoint x: 692, startPoint y: 254, endPoint x: 691, endPoint y: 232, distance: 22.3
click at [692, 253] on span "Bottom right" at bounding box center [694, 256] width 35 height 10
type input "**"
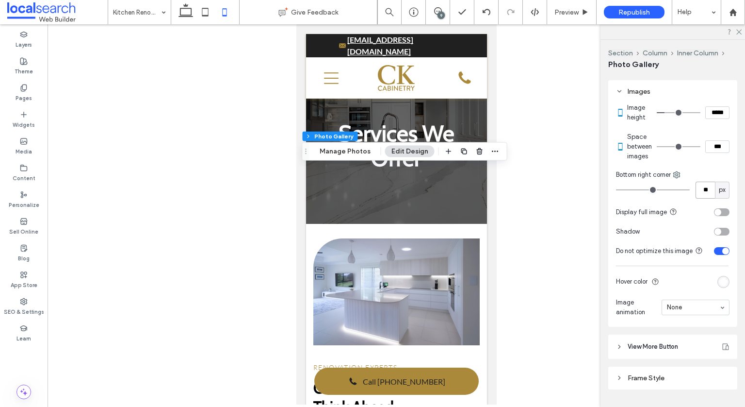
click at [696, 197] on input "**" at bounding box center [705, 190] width 19 height 17
type input "**"
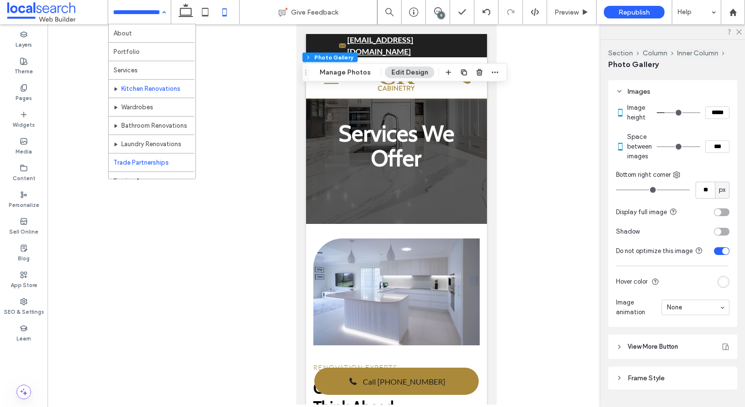
scroll to position [0, 0]
